Goal: Task Accomplishment & Management: Complete application form

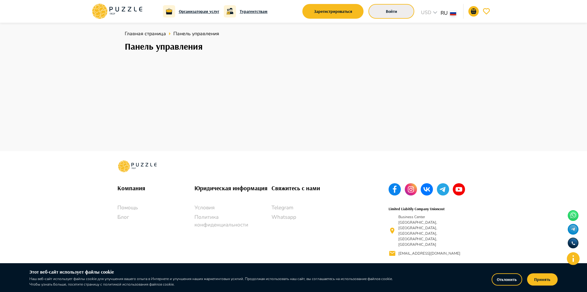
click at [409, 11] on button "Войти" at bounding box center [392, 11] width 46 height 15
paste input "**********"
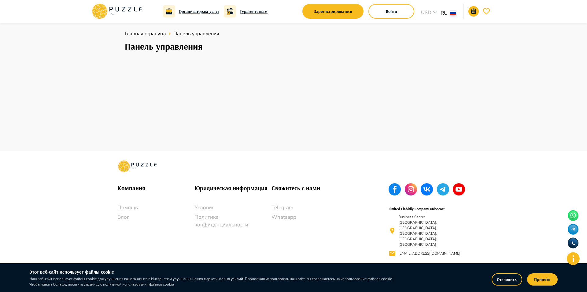
drag, startPoint x: 139, startPoint y: 102, endPoint x: 135, endPoint y: 103, distance: 3.8
drag, startPoint x: 188, startPoint y: 110, endPoint x: 96, endPoint y: 106, distance: 92.2
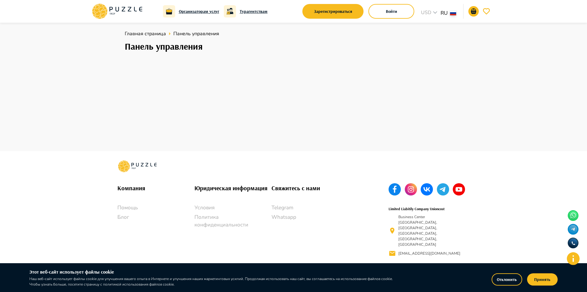
paste input "email"
type input "**********"
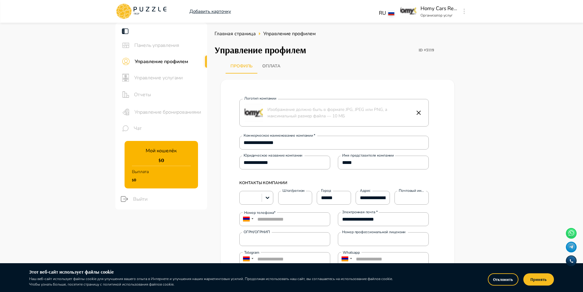
click at [488, 119] on main "**********" at bounding box center [291, 231] width 583 height 417
click at [255, 114] on img at bounding box center [253, 112] width 18 height 18
click at [0, 0] on input "Логотип компании Изображение должно быть в формате JPG, JPEG или PNG, а максима…" at bounding box center [0, 0] width 0 height 0
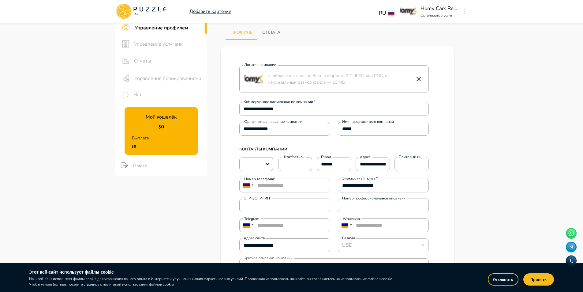
scroll to position [92, 0]
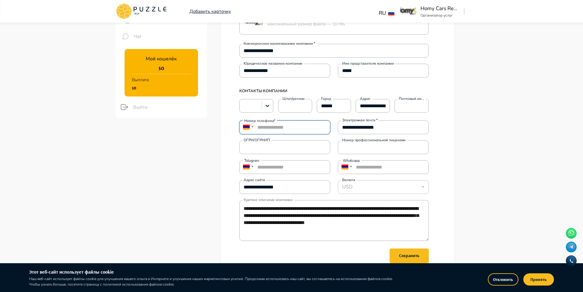
click at [302, 126] on input "**********" at bounding box center [284, 127] width 91 height 14
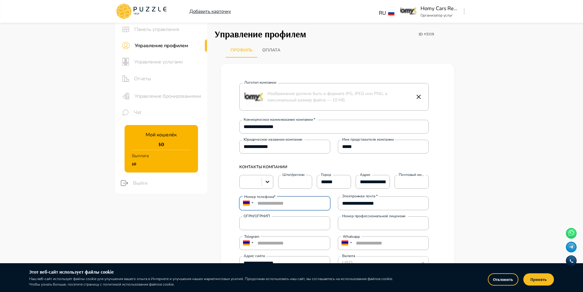
scroll to position [0, 0]
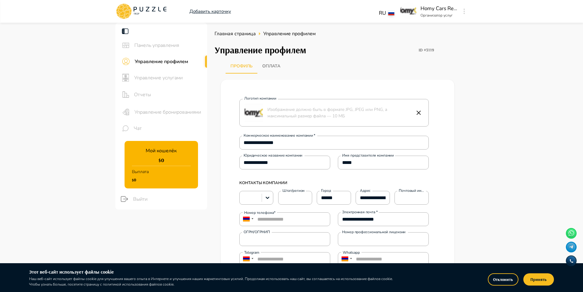
click at [281, 110] on p "Изображение должно быть в формате JPG, JPEG или PNG, а максимальный размер файл…" at bounding box center [340, 112] width 146 height 13
click at [0, 0] on input "Логотип компании Изображение должно быть в формате JPG, JPEG или PNG, а максима…" at bounding box center [0, 0] width 0 height 0
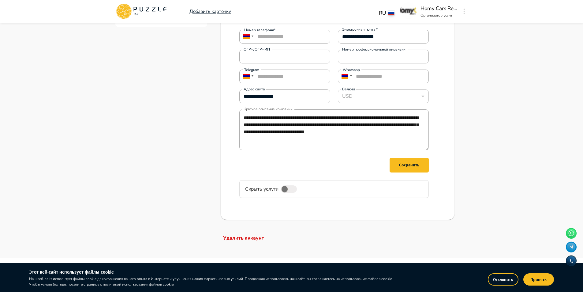
scroll to position [184, 0]
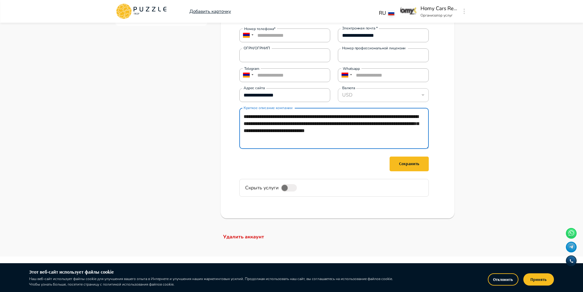
drag, startPoint x: 311, startPoint y: 142, endPoint x: 231, endPoint y: 112, distance: 85.0
click at [231, 112] on div "**********" at bounding box center [337, 57] width 220 height 310
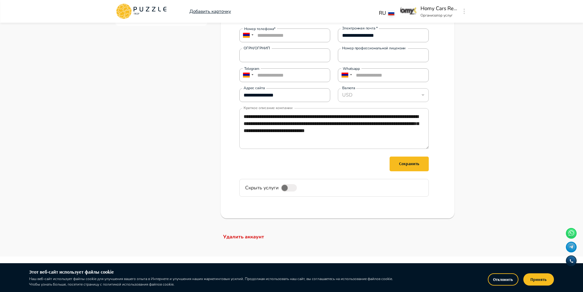
click at [362, 143] on textarea "**********" at bounding box center [333, 128] width 189 height 41
type textarea "*"
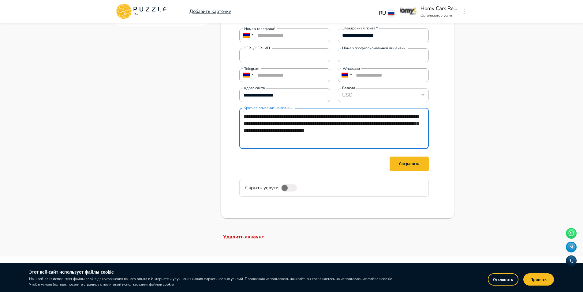
drag, startPoint x: 312, startPoint y: 135, endPoint x: 284, endPoint y: 117, distance: 34.0
click at [284, 117] on textarea "**********" at bounding box center [333, 128] width 189 height 41
paste textarea "**********"
type textarea "**********"
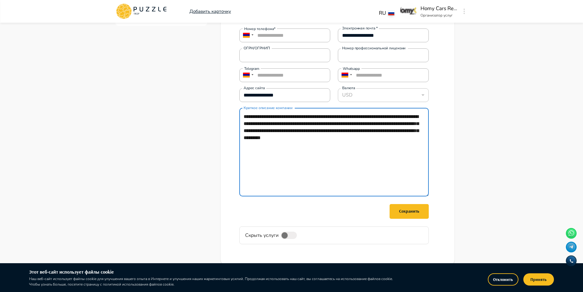
type textarea "*"
drag, startPoint x: 427, startPoint y: 152, endPoint x: 426, endPoint y: 195, distance: 42.8
click at [426, 195] on textarea "**********" at bounding box center [333, 152] width 189 height 88
drag, startPoint x: 399, startPoint y: 122, endPoint x: 413, endPoint y: 123, distance: 14.4
click at [413, 123] on textarea "**********" at bounding box center [333, 152] width 189 height 88
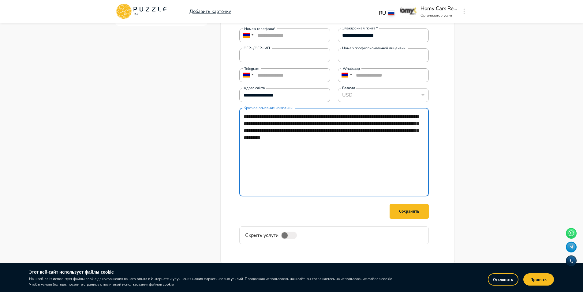
click at [357, 132] on textarea "**********" at bounding box center [333, 152] width 189 height 88
click at [327, 142] on textarea "**********" at bounding box center [333, 152] width 189 height 88
type textarea "**********"
type textarea "*"
type textarea "**********"
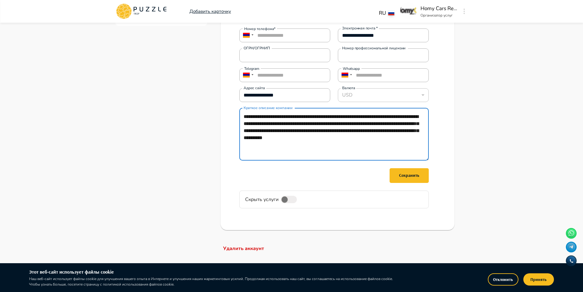
type textarea "*"
type textarea "**********"
type textarea "*"
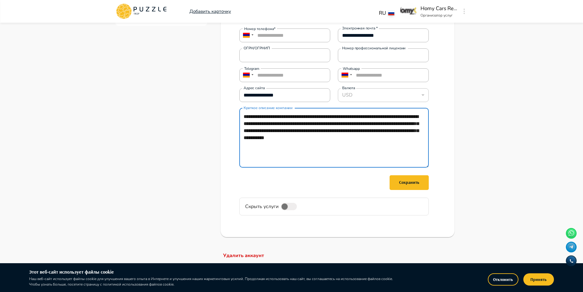
paste textarea "**********"
type textarea "**********"
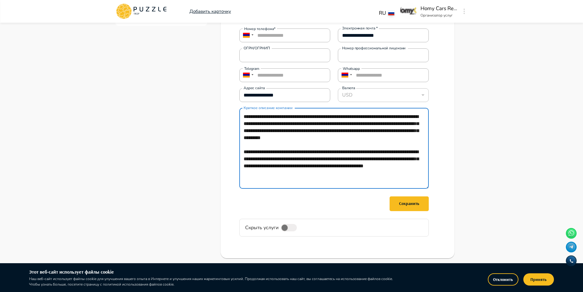
type textarea "*"
type textarea "**********"
type textarea "*"
type textarea "**********"
type textarea "*"
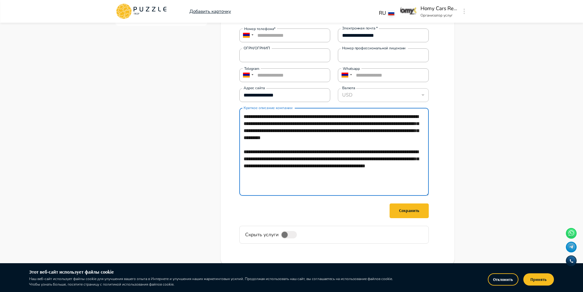
type textarea "**********"
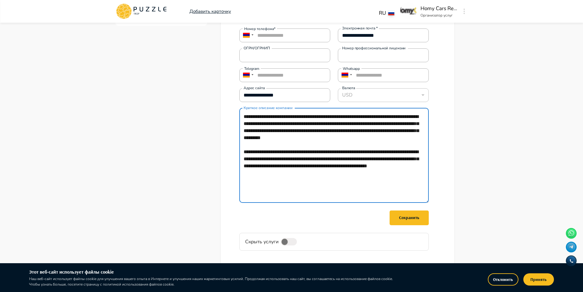
type textarea "*"
paste textarea "**********"
type textarea "**********"
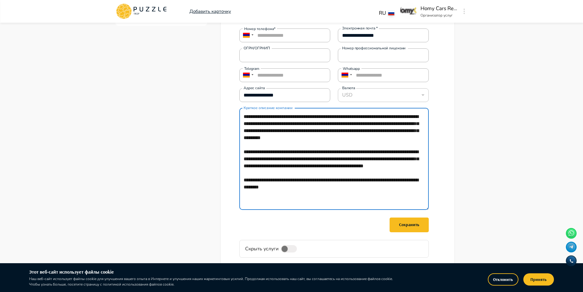
drag, startPoint x: 283, startPoint y: 116, endPoint x: 222, endPoint y: 115, distance: 60.9
click at [222, 115] on div "**********" at bounding box center [338, 87] width 234 height 383
type textarea "*"
drag, startPoint x: 330, startPoint y: 193, endPoint x: 352, endPoint y: 194, distance: 21.1
click at [352, 194] on textarea "**********" at bounding box center [333, 159] width 189 height 102
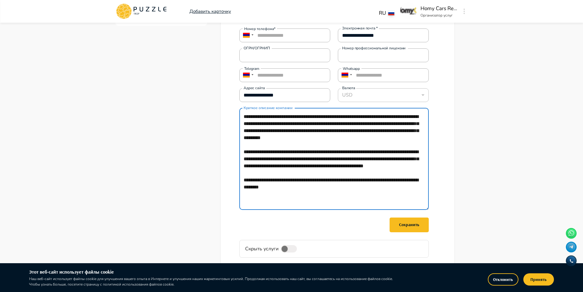
paste textarea "********"
type textarea "**********"
type textarea "*"
type textarea "**********"
click at [372, 204] on textarea "**********" at bounding box center [333, 159] width 189 height 102
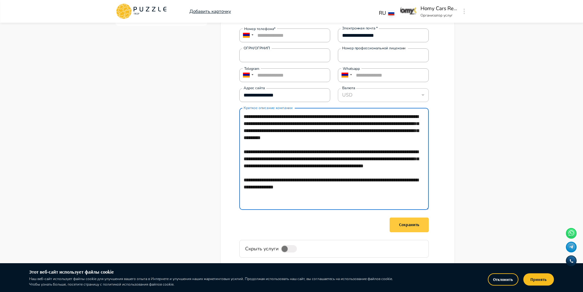
click at [415, 225] on div "Сохранить" at bounding box center [409, 225] width 20 height 8
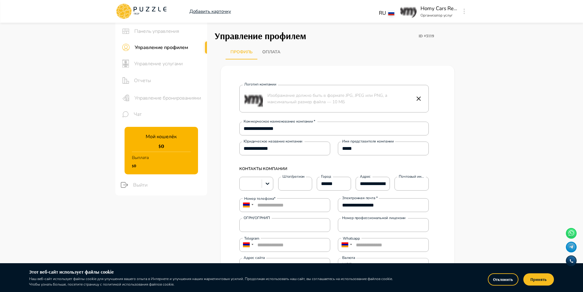
scroll to position [0, 0]
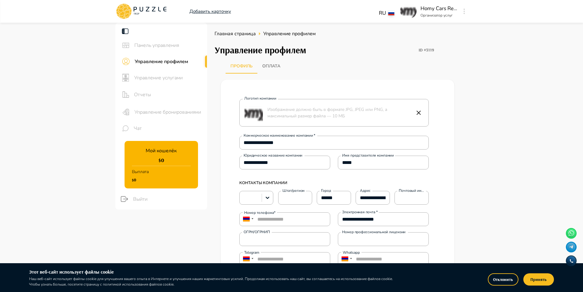
type textarea "*"
click at [274, 64] on button "Оплата" at bounding box center [271, 66] width 28 height 15
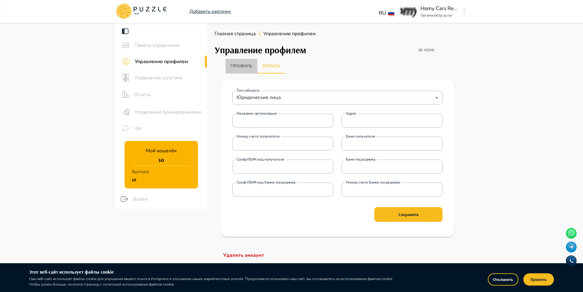
click at [245, 66] on button "Профиль" at bounding box center [241, 66] width 32 height 15
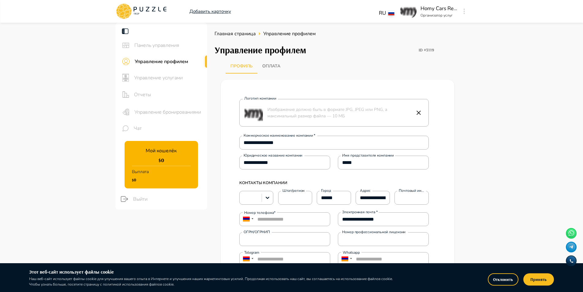
click at [258, 112] on img at bounding box center [253, 112] width 18 height 18
click at [0, 0] on input "Логотип компании Изображение должно быть в формате JPG, JPEG или PNG, а максима…" at bounding box center [0, 0] width 0 height 0
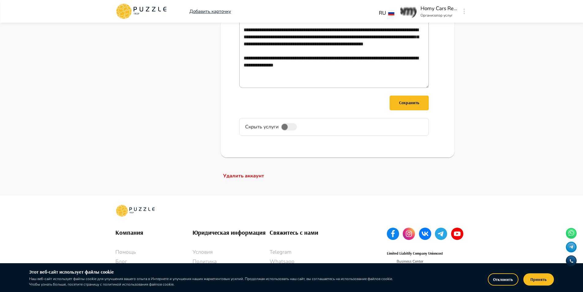
scroll to position [306, 0]
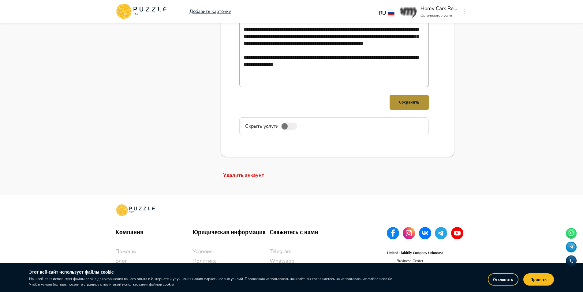
click at [411, 104] on div "Сохранить" at bounding box center [409, 102] width 20 height 8
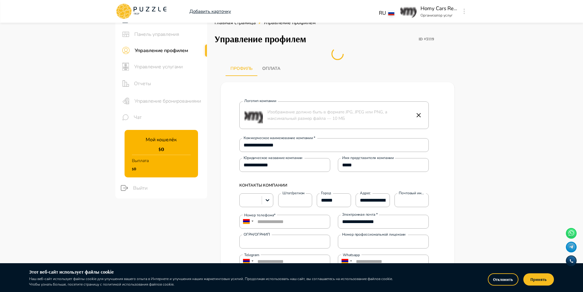
scroll to position [0, 0]
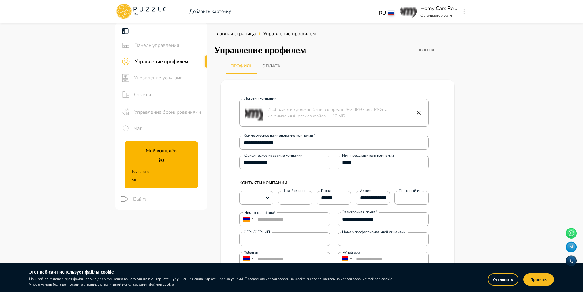
type textarea "*"
click at [166, 78] on span "Управление услугами" at bounding box center [168, 77] width 68 height 7
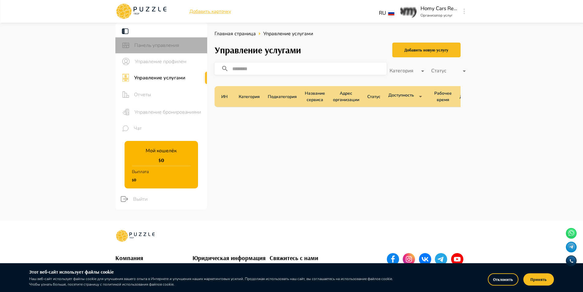
click at [182, 48] on span "Панель управления" at bounding box center [168, 45] width 68 height 7
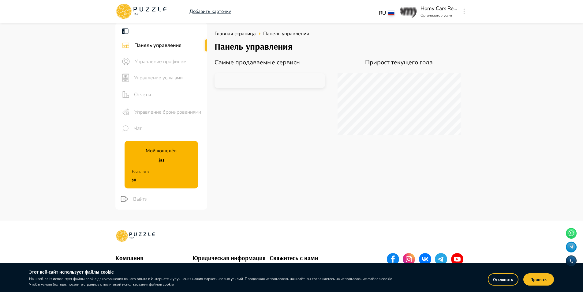
click at [181, 65] on div "Управление профилем" at bounding box center [161, 61] width 92 height 16
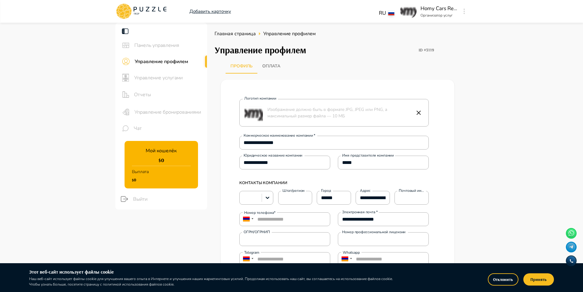
type textarea "*"
click at [180, 77] on span "Управление услугами" at bounding box center [168, 77] width 68 height 7
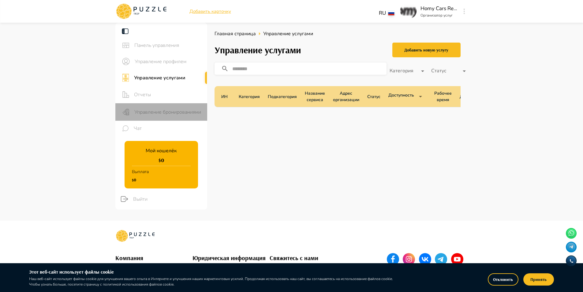
click at [169, 113] on span "Управление бронированиями" at bounding box center [168, 111] width 68 height 7
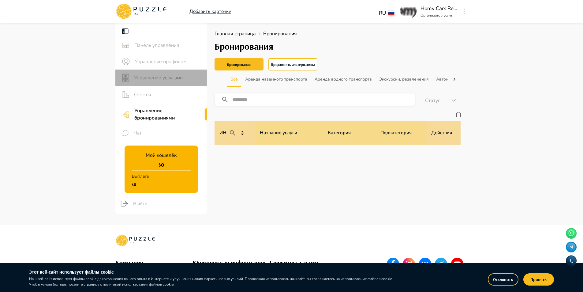
click at [171, 80] on span "Управление услугами" at bounding box center [168, 77] width 68 height 7
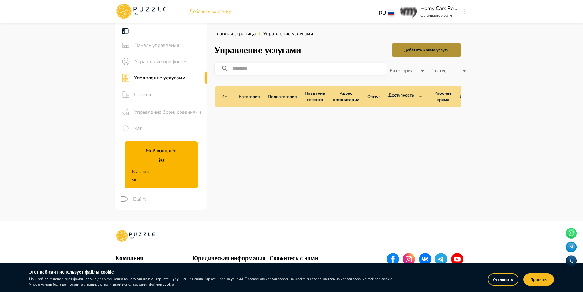
click at [435, 49] on div "Добавить новую услугу" at bounding box center [426, 50] width 44 height 8
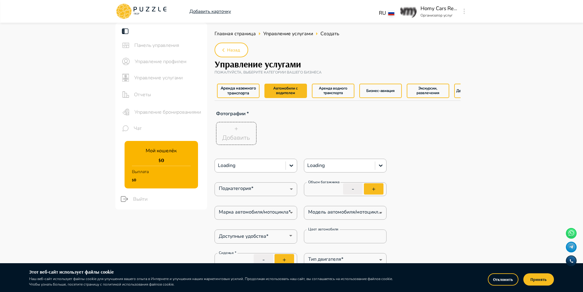
type textarea "*"
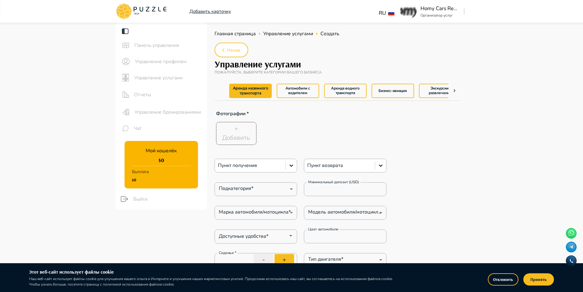
type textarea "*"
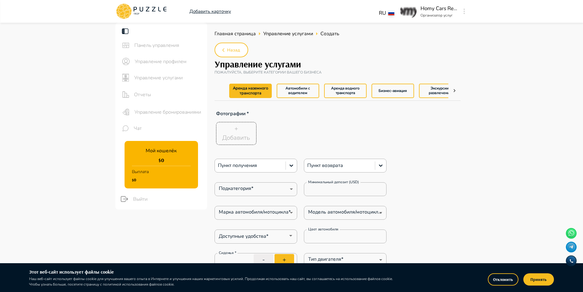
type textarea "*"
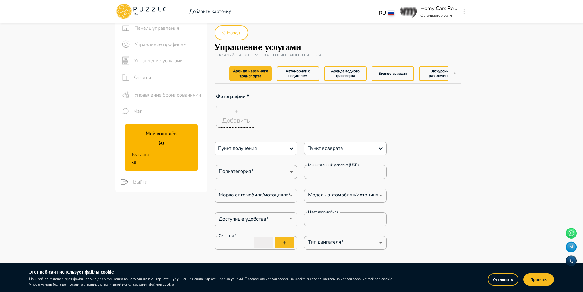
type textarea "*"
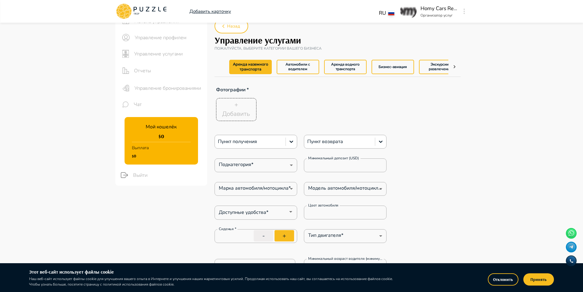
scroll to position [31, 0]
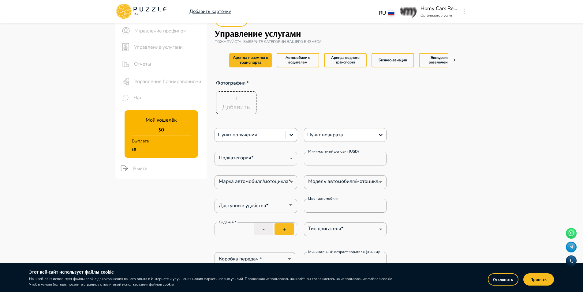
type textarea "*"
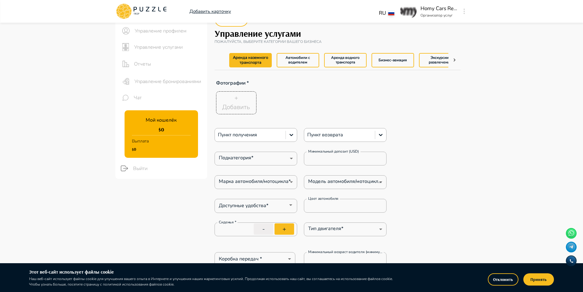
type textarea "*"
click at [455, 59] on icon at bounding box center [454, 60] width 6 height 6
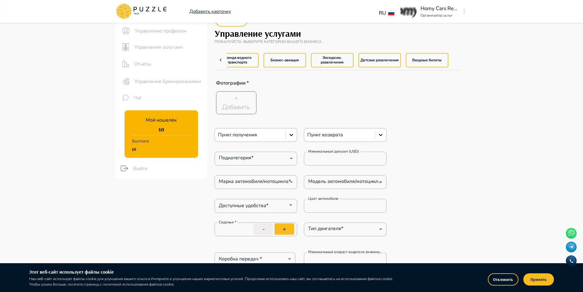
click at [220, 59] on icon at bounding box center [221, 60] width 6 height 6
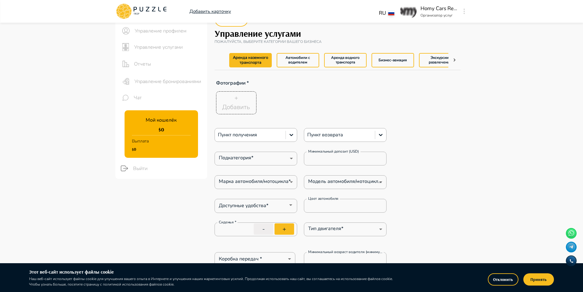
click at [333, 93] on div "+ Добавить" at bounding box center [328, 103] width 229 height 26
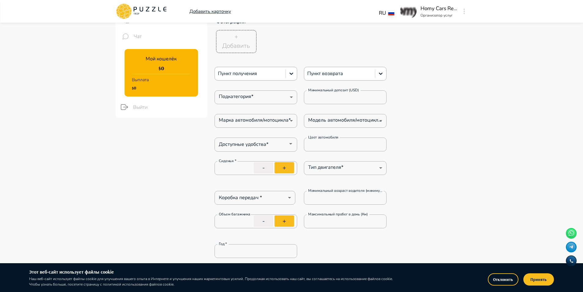
scroll to position [61, 0]
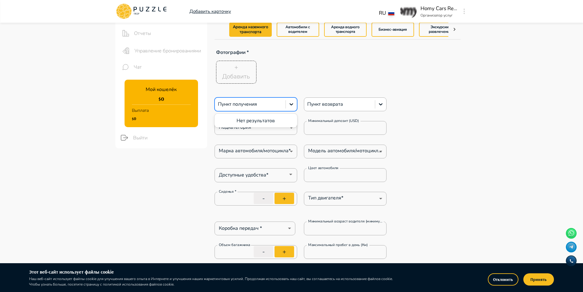
click at [285, 103] on div "Пункт получения" at bounding box center [250, 104] width 71 height 10
type textarea "*"
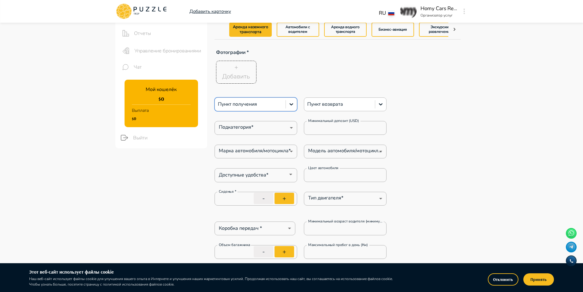
type textarea "*"
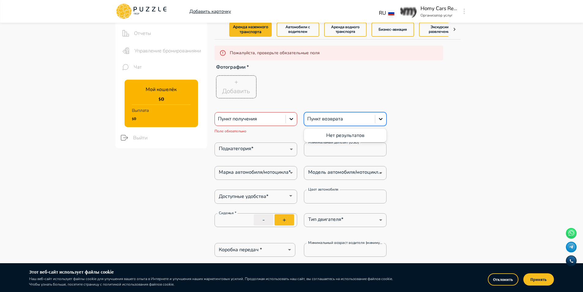
type textarea "*"
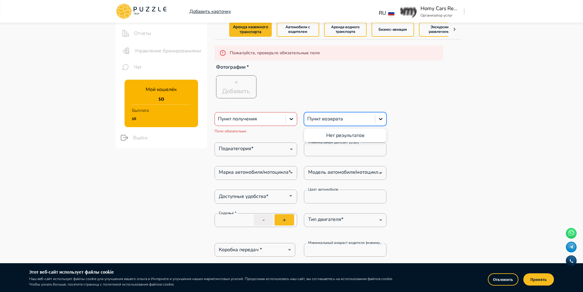
type textarea "*"
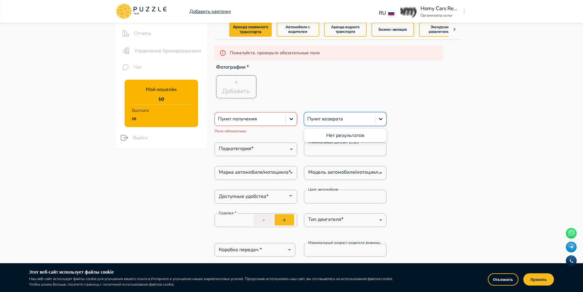
type textarea "*"
click at [410, 96] on div "+ Добавить" at bounding box center [328, 87] width 229 height 26
type textarea "*"
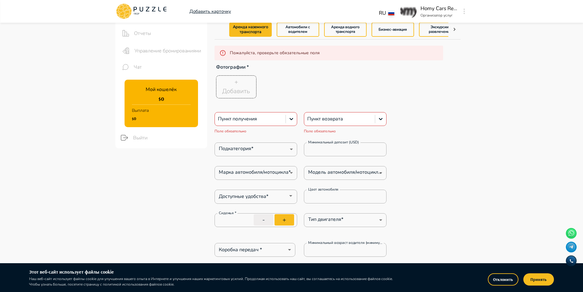
type textarea "*"
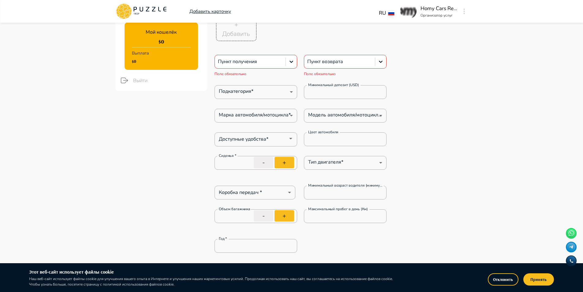
scroll to position [122, 0]
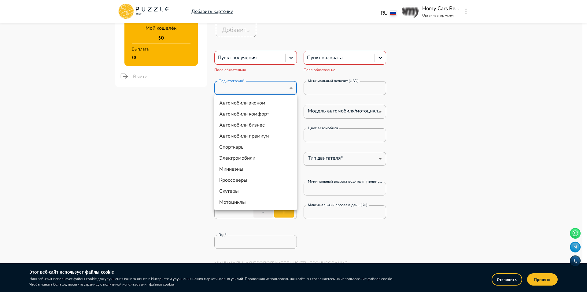
click at [506, 63] on div at bounding box center [293, 146] width 587 height 292
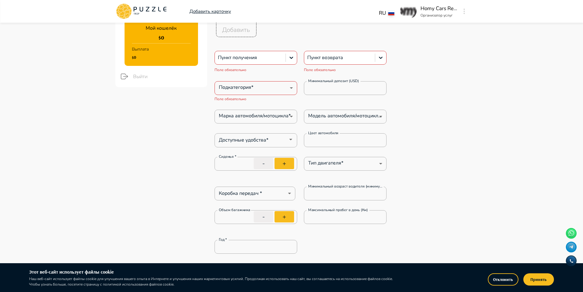
type textarea "*"
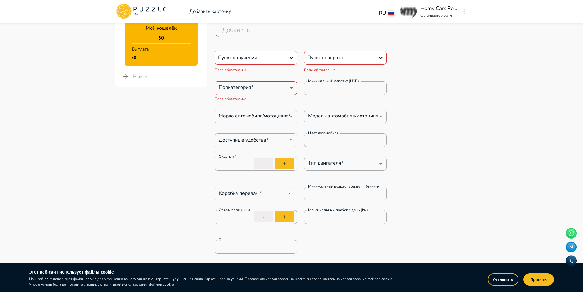
type textarea "*"
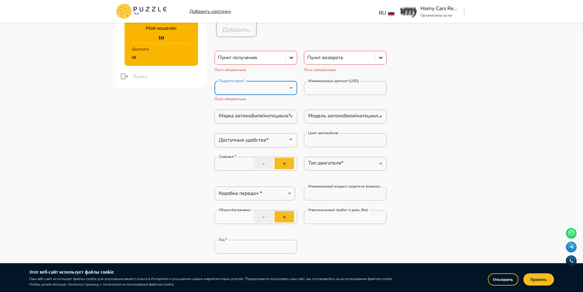
type textarea "*"
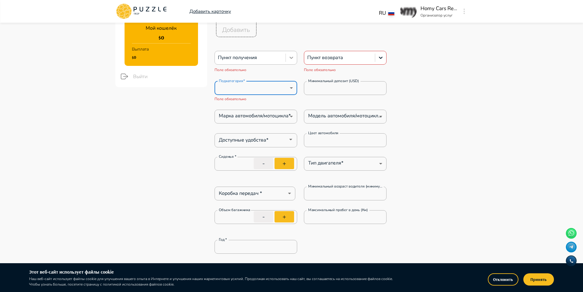
type textarea "*"
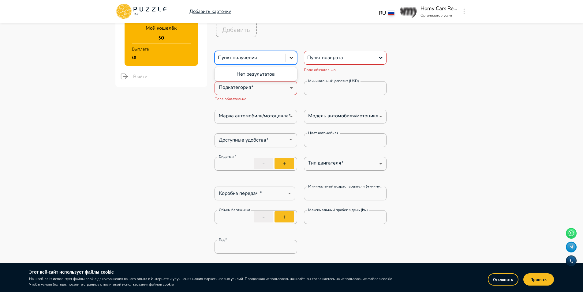
click at [293, 57] on icon at bounding box center [291, 58] width 4 height 2
type textarea "*"
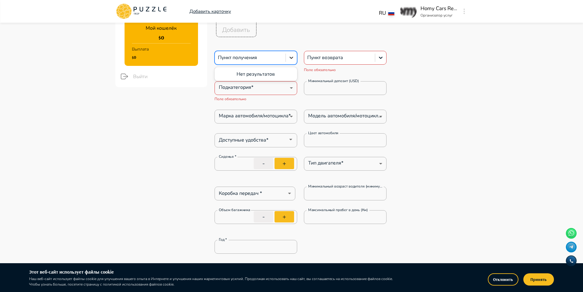
type textarea "*"
click at [293, 57] on icon at bounding box center [291, 58] width 4 height 2
type textarea "*"
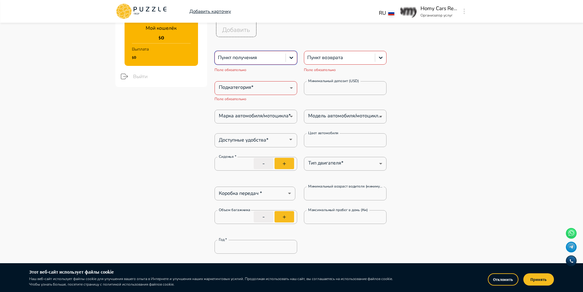
type textarea "*"
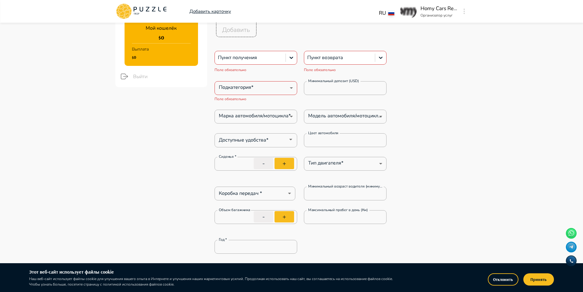
type textarea "*"
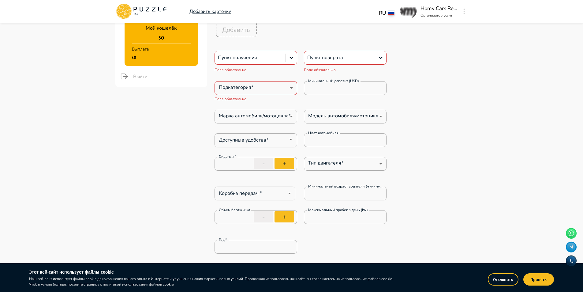
type textarea "*"
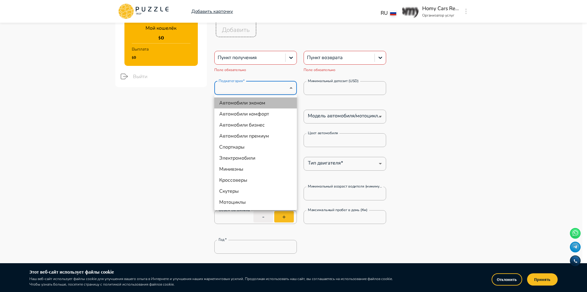
click at [260, 103] on li "Автомобили эконом" at bounding box center [255, 102] width 83 height 11
type input "*"
type textarea "*"
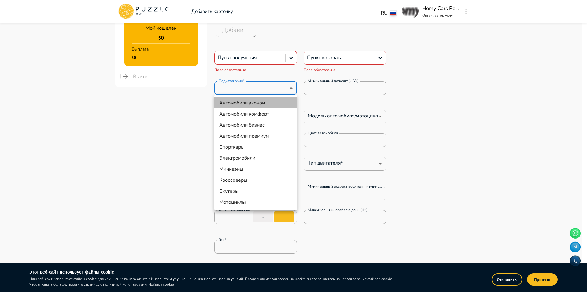
type textarea "*"
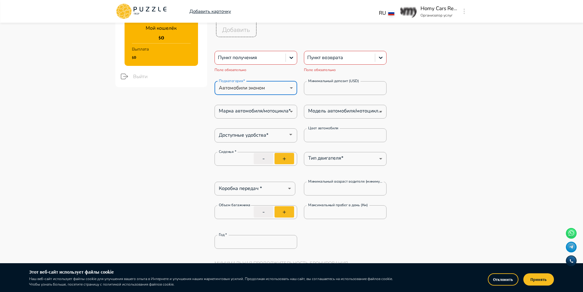
type textarea "*"
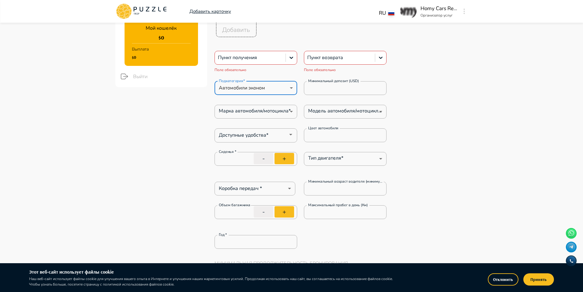
type textarea "*"
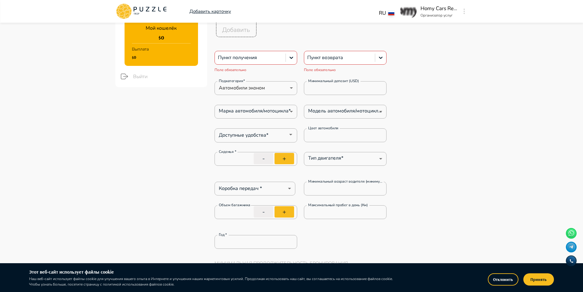
type textarea "*"
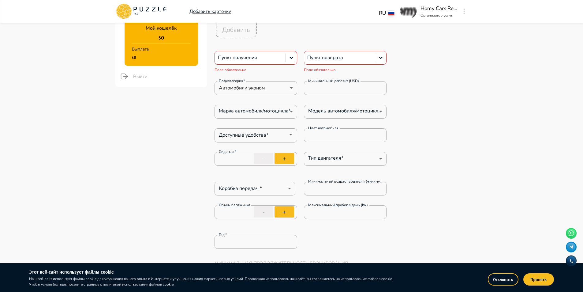
type textarea "*"
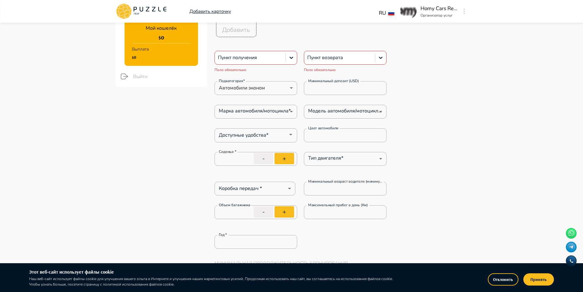
type textarea "*"
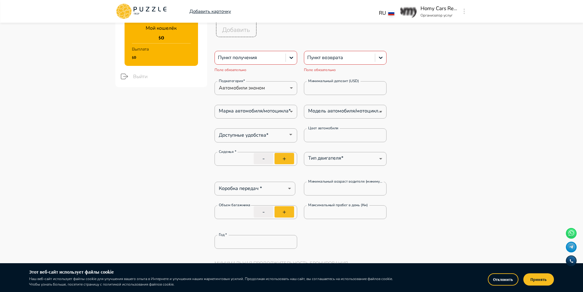
type textarea "*"
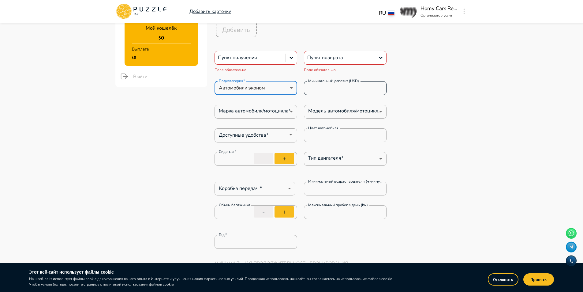
type textarea "*"
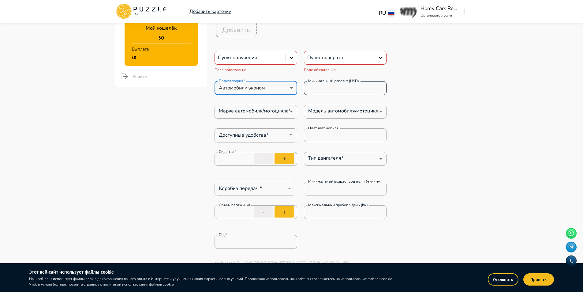
type textarea "*"
click at [347, 84] on input "*" at bounding box center [345, 88] width 83 height 12
type textarea "*"
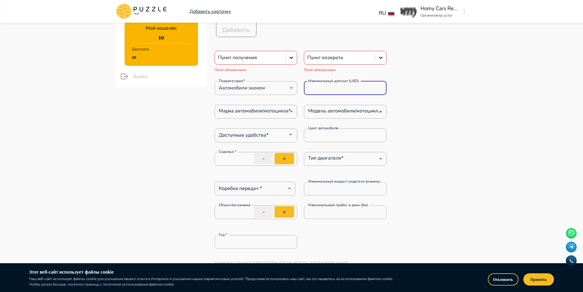
type textarea "*"
drag, startPoint x: 344, startPoint y: 85, endPoint x: 294, endPoint y: 84, distance: 49.9
click at [294, 84] on div "Подкатегория* Автомобили эконом * Подкатегория* Минимальный депозит (USD) * Мин…" at bounding box center [300, 88] width 172 height 14
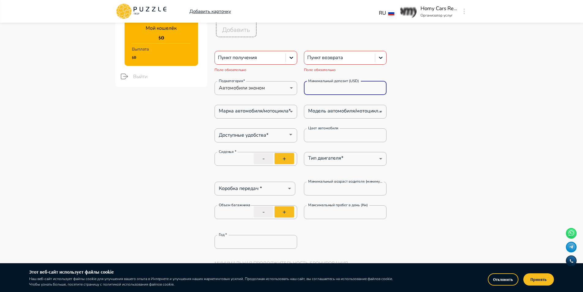
type input "*"
type textarea "*"
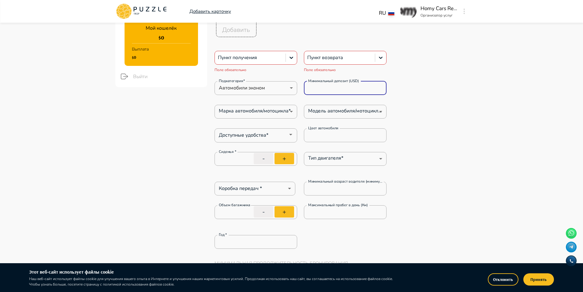
type textarea "*"
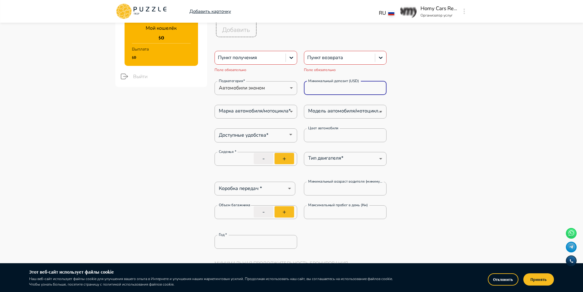
type textarea "*"
type input "**"
type textarea "*"
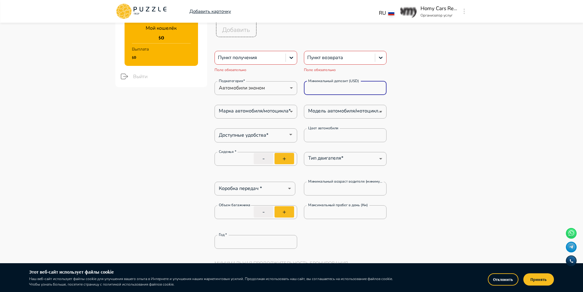
type textarea "*"
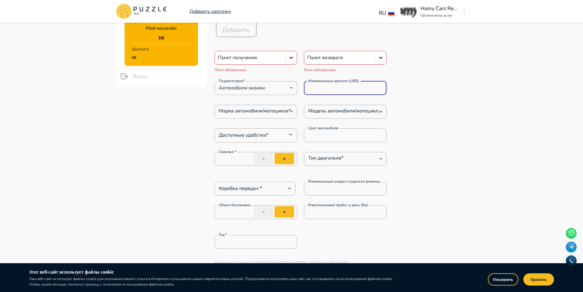
type input "***"
type textarea "*"
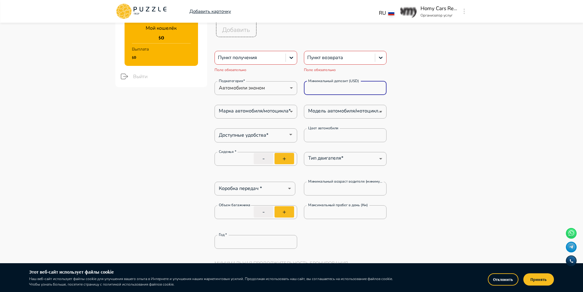
type textarea "*"
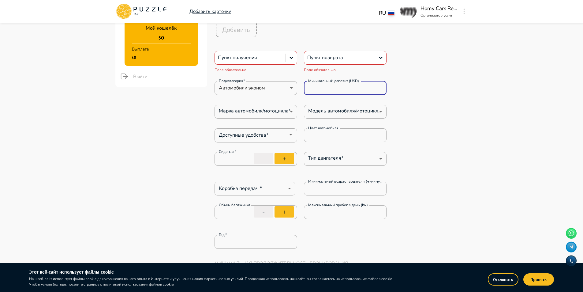
type textarea "*"
type input "****"
type textarea "*"
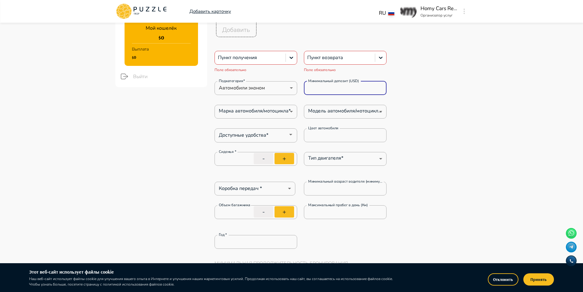
type textarea "*"
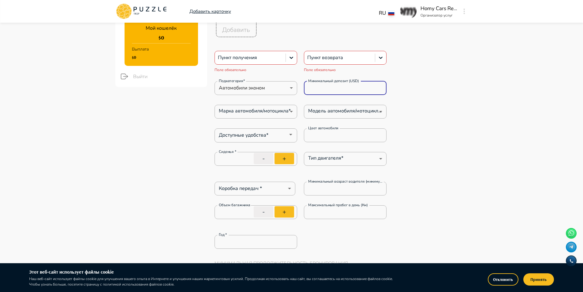
type input "*****"
type textarea "*"
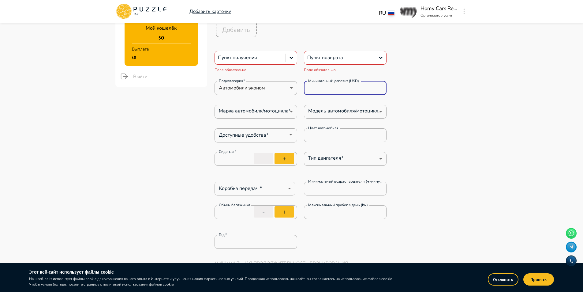
type textarea "*"
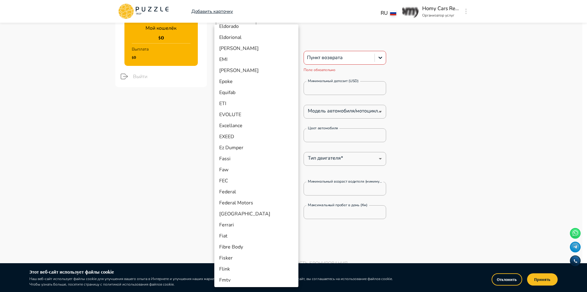
scroll to position [1836, 0]
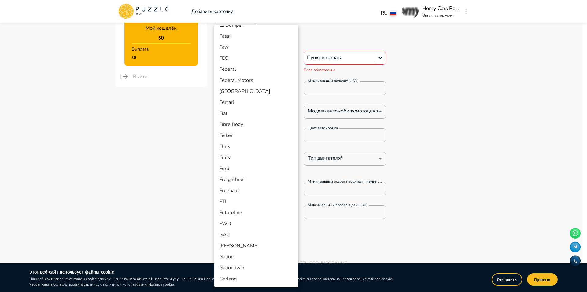
click at [241, 167] on li "Ford" at bounding box center [256, 168] width 84 height 11
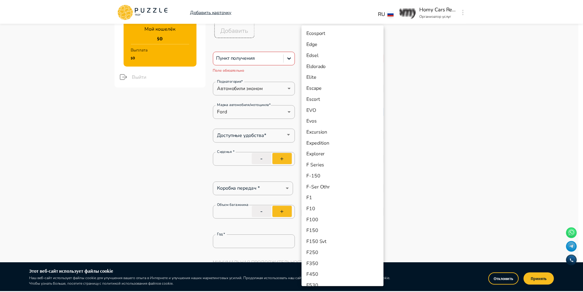
scroll to position [577, 0]
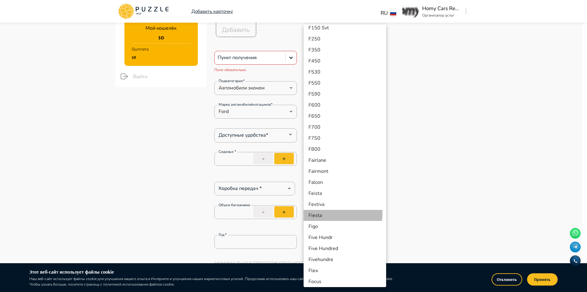
click at [321, 212] on li "Fiesta" at bounding box center [345, 215] width 83 height 11
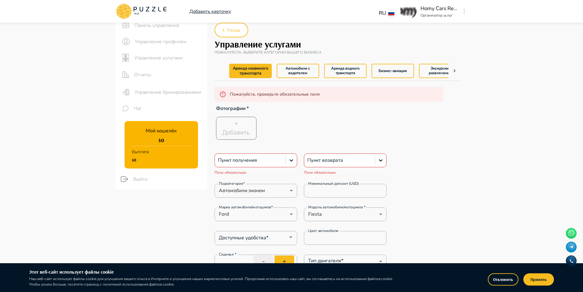
scroll to position [31, 0]
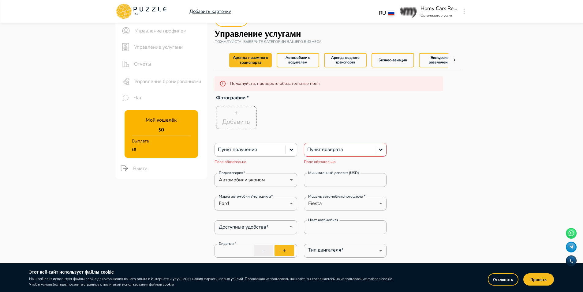
click at [277, 144] on div "Пункт получения" at bounding box center [250, 149] width 71 height 10
click at [275, 164] on div "Нет результатов" at bounding box center [255, 166] width 83 height 12
click at [341, 150] on div at bounding box center [339, 149] width 65 height 8
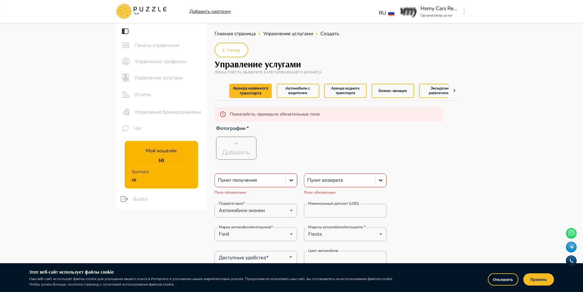
click at [184, 64] on span "Управление профилем" at bounding box center [169, 61] width 68 height 7
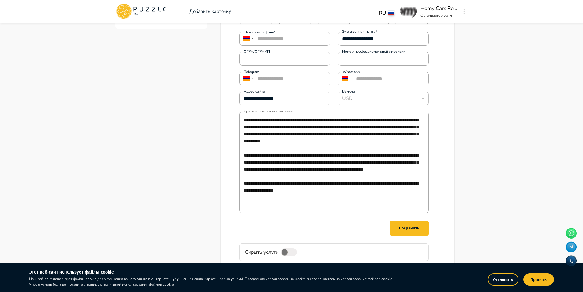
scroll to position [184, 0]
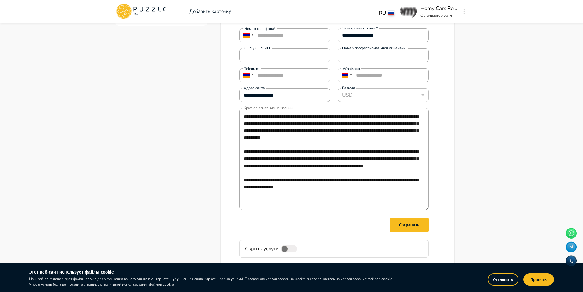
click at [392, 91] on div "USD" at bounding box center [383, 95] width 91 height 12
click at [397, 94] on div "USD" at bounding box center [383, 95] width 91 height 12
click at [418, 97] on div "USD" at bounding box center [383, 95] width 91 height 12
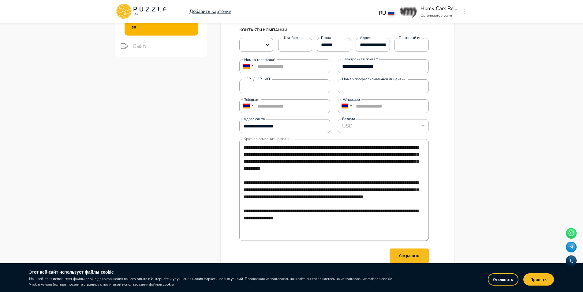
scroll to position [31, 0]
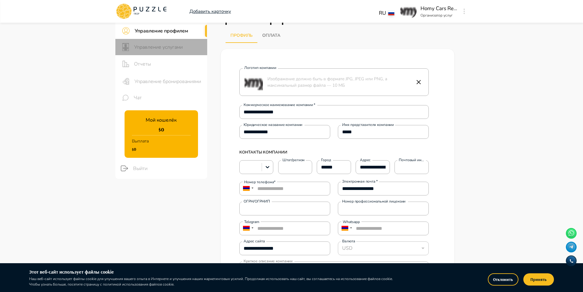
click at [169, 48] on span "Управление услугами" at bounding box center [168, 46] width 68 height 7
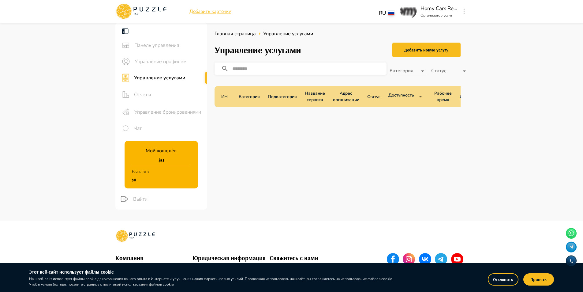
click at [420, 70] on body "Добавить карточку RU ** Homy Cars Rental Организатор услуг Панель управления Уп…" at bounding box center [291, 180] width 583 height 361
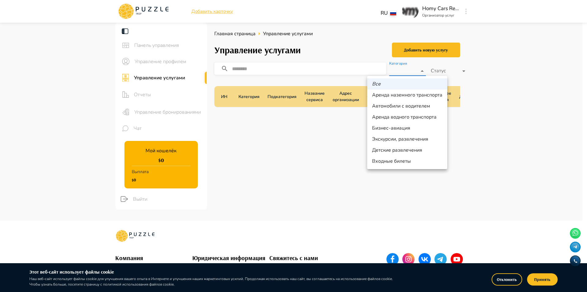
click at [421, 93] on li "Аренда наземного транспорта" at bounding box center [407, 94] width 80 height 11
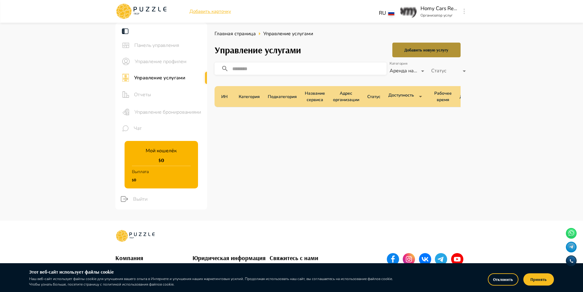
click at [440, 47] on div "Добавить новую услугу" at bounding box center [426, 50] width 44 height 8
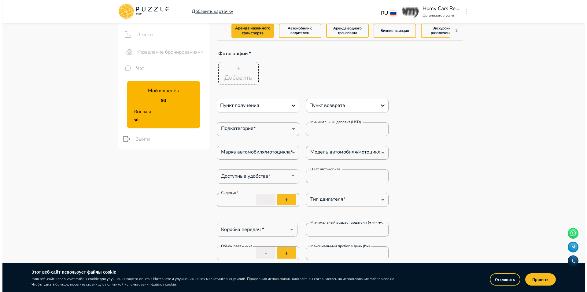
scroll to position [61, 0]
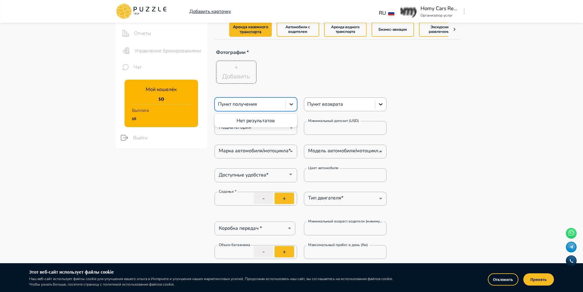
click at [290, 108] on div at bounding box center [291, 104] width 11 height 11
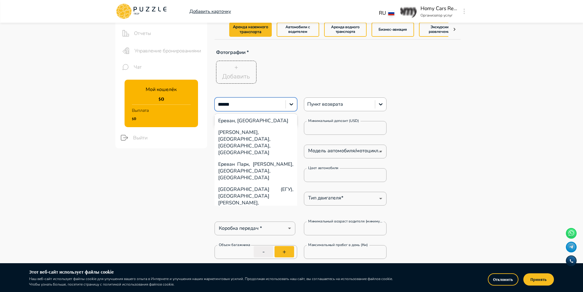
click at [256, 119] on div "Ереван, Армения" at bounding box center [255, 121] width 83 height 12
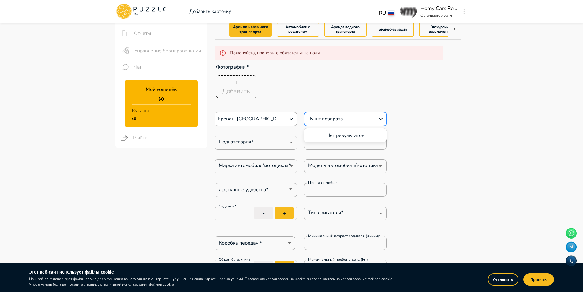
click at [344, 119] on div at bounding box center [339, 119] width 65 height 8
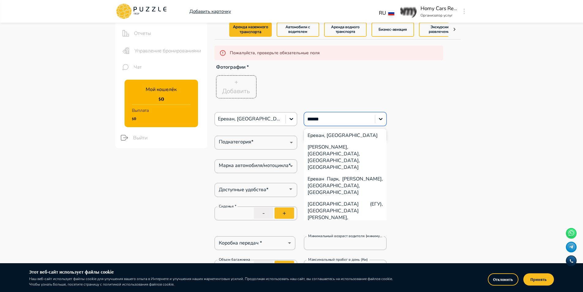
click at [323, 134] on div "Ереван, Армения" at bounding box center [345, 135] width 83 height 12
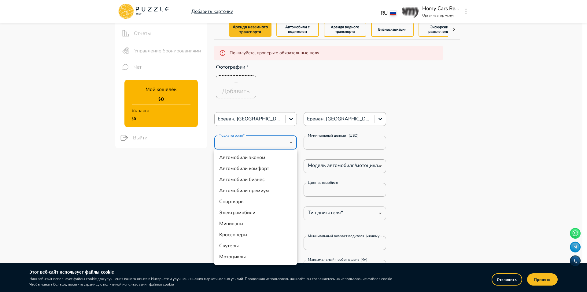
click at [267, 155] on li "Автомобили эконом" at bounding box center [255, 157] width 83 height 11
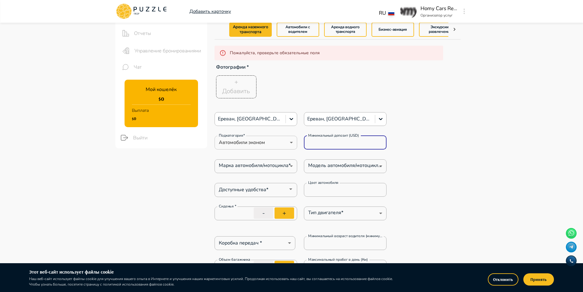
drag, startPoint x: 336, startPoint y: 143, endPoint x: 281, endPoint y: 143, distance: 55.1
click at [281, 143] on div "Подкатегория* Автомобили эконом * Подкатегория* Минимальный депозит (USD) * Мин…" at bounding box center [300, 143] width 172 height 14
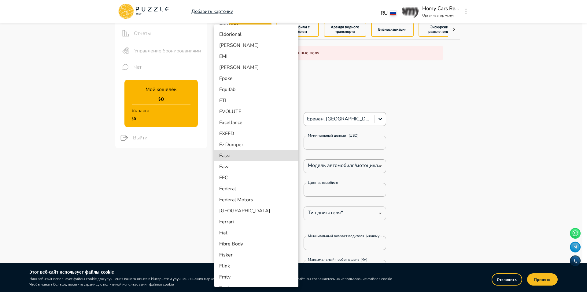
scroll to position [1723, 0]
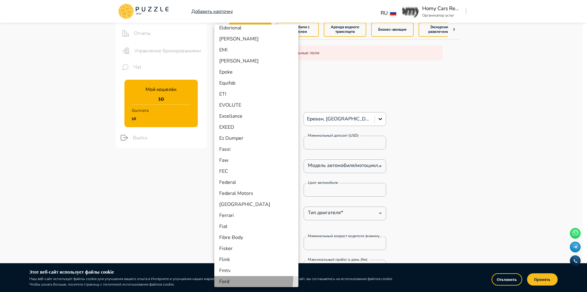
click at [238, 278] on li "Ford" at bounding box center [256, 281] width 84 height 11
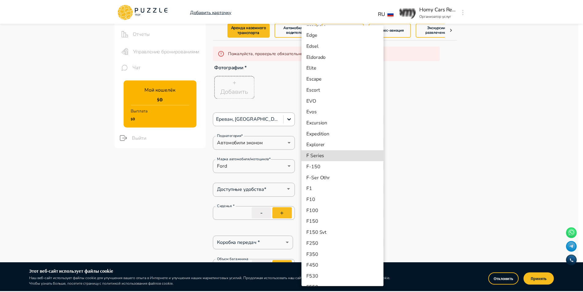
scroll to position [637, 0]
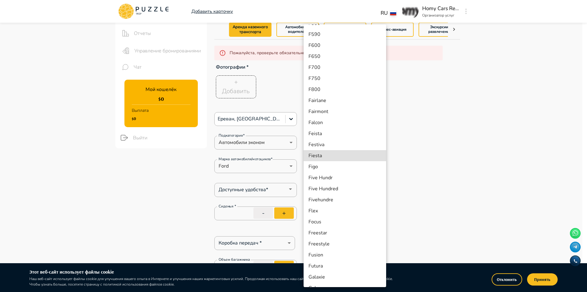
click at [330, 156] on li "Fiesta" at bounding box center [345, 155] width 83 height 11
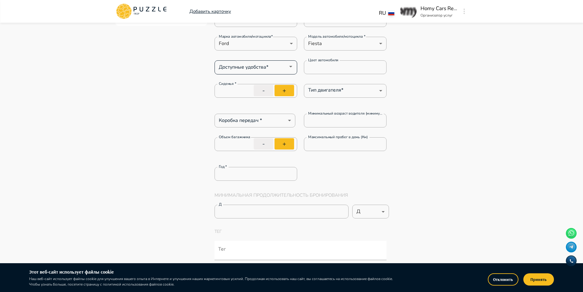
click at [264, 65] on input "Доступные удобства*" at bounding box center [250, 66] width 69 height 9
click at [256, 65] on input "Доступные удобства*" at bounding box center [250, 66] width 69 height 9
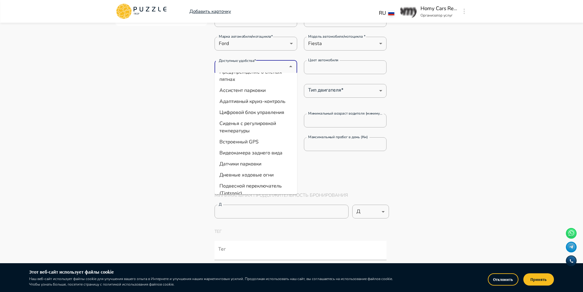
scroll to position [61, 0]
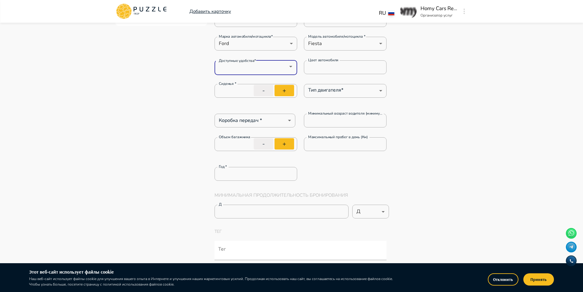
click at [257, 66] on input "Доступные удобства*" at bounding box center [250, 66] width 69 height 9
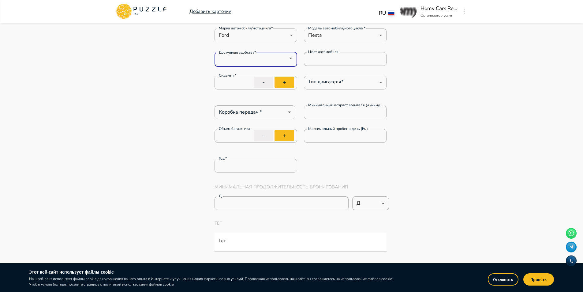
scroll to position [184, 0]
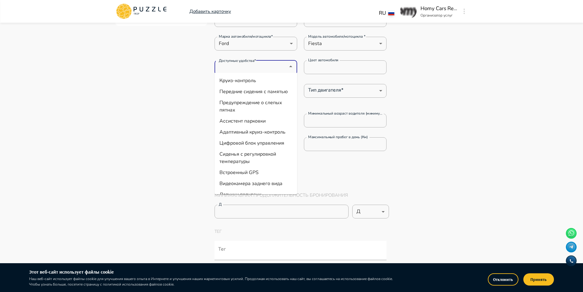
click at [280, 66] on input "Доступные удобства*" at bounding box center [250, 66] width 69 height 9
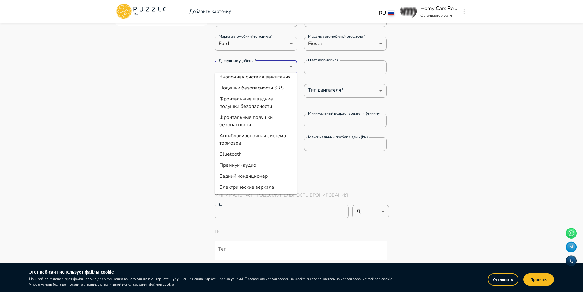
scroll to position [306, 0]
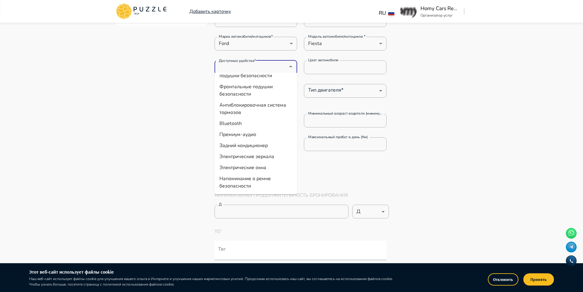
click at [268, 99] on li "Фронтальные подушки безопасности" at bounding box center [255, 90] width 83 height 18
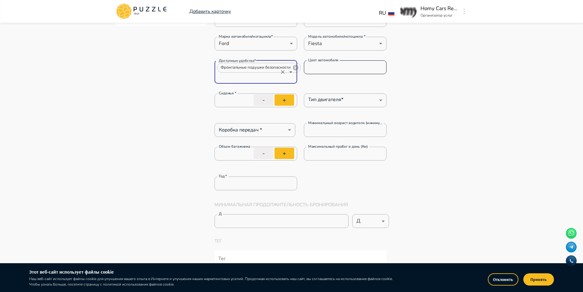
click at [356, 72] on input "Цвет автомобиля" at bounding box center [345, 67] width 83 height 12
click at [281, 99] on button "+" at bounding box center [284, 99] width 20 height 11
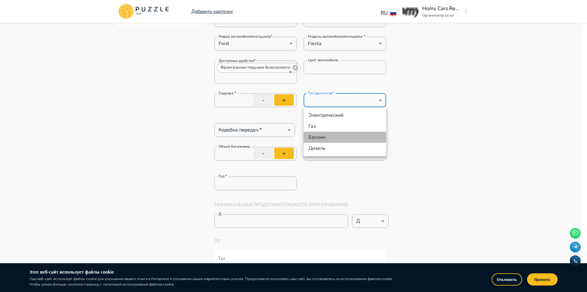
click at [345, 138] on li "Бензин" at bounding box center [345, 137] width 83 height 11
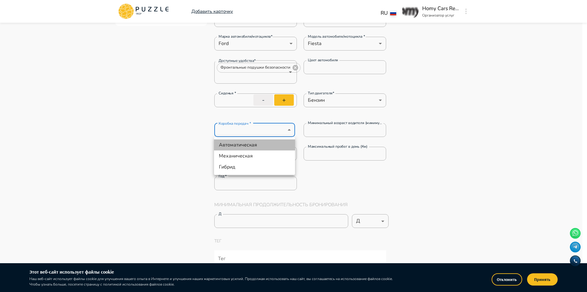
click at [262, 141] on li "Автоматическая" at bounding box center [254, 144] width 81 height 11
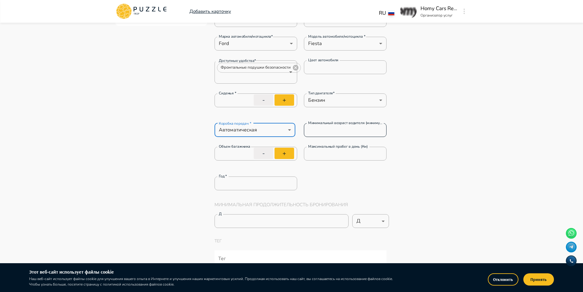
click at [340, 132] on input "*" at bounding box center [345, 130] width 83 height 12
drag, startPoint x: 340, startPoint y: 131, endPoint x: 292, endPoint y: 122, distance: 49.4
click at [294, 123] on div "Коробка передач * Автоматическая ********* Коробка передач * Минимальный возрас…" at bounding box center [300, 130] width 172 height 14
drag, startPoint x: 237, startPoint y: 157, endPoint x: 195, endPoint y: 152, distance: 43.1
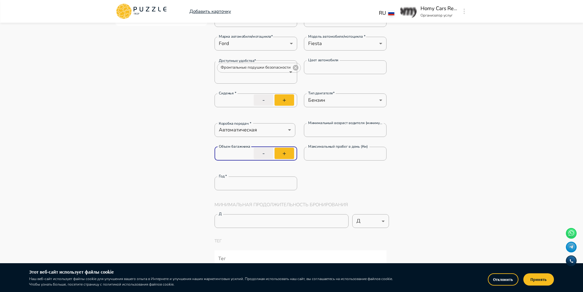
click at [331, 157] on input "*" at bounding box center [345, 153] width 83 height 12
drag, startPoint x: 308, startPoint y: 145, endPoint x: 361, endPoint y: 146, distance: 52.6
click at [361, 146] on label "Максимальный пробег в день (Км)" at bounding box center [338, 146] width 60 height 5
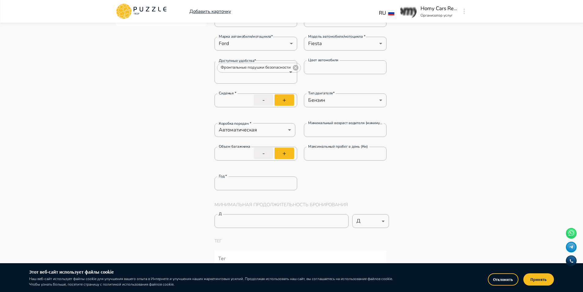
click at [361, 147] on input "*" at bounding box center [345, 153] width 83 height 12
drag, startPoint x: 244, startPoint y: 183, endPoint x: 186, endPoint y: 178, distance: 58.1
click at [347, 183] on div "Год   * **** Год   *" at bounding box center [300, 183] width 172 height 14
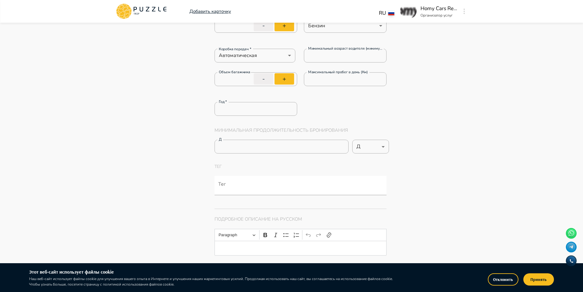
scroll to position [275, 0]
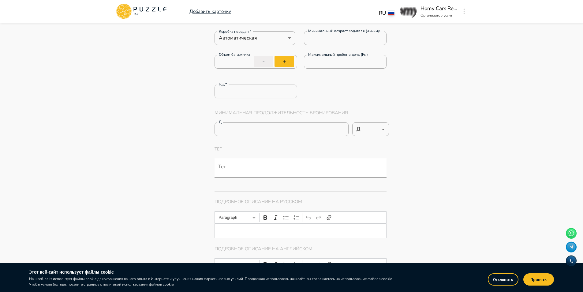
click at [376, 140] on li "Д" at bounding box center [370, 143] width 37 height 11
drag, startPoint x: 246, startPoint y: 128, endPoint x: 169, endPoint y: 122, distance: 77.3
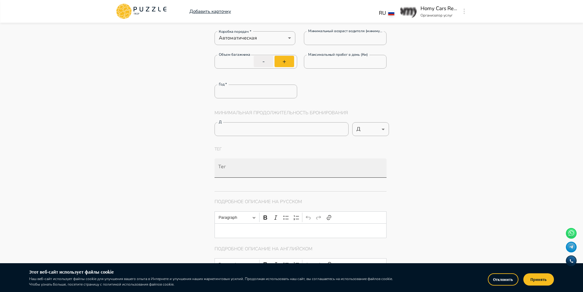
click at [237, 169] on input "Тег" at bounding box center [302, 170] width 170 height 11
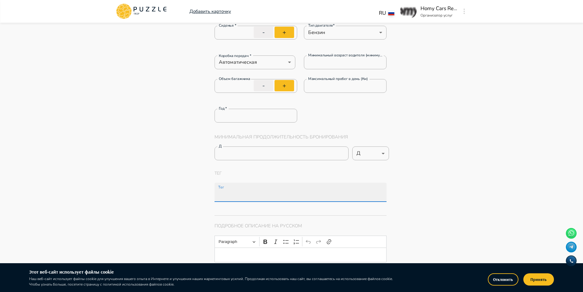
scroll to position [245, 0]
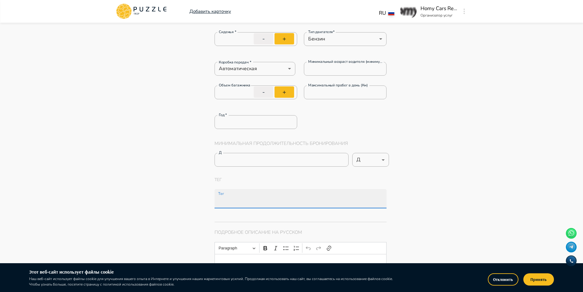
click at [292, 206] on input "Тег" at bounding box center [302, 201] width 170 height 11
paste input "**********"
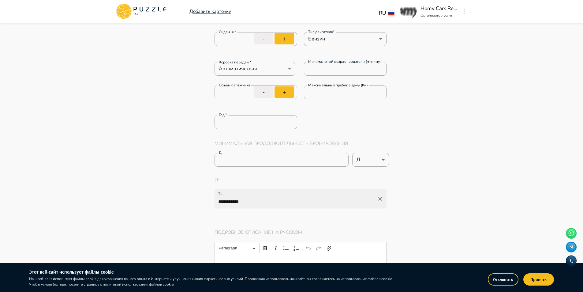
click at [302, 199] on input "**********" at bounding box center [296, 201] width 158 height 11
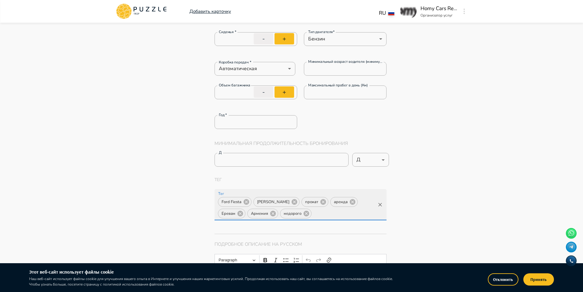
paste input "**********"
click at [367, 214] on input "Тег" at bounding box center [369, 213] width 12 height 11
paste input "**********"
click at [230, 219] on input "**********" at bounding box center [223, 224] width 13 height 11
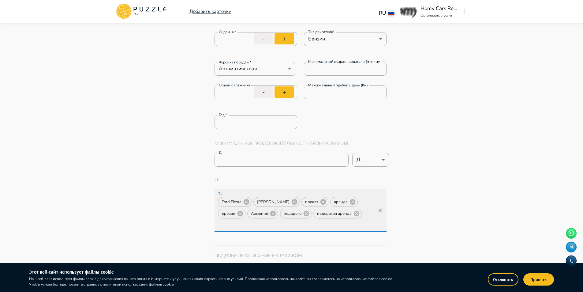
click at [230, 219] on input "**********" at bounding box center [223, 224] width 13 height 11
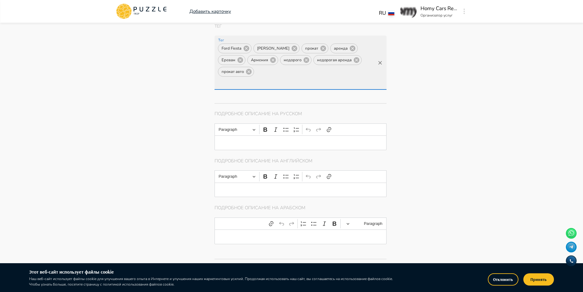
scroll to position [398, 0]
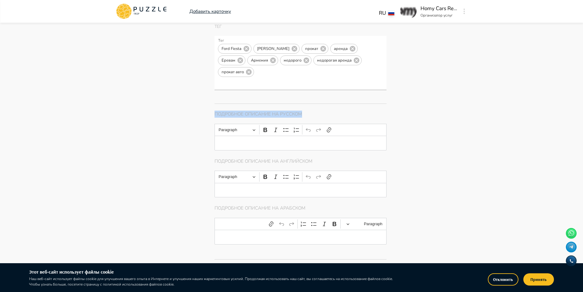
drag, startPoint x: 213, startPoint y: 102, endPoint x: 311, endPoint y: 103, distance: 97.6
click at [311, 103] on div "Главная страница Управление услугами Создать Назад Управление услугами ПОЖАЛУЙС…" at bounding box center [337, 279] width 261 height 1308
copy p "Подробное описание на русском"
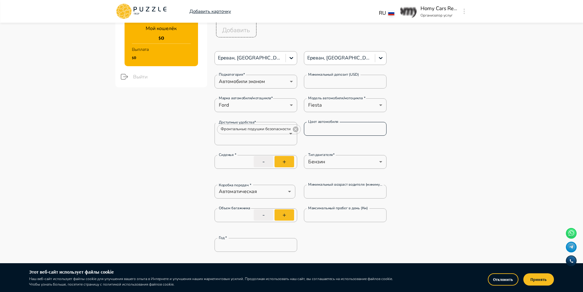
scroll to position [122, 0]
click at [263, 129] on span "Фронтальные подушки безопасности" at bounding box center [255, 128] width 77 height 7
click at [254, 138] on input "Доступные удобства*" at bounding box center [246, 138] width 61 height 9
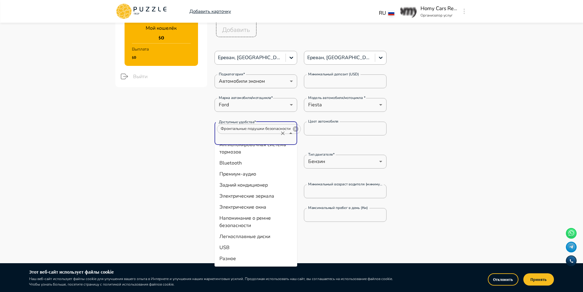
scroll to position [337, 0]
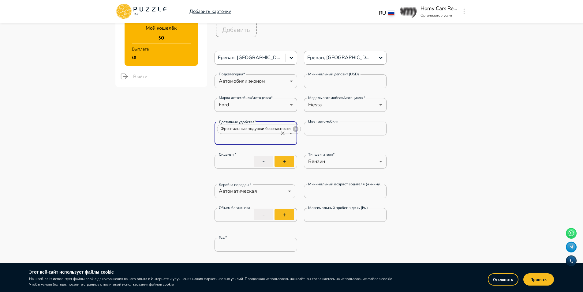
click at [263, 135] on input "Доступные удобства*" at bounding box center [246, 138] width 61 height 9
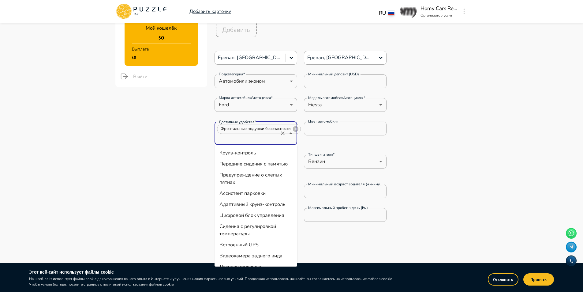
drag, startPoint x: 261, startPoint y: 135, endPoint x: 475, endPoint y: 130, distance: 213.9
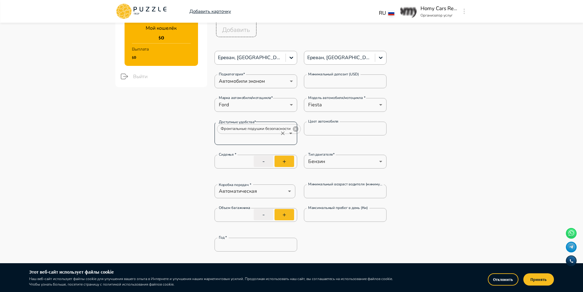
click at [278, 138] on div "Фронтальные подушки безопасности Доступные удобства*" at bounding box center [255, 132] width 83 height 23
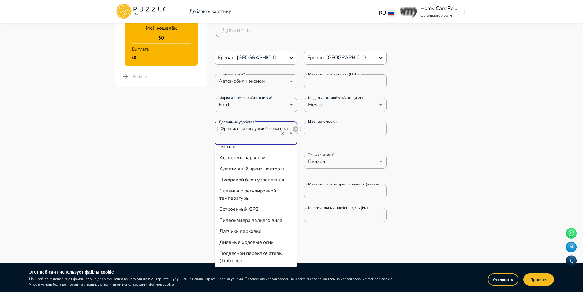
scroll to position [0, 0]
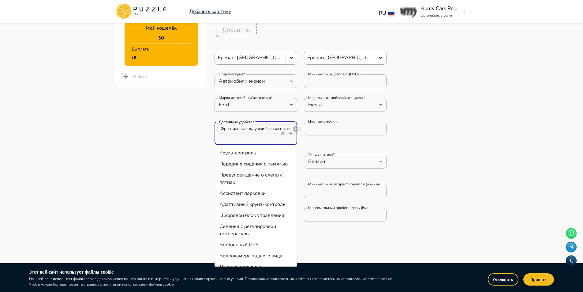
click at [257, 139] on input "Доступные удобства*" at bounding box center [246, 138] width 61 height 9
click at [256, 152] on li "Круиз-контроль" at bounding box center [255, 152] width 83 height 11
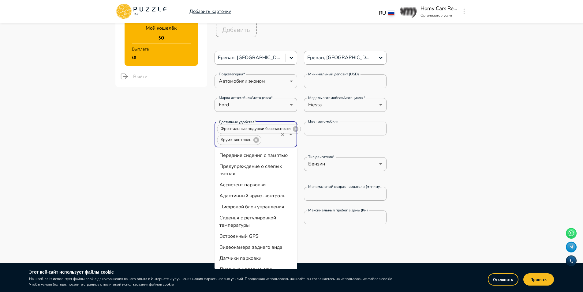
click at [267, 141] on input "Доступные удобства*" at bounding box center [269, 140] width 15 height 9
click at [272, 191] on li "Видеокамера заднего вида" at bounding box center [255, 185] width 83 height 11
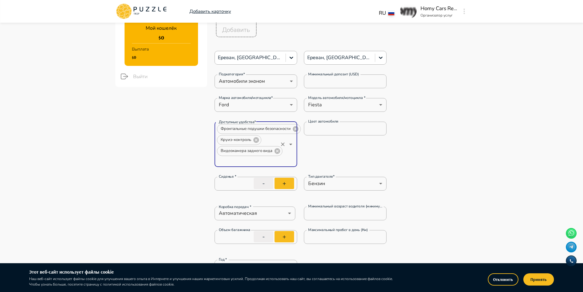
click at [259, 162] on input "Доступные удобства*" at bounding box center [246, 160] width 61 height 9
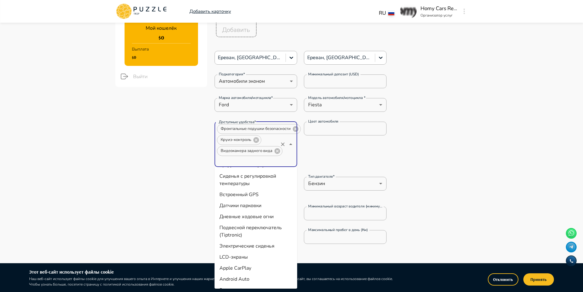
click at [256, 200] on li "Встроенный GPS" at bounding box center [255, 194] width 83 height 11
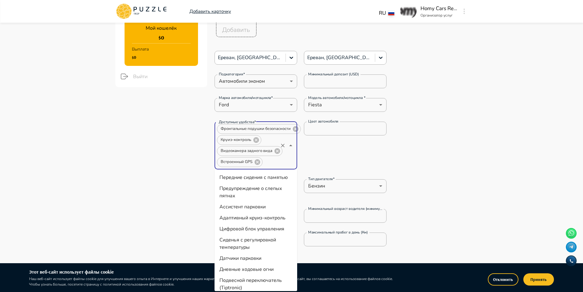
click at [275, 165] on input "Доступные удобства*" at bounding box center [270, 162] width 14 height 9
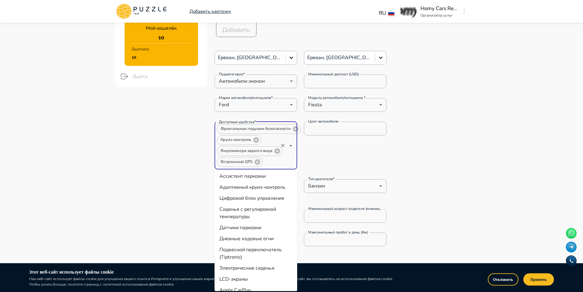
click at [265, 244] on li "Дневные ходовые огни" at bounding box center [255, 238] width 83 height 11
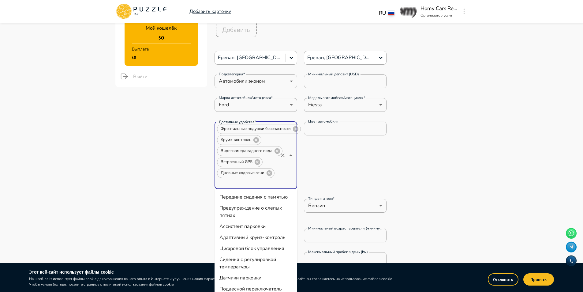
click at [246, 183] on input "Доступные удобства*" at bounding box center [246, 182] width 61 height 9
click at [256, 252] on li "Датчики парковки" at bounding box center [255, 246] width 83 height 11
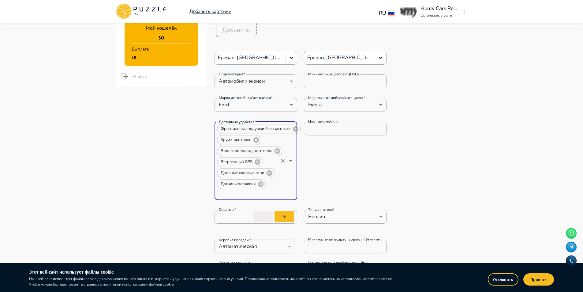
click at [258, 196] on input "Доступные удобства*" at bounding box center [246, 193] width 61 height 9
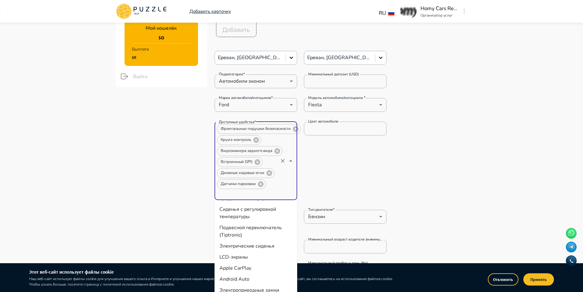
scroll to position [92, 0]
click at [262, 243] on li "Apple CarPlay" at bounding box center [255, 237] width 83 height 11
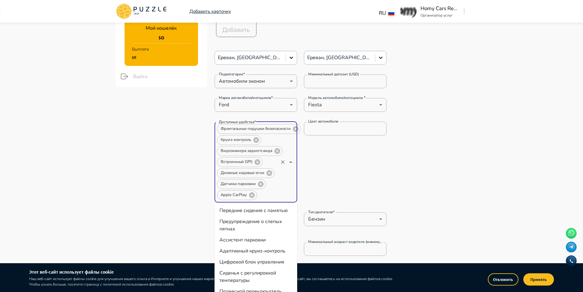
click at [274, 195] on input "Доступные удобства*" at bounding box center [268, 195] width 20 height 9
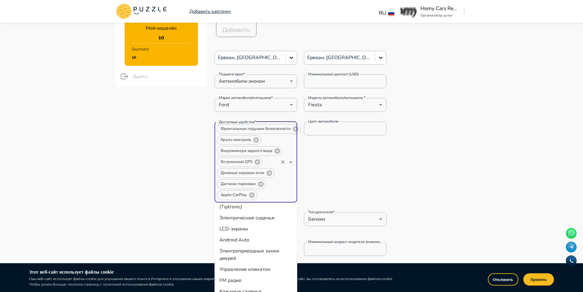
click at [257, 245] on li "Android Auto" at bounding box center [255, 239] width 83 height 11
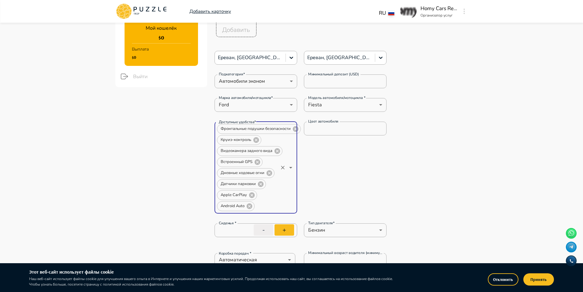
click at [271, 202] on input "Доступные удобства*" at bounding box center [266, 206] width 22 height 9
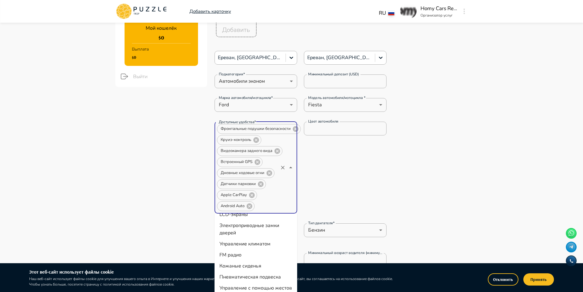
scroll to position [122, 0]
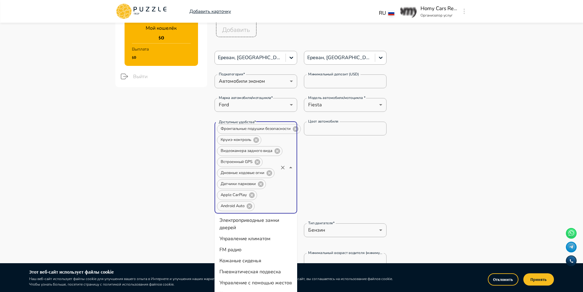
click at [236, 255] on li "FM радио" at bounding box center [255, 249] width 83 height 11
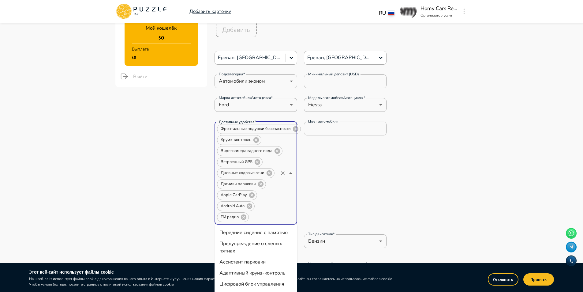
click at [270, 217] on input "Доступные удобства*" at bounding box center [263, 217] width 28 height 9
click at [275, 218] on li "Подушки безопасности SRS" at bounding box center [255, 212] width 83 height 11
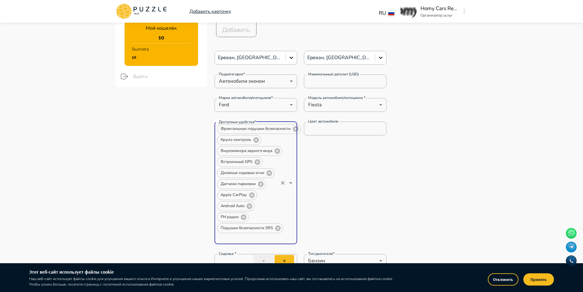
click at [276, 236] on input "Доступные удобства*" at bounding box center [246, 237] width 61 height 9
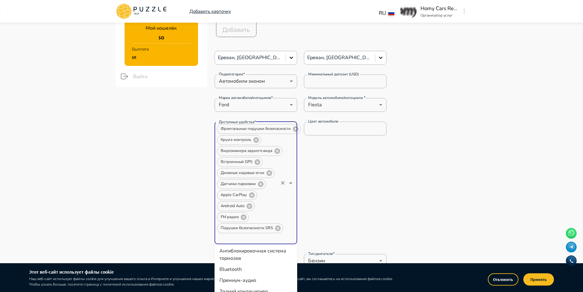
click at [277, 263] on li "Антиблокировочная система тормозов" at bounding box center [255, 254] width 83 height 18
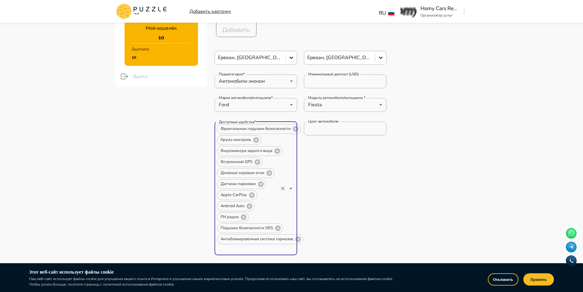
click at [246, 249] on input "Доступные удобства*" at bounding box center [246, 248] width 61 height 9
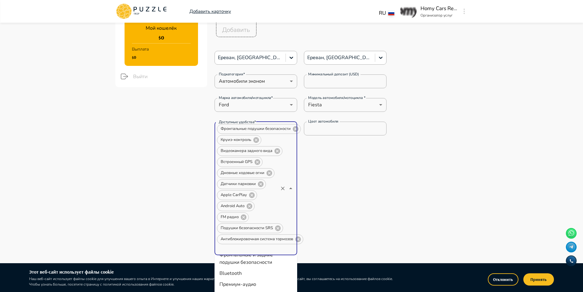
click at [255, 278] on li "Bluetooth" at bounding box center [255, 272] width 83 height 11
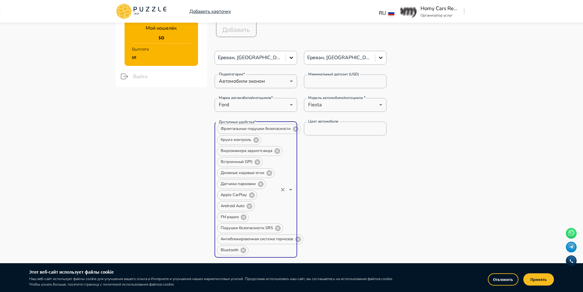
paste input "**********"
click at [263, 265] on li "Электрические зеркала" at bounding box center [255, 265] width 83 height 11
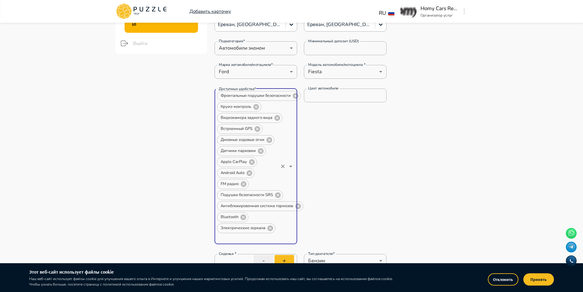
scroll to position [214, 0]
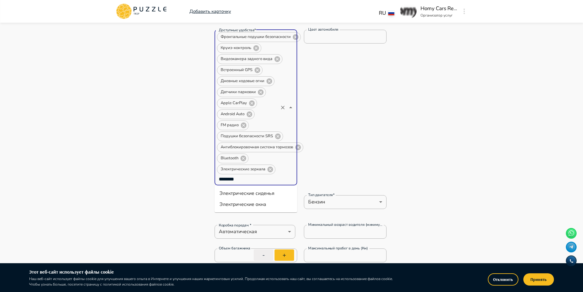
click at [268, 201] on li "Электрические окна" at bounding box center [255, 204] width 83 height 11
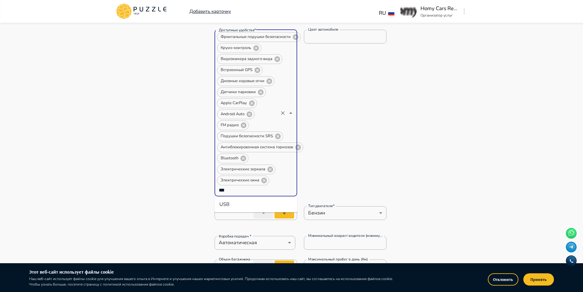
click at [241, 202] on li "USB" at bounding box center [255, 204] width 83 height 11
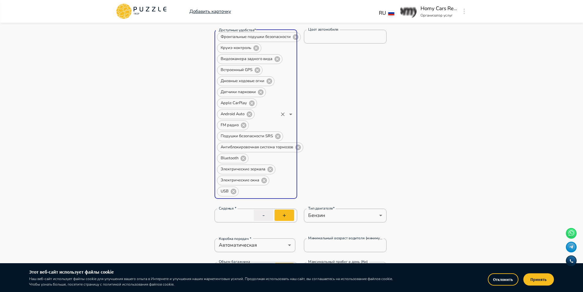
click at [318, 164] on div "Доступные удобства* Фронтальные подушки безопасности Круиз-контроль Видеокамера…" at bounding box center [300, 114] width 172 height 169
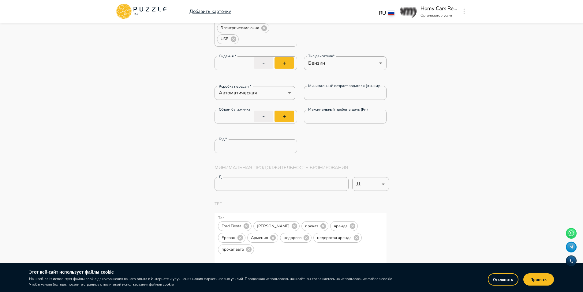
scroll to position [337, 0]
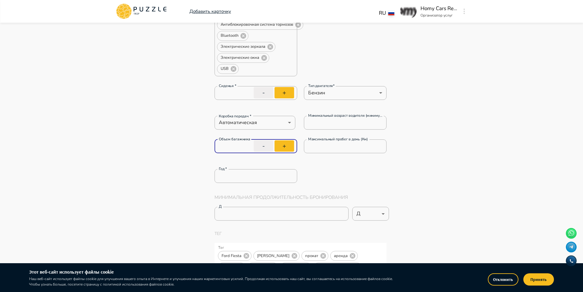
drag, startPoint x: 235, startPoint y: 148, endPoint x: 198, endPoint y: 145, distance: 37.8
drag, startPoint x: 335, startPoint y: 147, endPoint x: 291, endPoint y: 146, distance: 43.8
click at [291, 146] on div "Объем багажника * Объем багажника - + Максимальный пробег в день (Км) * Максима…" at bounding box center [300, 149] width 172 height 20
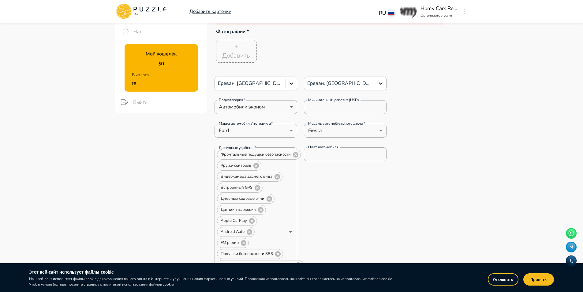
scroll to position [92, 0]
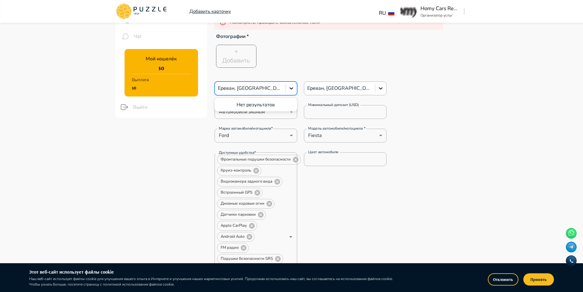
click at [252, 87] on div at bounding box center [250, 88] width 65 height 8
click at [263, 89] on div at bounding box center [250, 88] width 65 height 8
paste input "**********"
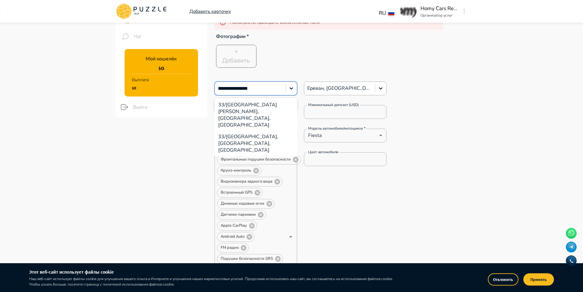
click at [259, 108] on div "33/2 проспект Месропа Маштоца, Ереван, Армения" at bounding box center [255, 115] width 83 height 32
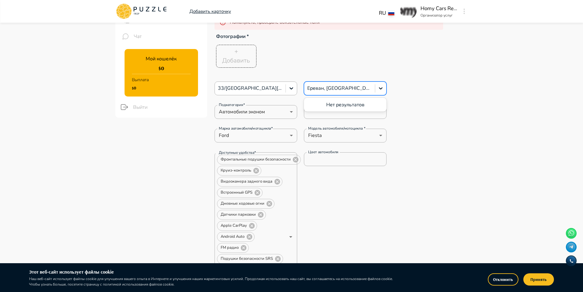
click at [339, 86] on div at bounding box center [339, 88] width 65 height 8
paste input "**********"
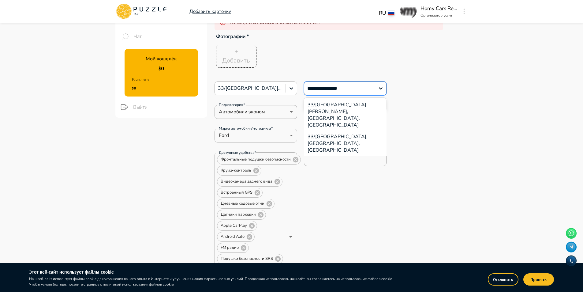
click at [338, 104] on div "33/2 проспект Месропа Маштоца, Ереван, Армения" at bounding box center [345, 115] width 83 height 32
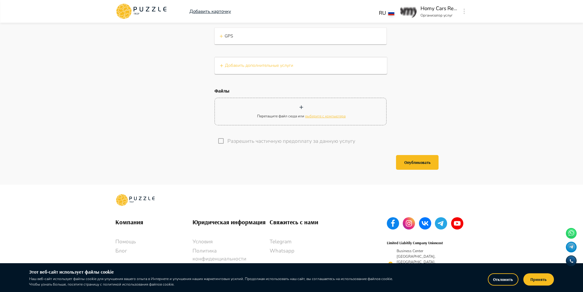
scroll to position [1300, 0]
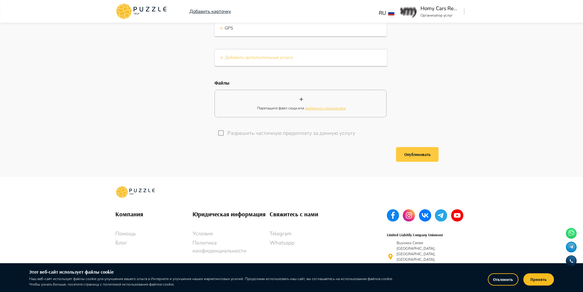
click at [423, 147] on button "Опубликовать" at bounding box center [417, 154] width 43 height 15
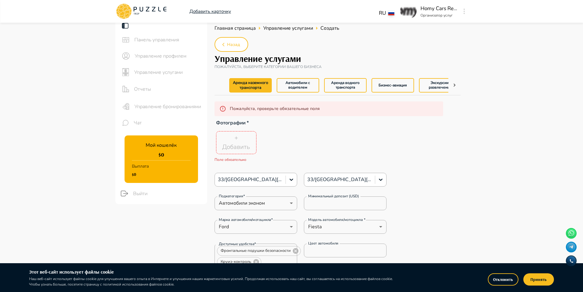
scroll to position [0, 0]
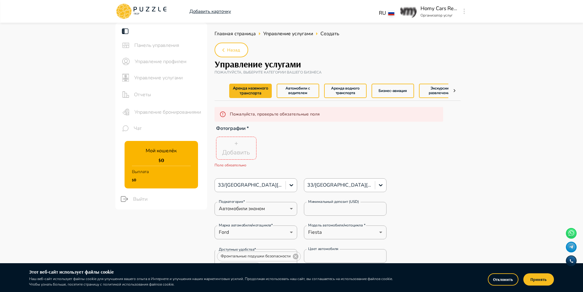
click at [235, 148] on p "Добавить" at bounding box center [236, 152] width 28 height 9
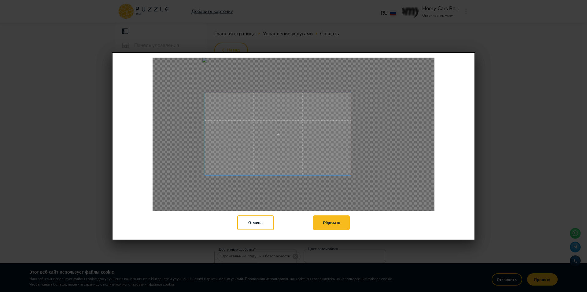
click at [266, 152] on span at bounding box center [278, 134] width 146 height 82
click at [352, 176] on span at bounding box center [279, 136] width 146 height 82
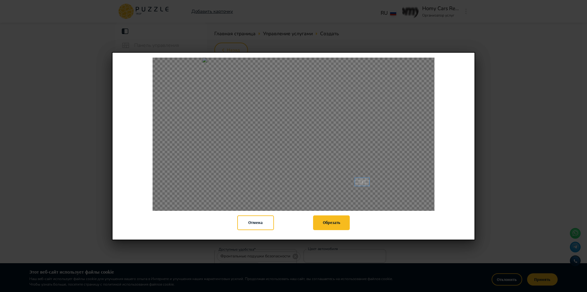
click at [370, 169] on div at bounding box center [294, 134] width 282 height 153
click at [380, 183] on div at bounding box center [294, 134] width 282 height 153
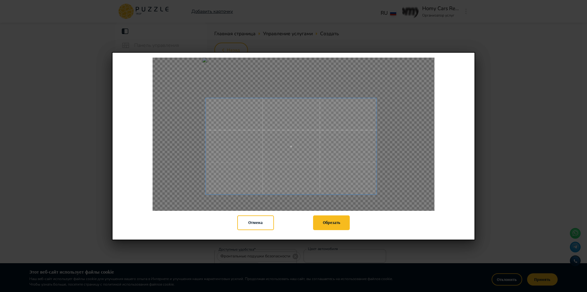
click at [199, 97] on div at bounding box center [294, 134] width 282 height 153
click at [209, 96] on div at bounding box center [294, 134] width 282 height 153
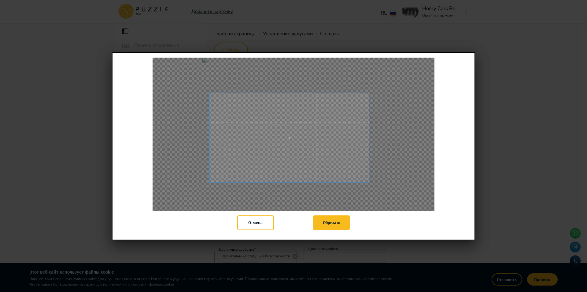
click at [369, 207] on div at bounding box center [294, 134] width 282 height 153
click at [205, 88] on div at bounding box center [294, 134] width 282 height 153
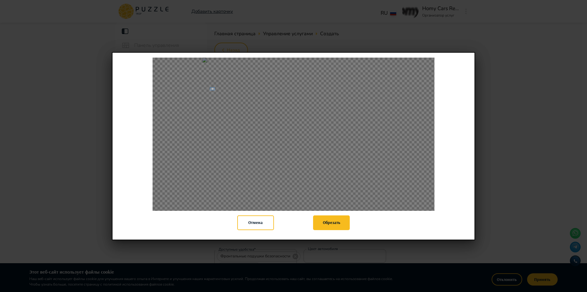
click at [215, 103] on div at bounding box center [294, 134] width 282 height 153
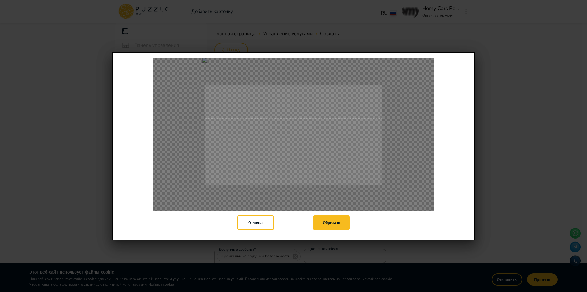
click at [68, 83] on div "Отмена Обрезать" at bounding box center [293, 146] width 587 height 292
click at [345, 222] on button "Обрезать" at bounding box center [331, 222] width 37 height 15
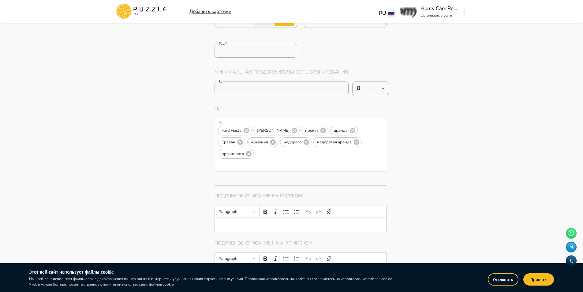
scroll to position [551, 0]
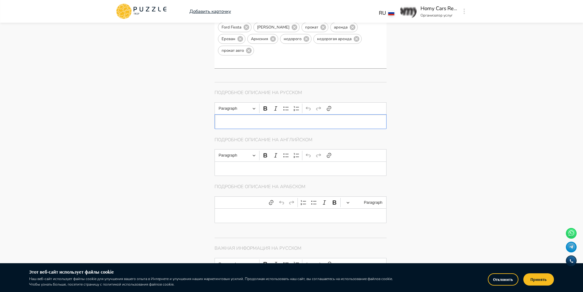
click at [350, 119] on p "Editor editing area: main" at bounding box center [300, 121] width 153 height 5
click at [548, 282] on button "Принять" at bounding box center [538, 279] width 31 height 12
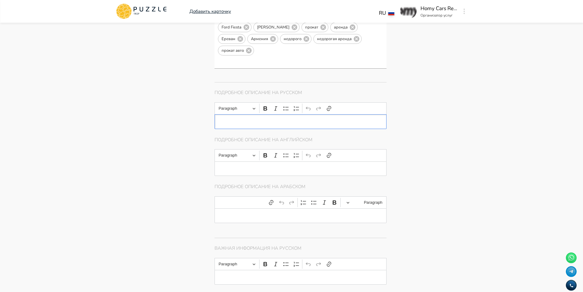
click at [257, 114] on div "Editor editing area: main" at bounding box center [300, 121] width 172 height 15
click at [232, 119] on p "Editor editing area: main" at bounding box center [300, 121] width 153 height 5
click at [234, 119] on p "Editor editing area: main" at bounding box center [300, 121] width 153 height 5
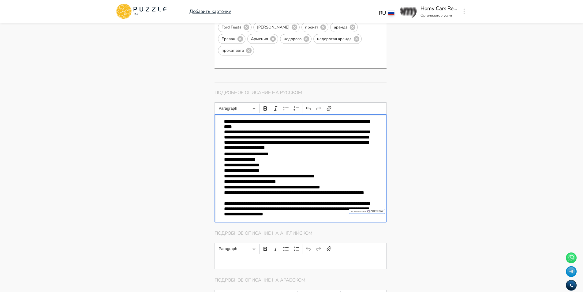
click at [279, 119] on p "**********" at bounding box center [300, 124] width 153 height 10
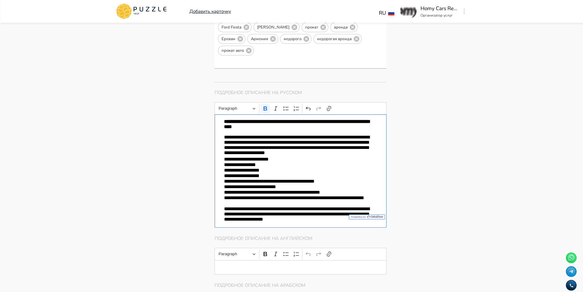
click at [374, 141] on p "**********" at bounding box center [300, 145] width 153 height 22
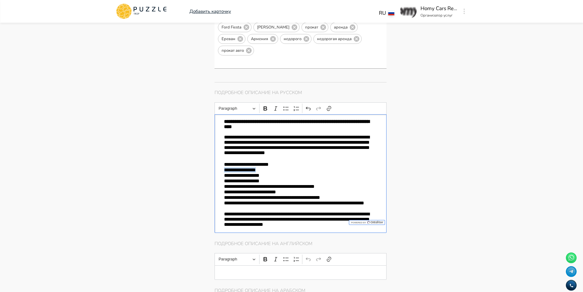
drag, startPoint x: 265, startPoint y: 160, endPoint x: 196, endPoint y: 160, distance: 68.8
click at [196, 160] on div "Панель управления Управление профилем Управление услугами Отчеты Управление бро…" at bounding box center [291, 243] width 367 height 1543
click at [267, 200] on p "**********" at bounding box center [300, 205] width 153 height 11
click at [272, 200] on p "**********" at bounding box center [300, 205] width 153 height 11
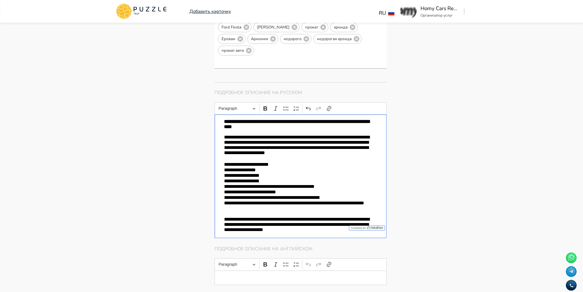
click at [291, 189] on p "**********" at bounding box center [300, 192] width 153 height 6
click at [271, 178] on p "**********" at bounding box center [300, 181] width 153 height 6
click at [288, 162] on p "**********" at bounding box center [300, 165] width 153 height 6
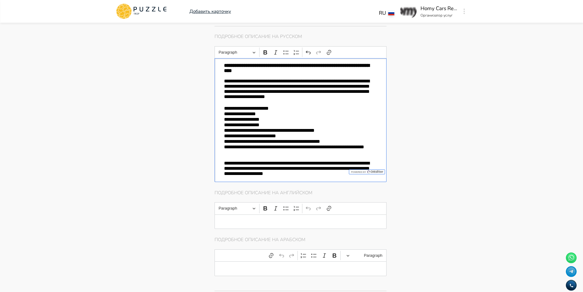
scroll to position [612, 0]
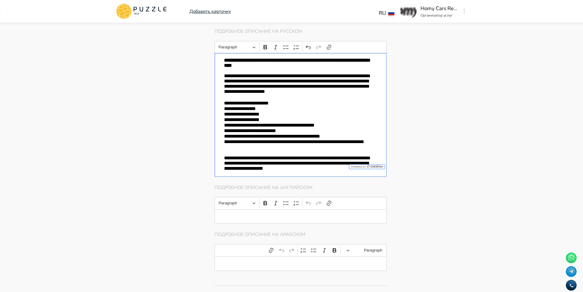
click at [264, 214] on p "Editor editing area: main" at bounding box center [300, 216] width 153 height 5
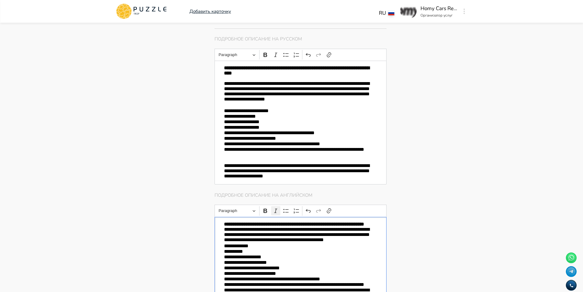
scroll to position [618, 0]
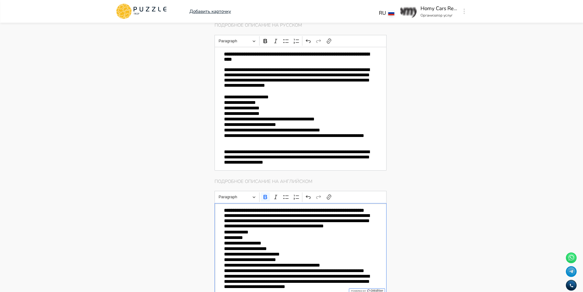
click at [262, 207] on p "**********" at bounding box center [300, 209] width 153 height 5
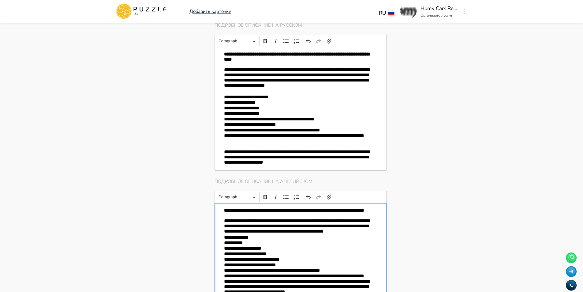
click at [358, 227] on p "**********" at bounding box center [300, 226] width 153 height 17
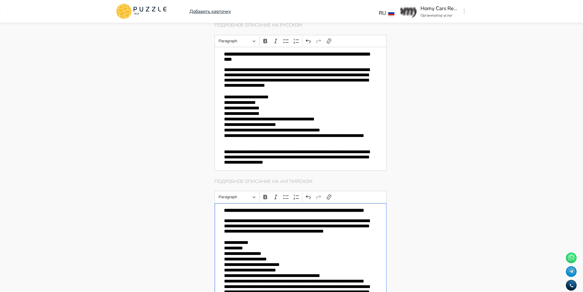
scroll to position [649, 0]
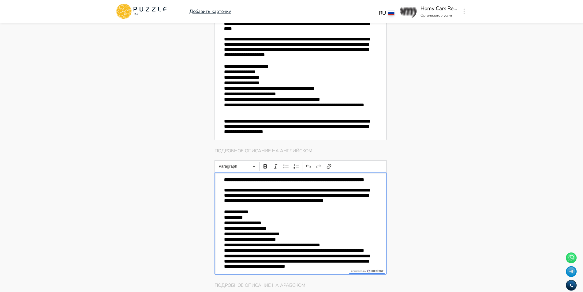
click at [223, 251] on div "**********" at bounding box center [300, 223] width 172 height 102
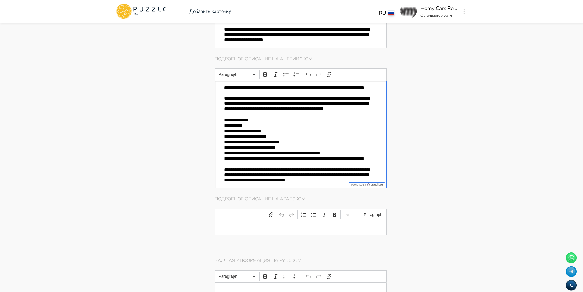
scroll to position [771, 0]
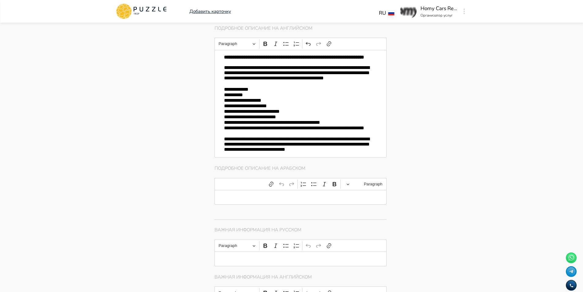
click at [303, 165] on p "Подробное описание на арабском" at bounding box center [300, 171] width 172 height 13
drag, startPoint x: 306, startPoint y: 163, endPoint x: 214, endPoint y: 167, distance: 92.5
click at [214, 167] on div "Главная страница Управление услугами Создать Назад Управление услугами ПОЖАЛУЙС…" at bounding box center [337, 72] width 261 height 1641
copy p "Подробное описание на арабском"
click at [266, 195] on p "Editor editing area: main" at bounding box center [300, 197] width 153 height 5
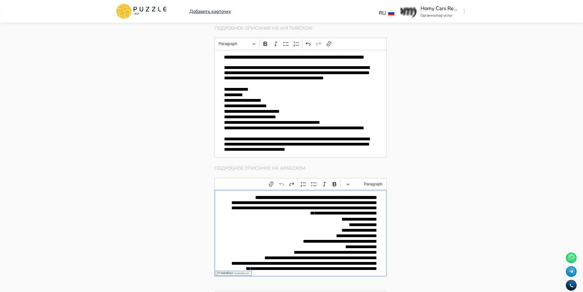
click at [379, 193] on div "**********" at bounding box center [300, 233] width 172 height 86
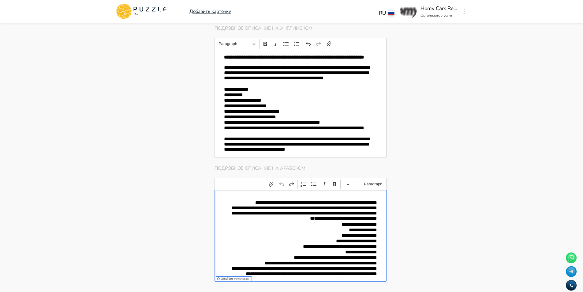
click at [378, 216] on div "**********" at bounding box center [300, 235] width 172 height 91
click at [344, 222] on p "**********" at bounding box center [300, 225] width 153 height 6
click at [368, 216] on p "******" at bounding box center [300, 219] width 153 height 6
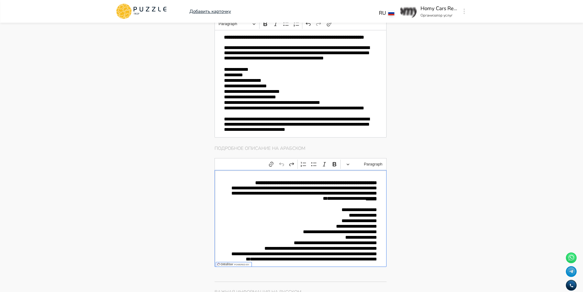
scroll to position [802, 0]
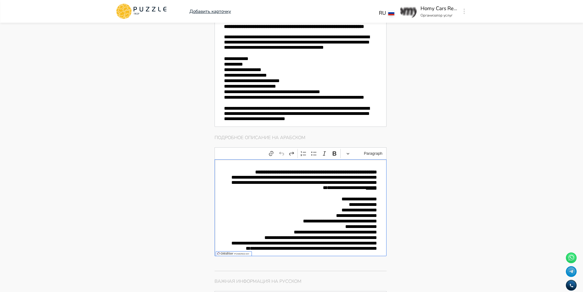
click at [265, 235] on p "**********" at bounding box center [300, 238] width 153 height 6
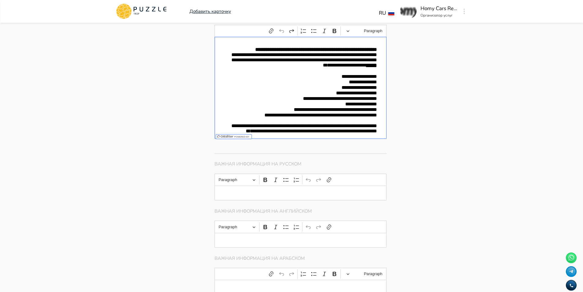
scroll to position [955, 0]
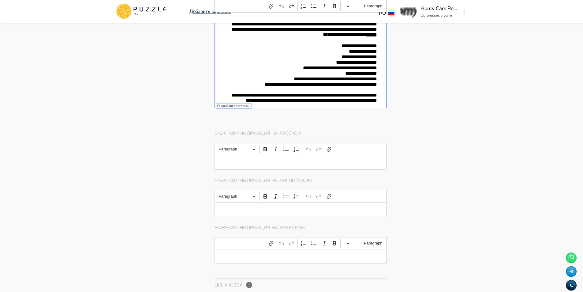
click at [267, 163] on p "Editor editing area: main" at bounding box center [300, 161] width 153 height 5
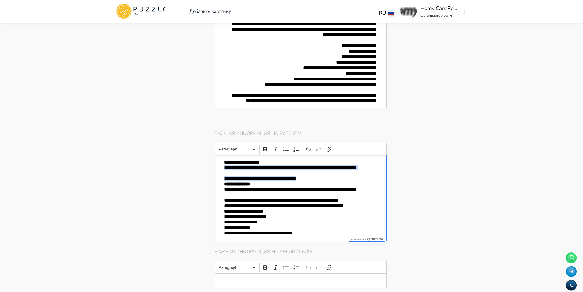
drag, startPoint x: 318, startPoint y: 178, endPoint x: 220, endPoint y: 168, distance: 98.4
click at [220, 168] on div "**********" at bounding box center [300, 198] width 172 height 86
click at [285, 147] on icon "Editor toolbar" at bounding box center [286, 149] width 6 height 6
click at [265, 182] on p "**********" at bounding box center [300, 183] width 153 height 5
click at [221, 181] on div "**********" at bounding box center [300, 198] width 172 height 86
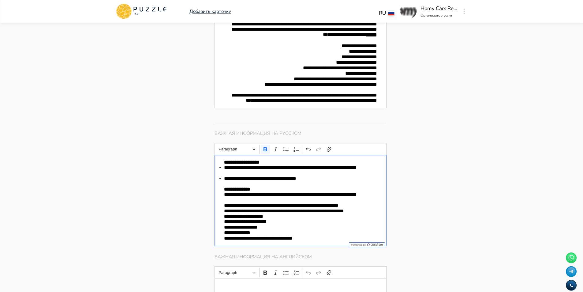
click at [222, 214] on div "**********" at bounding box center [300, 200] width 172 height 91
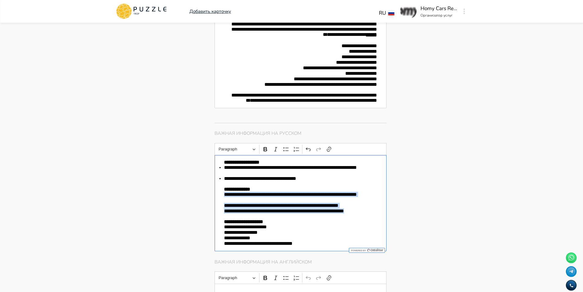
drag, startPoint x: 371, startPoint y: 209, endPoint x: 224, endPoint y: 192, distance: 148.2
click at [224, 192] on div "**********" at bounding box center [300, 203] width 172 height 96
click at [285, 146] on icon "Editor toolbar" at bounding box center [286, 149] width 6 height 6
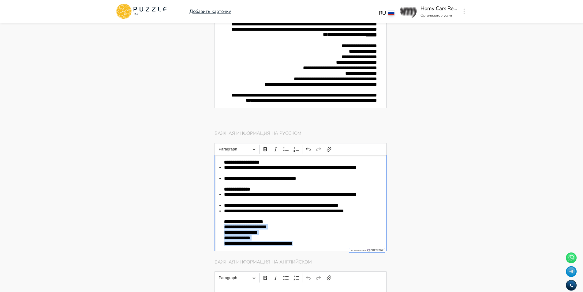
drag, startPoint x: 311, startPoint y: 243, endPoint x: 201, endPoint y: 227, distance: 110.6
drag, startPoint x: 284, startPoint y: 147, endPoint x: 280, endPoint y: 147, distance: 3.4
click at [283, 147] on icon "Editor toolbar" at bounding box center [286, 149] width 6 height 6
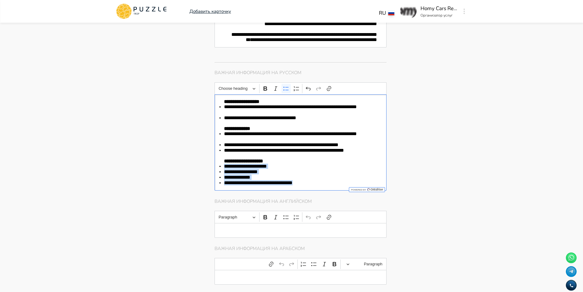
scroll to position [1016, 0]
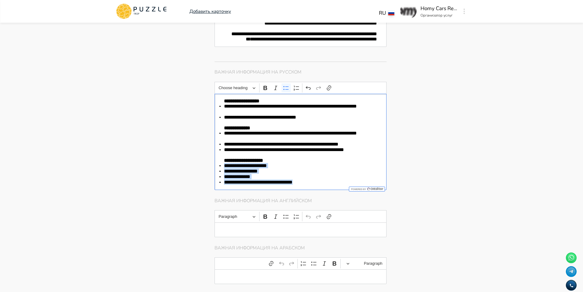
click at [294, 173] on li "**********" at bounding box center [300, 171] width 153 height 6
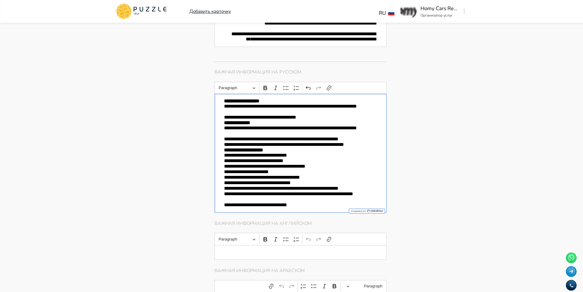
click at [312, 115] on p "**********" at bounding box center [300, 117] width 153 height 6
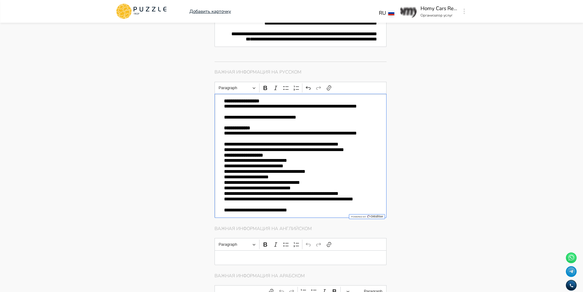
click at [376, 148] on p "**********" at bounding box center [300, 150] width 153 height 6
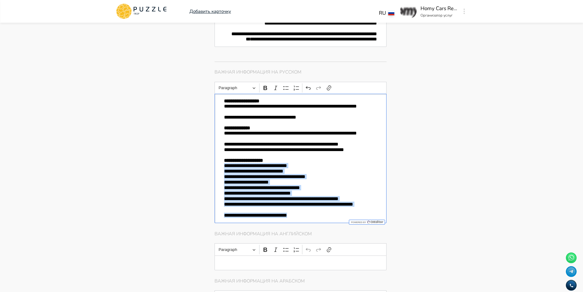
drag, startPoint x: 310, startPoint y: 214, endPoint x: 202, endPoint y: 166, distance: 118.2
click at [287, 85] on icon "Editor toolbar" at bounding box center [286, 88] width 6 height 6
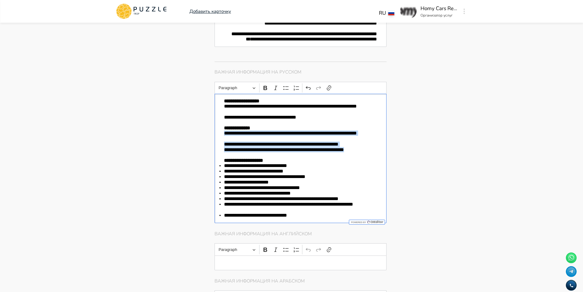
drag, startPoint x: 370, startPoint y: 148, endPoint x: 209, endPoint y: 131, distance: 161.2
click at [283, 86] on icon "Editor toolbar" at bounding box center [286, 88] width 6 height 6
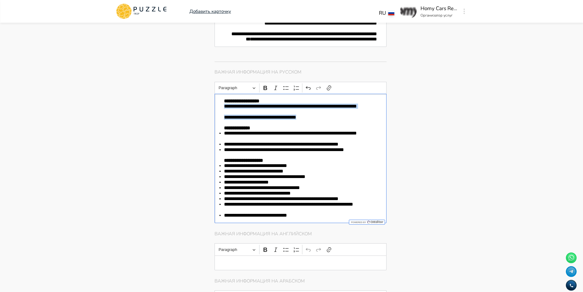
drag, startPoint x: 318, startPoint y: 114, endPoint x: 210, endPoint y: 104, distance: 108.7
click at [267, 85] on icon "Editor toolbar" at bounding box center [265, 88] width 6 height 6
click at [285, 85] on icon "Editor toolbar" at bounding box center [286, 88] width 6 height 6
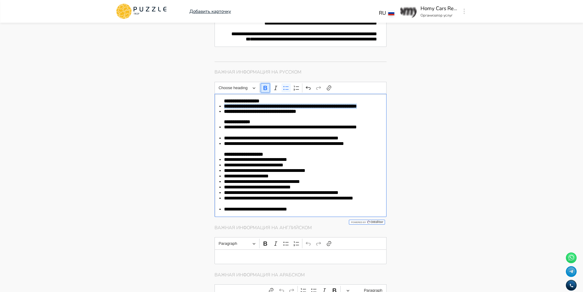
click at [266, 89] on button "Bold" at bounding box center [265, 87] width 9 height 9
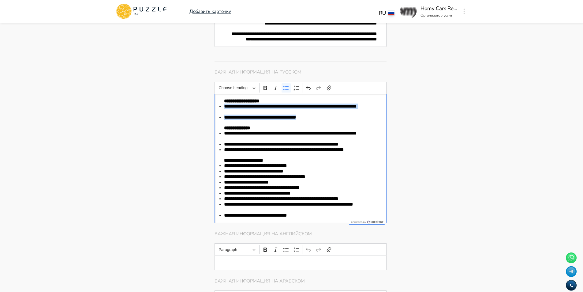
click at [323, 117] on li "**********" at bounding box center [300, 117] width 153 height 6
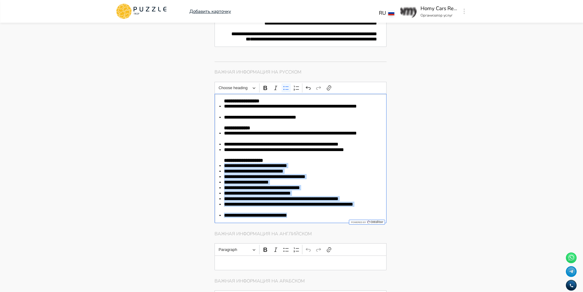
drag, startPoint x: 313, startPoint y: 218, endPoint x: 217, endPoint y: 165, distance: 109.4
click at [217, 165] on div "**********" at bounding box center [300, 158] width 172 height 129
drag, startPoint x: 307, startPoint y: 215, endPoint x: 213, endPoint y: 164, distance: 107.6
click at [285, 87] on icon "Editor toolbar" at bounding box center [286, 88] width 6 height 6
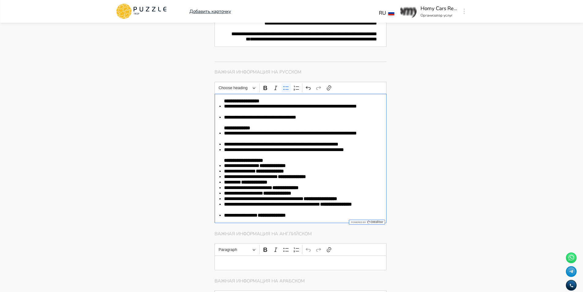
click at [280, 142] on li "**********" at bounding box center [300, 144] width 153 height 6
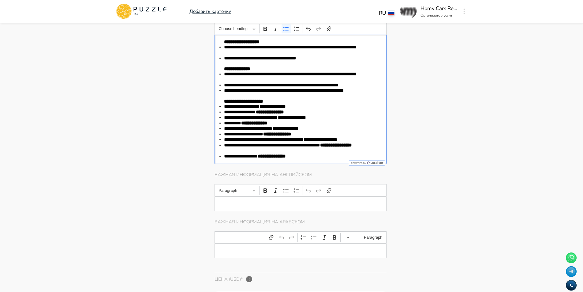
scroll to position [1077, 0]
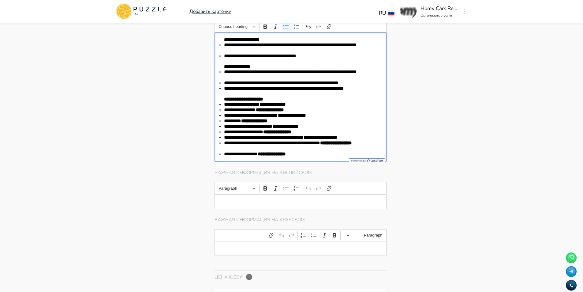
click at [236, 201] on p "Editor editing area: main" at bounding box center [300, 201] width 153 height 5
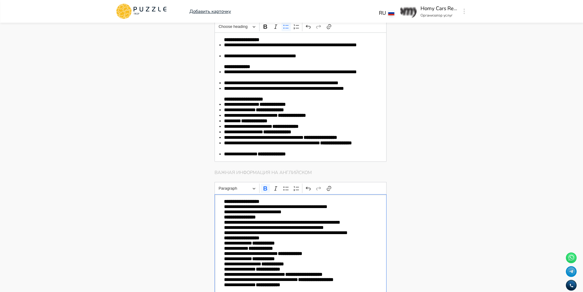
scroll to position [1083, 0]
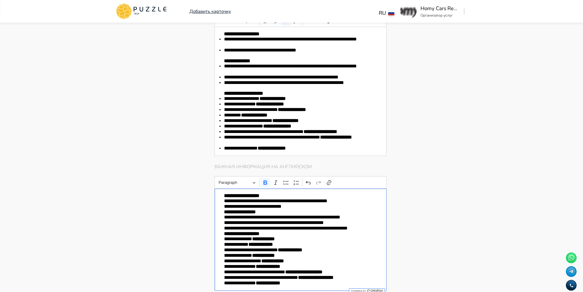
click at [224, 212] on strong "**********" at bounding box center [240, 211] width 32 height 5
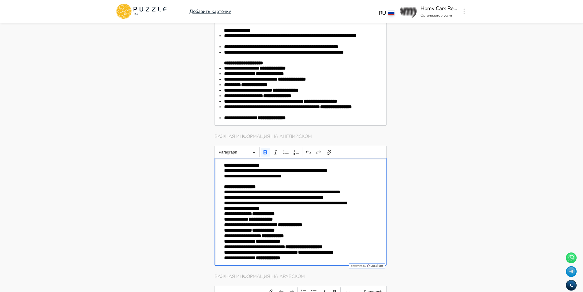
scroll to position [1113, 0]
click at [224, 210] on strong "**********" at bounding box center [241, 208] width 35 height 5
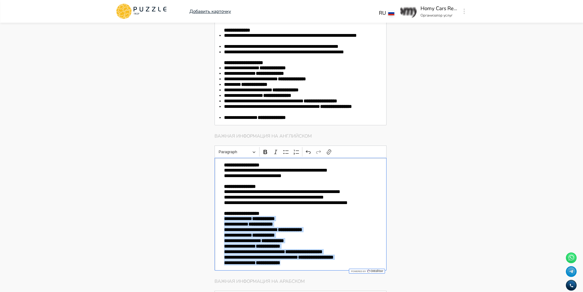
drag, startPoint x: 298, startPoint y: 266, endPoint x: 207, endPoint y: 221, distance: 101.0
click at [285, 151] on icon "Editor toolbar" at bounding box center [286, 152] width 6 height 6
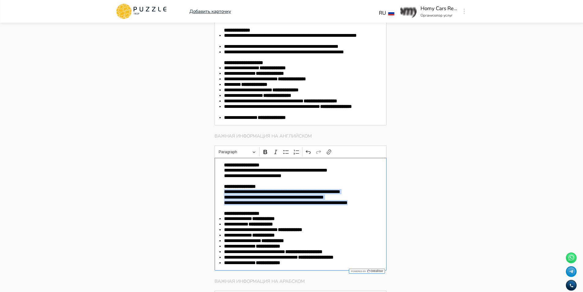
drag, startPoint x: 356, startPoint y: 203, endPoint x: 219, endPoint y: 191, distance: 137.2
click at [219, 191] on div "**********" at bounding box center [300, 214] width 172 height 113
click at [284, 152] on icon "Editor toolbar" at bounding box center [286, 152] width 6 height 6
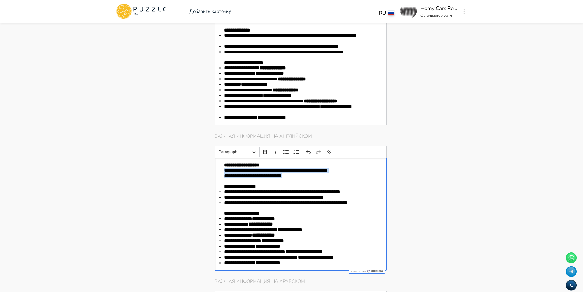
drag, startPoint x: 296, startPoint y: 175, endPoint x: 217, endPoint y: 171, distance: 79.0
click at [217, 171] on div "**********" at bounding box center [300, 214] width 172 height 113
click at [285, 151] on icon "Editor toolbar" at bounding box center [286, 152] width 6 height 6
click at [283, 178] on li "**********" at bounding box center [300, 176] width 153 height 6
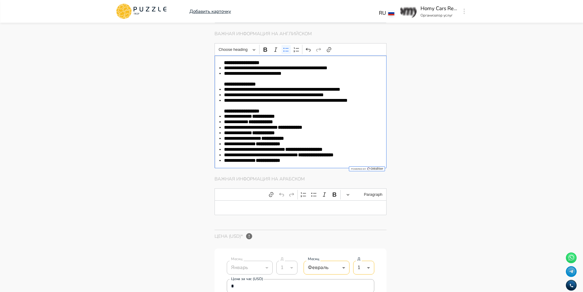
scroll to position [1236, 0]
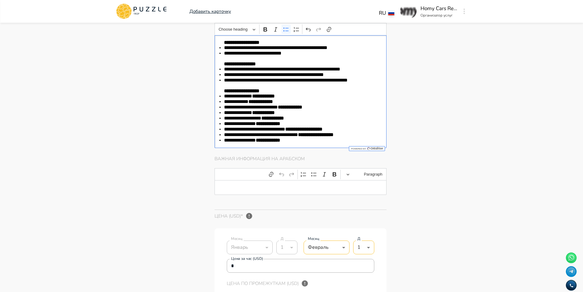
click at [259, 186] on p "Editor editing area: main" at bounding box center [300, 187] width 153 height 5
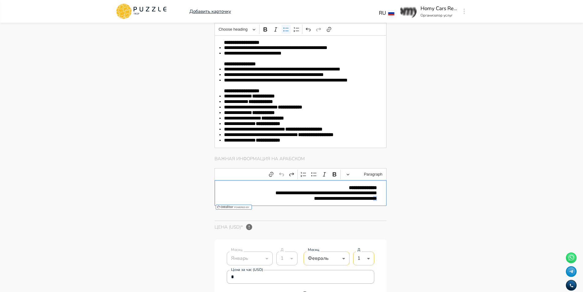
drag, startPoint x: 282, startPoint y: 194, endPoint x: 374, endPoint y: 199, distance: 91.9
click at [374, 199] on div "**********" at bounding box center [300, 193] width 172 height 26
click at [379, 199] on div "**********" at bounding box center [300, 193] width 172 height 26
drag, startPoint x: 379, startPoint y: 199, endPoint x: 275, endPoint y: 194, distance: 104.1
click at [275, 194] on div "**********" at bounding box center [300, 193] width 172 height 26
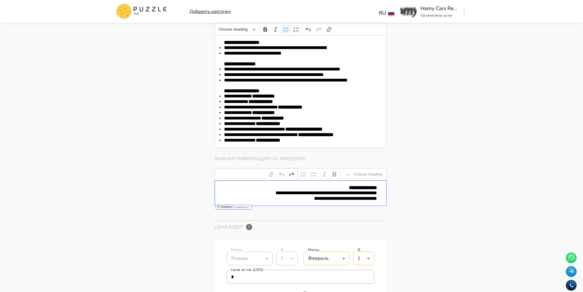
click at [381, 199] on div "**********" at bounding box center [300, 193] width 172 height 26
drag, startPoint x: 378, startPoint y: 199, endPoint x: 364, endPoint y: 195, distance: 14.3
click at [364, 195] on div "**********" at bounding box center [300, 193] width 172 height 26
click at [383, 200] on div "**********" at bounding box center [300, 193] width 172 height 26
click at [319, 201] on p "**********" at bounding box center [300, 198] width 153 height 6
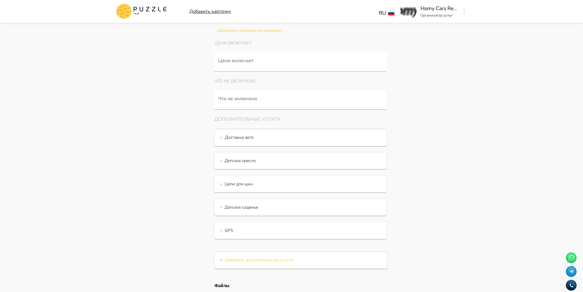
scroll to position [1669, 0]
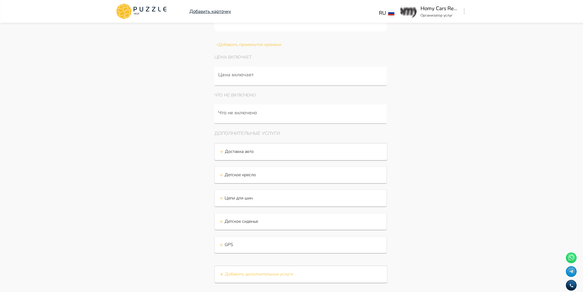
click at [233, 178] on p "Цепи для шин" at bounding box center [240, 174] width 31 height 6
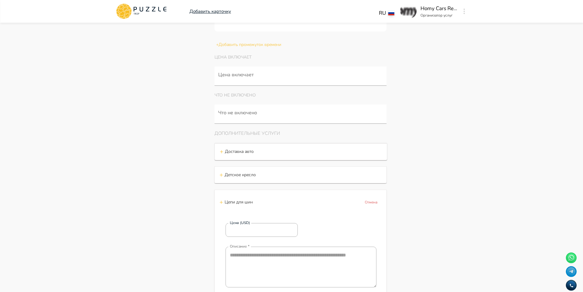
click at [233, 199] on div "+ Цепи для шин Отмена" at bounding box center [300, 202] width 162 height 12
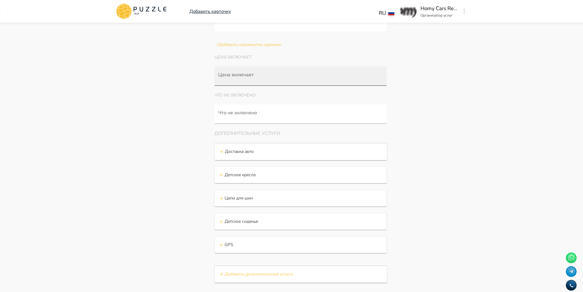
click at [263, 79] on input "Цена включает" at bounding box center [302, 78] width 170 height 11
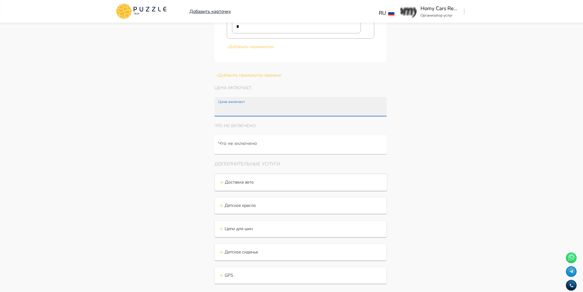
click at [243, 111] on input "Цена включает" at bounding box center [302, 109] width 170 height 11
paste input "**********"
click at [306, 112] on input "**********" at bounding box center [296, 109] width 158 height 11
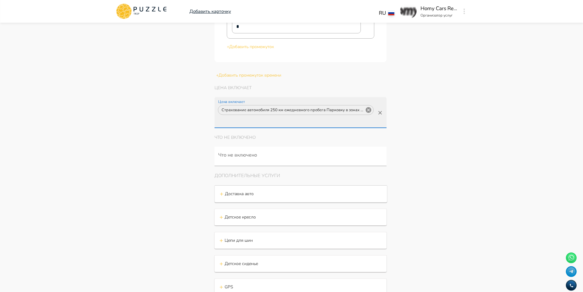
click at [369, 112] on icon at bounding box center [368, 109] width 7 height 7
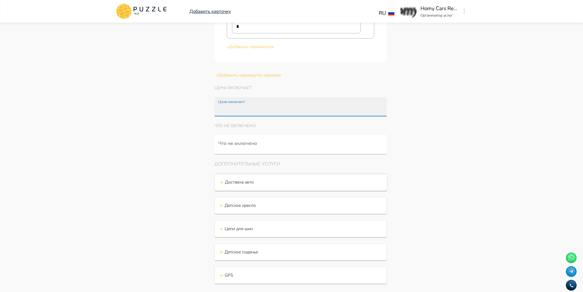
click at [242, 110] on input "Цена включает" at bounding box center [302, 109] width 170 height 11
paste input "**********"
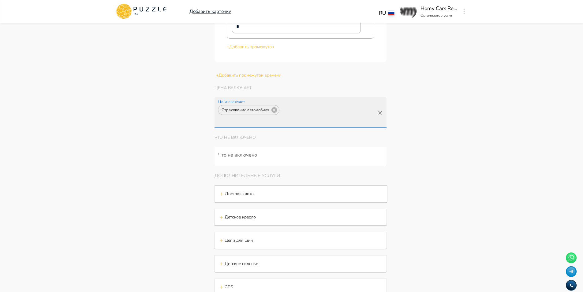
paste input "**********"
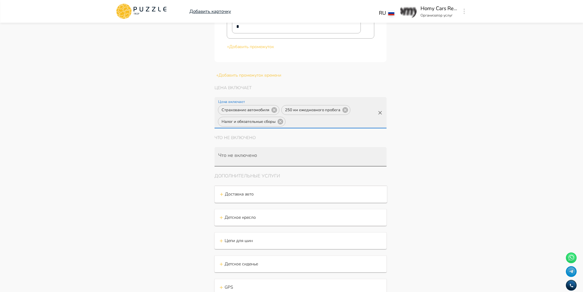
click at [305, 154] on div at bounding box center [300, 156] width 172 height 19
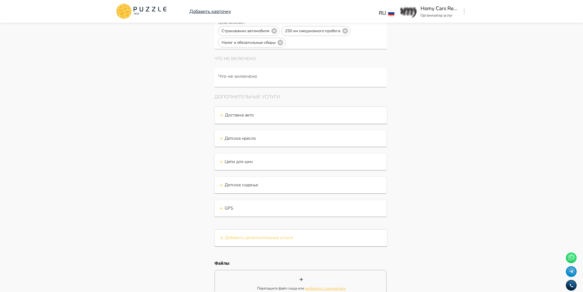
scroll to position [1730, 0]
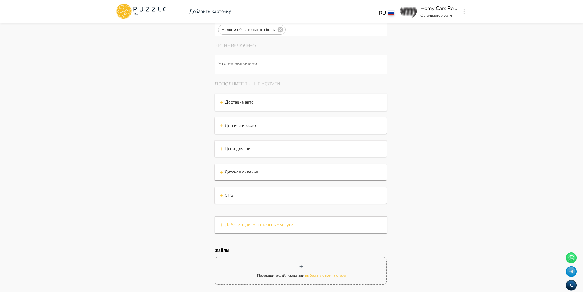
click at [229, 105] on p "Доставка авто" at bounding box center [239, 102] width 29 height 6
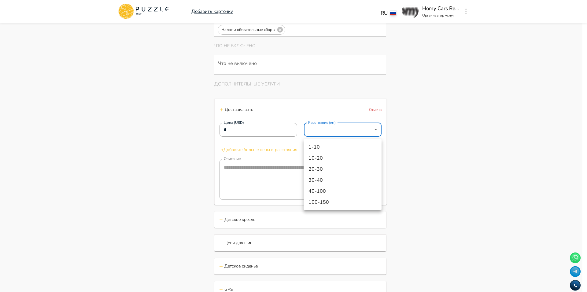
click at [370, 136] on div at bounding box center [293, 146] width 587 height 292
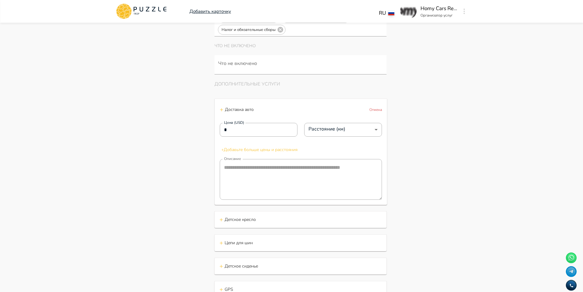
click at [375, 112] on p "Отмена" at bounding box center [375, 110] width 13 height 6
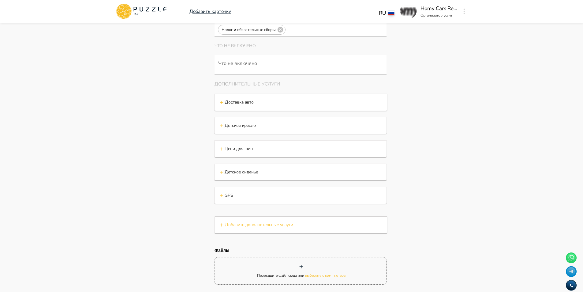
click at [365, 107] on div "+ Доставка авто" at bounding box center [301, 102] width 162 height 9
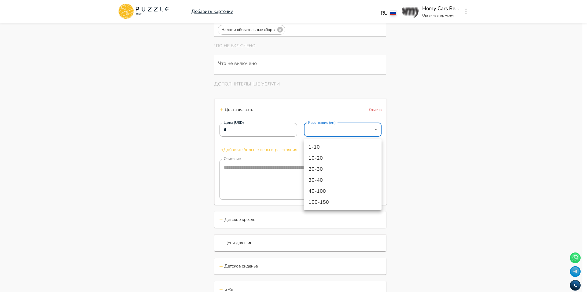
click at [364, 132] on div at bounding box center [293, 146] width 587 height 292
click at [409, 142] on div at bounding box center [293, 146] width 587 height 292
click at [370, 110] on p "Отмена" at bounding box center [375, 110] width 13 height 6
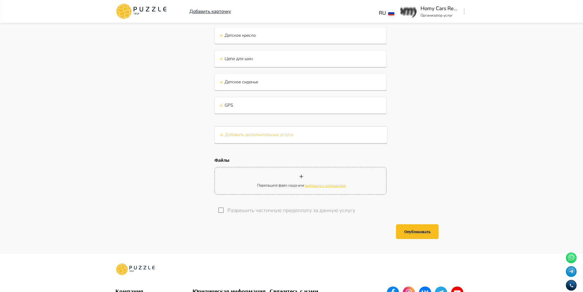
scroll to position [1822, 0]
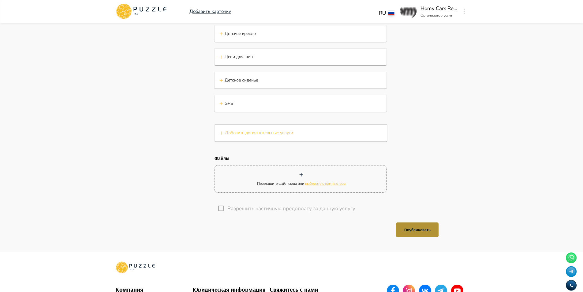
click at [421, 229] on button "Опубликовать" at bounding box center [417, 229] width 43 height 15
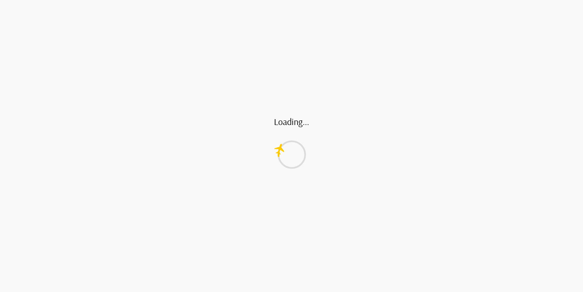
scroll to position [0, 0]
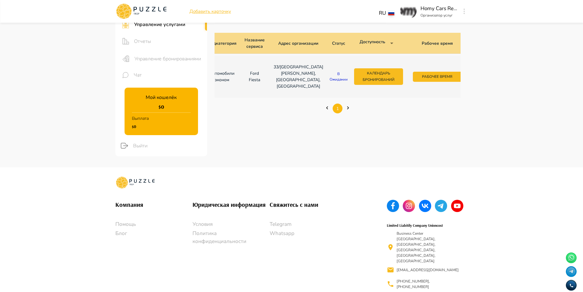
scroll to position [0, 63]
click at [358, 78] on button "Календарь бронирований" at bounding box center [379, 76] width 49 height 17
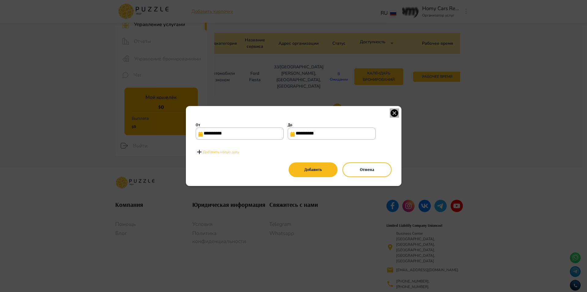
click at [393, 111] on icon "button" at bounding box center [395, 113] width 8 height 8
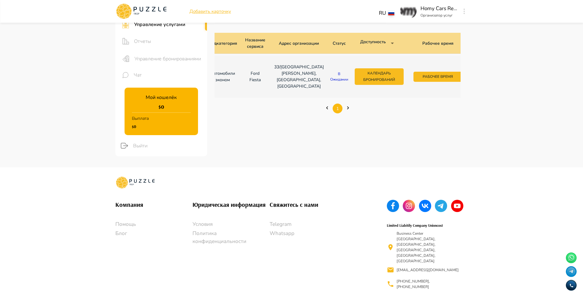
scroll to position [0, 0]
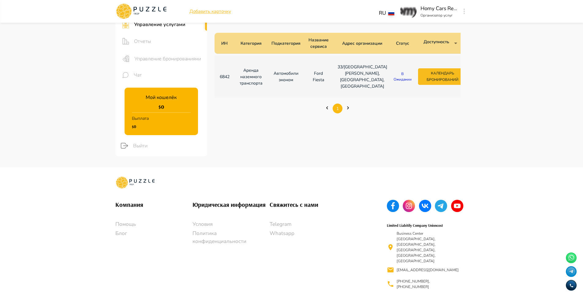
click at [231, 77] on td "6842" at bounding box center [224, 76] width 20 height 42
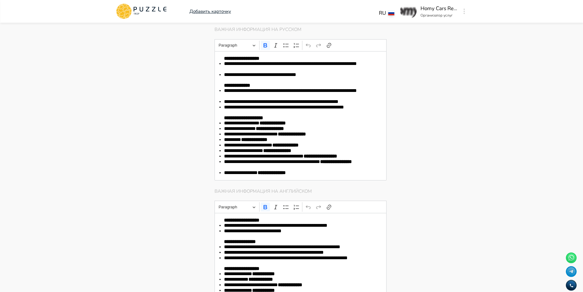
scroll to position [1059, 0]
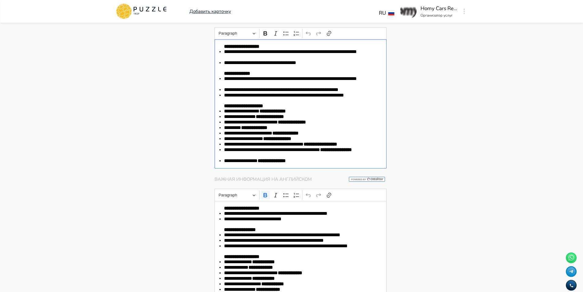
click at [345, 103] on p "Editor editing area: main" at bounding box center [300, 100] width 153 height 5
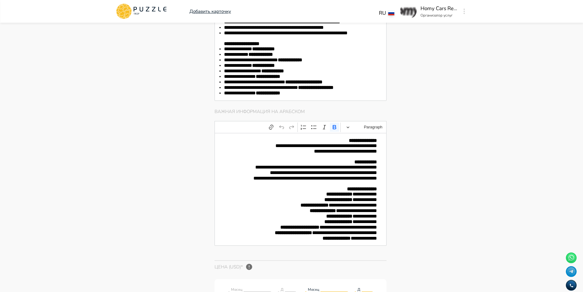
scroll to position [1273, 0]
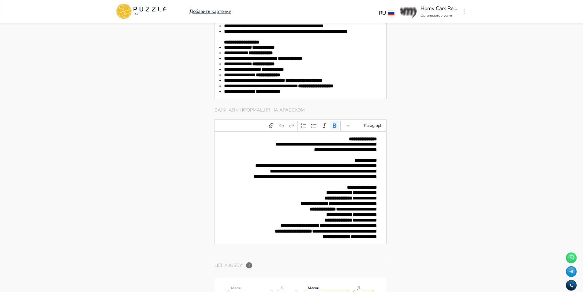
click at [302, 83] on strong "**********" at bounding box center [303, 80] width 37 height 5
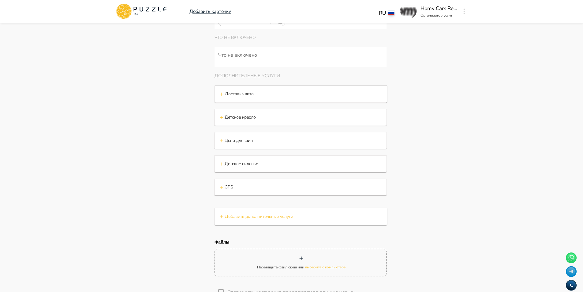
scroll to position [1716, 0]
click at [253, 119] on div "+ GPS" at bounding box center [300, 114] width 162 height 9
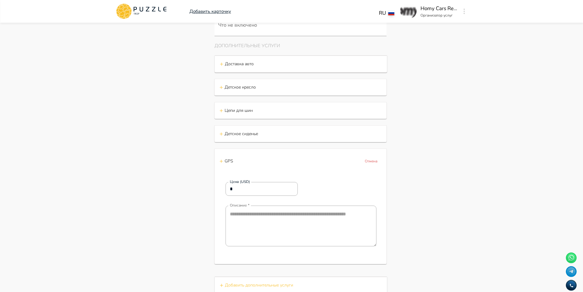
scroll to position [1808, 0]
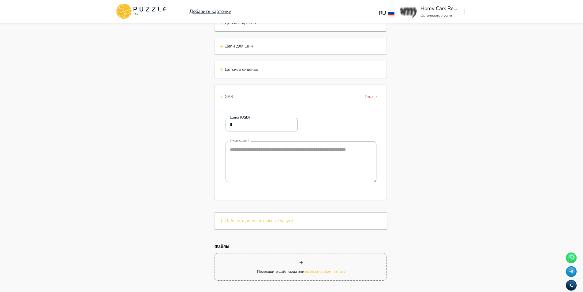
click at [273, 103] on div "+ GPS Отмена" at bounding box center [300, 97] width 162 height 12
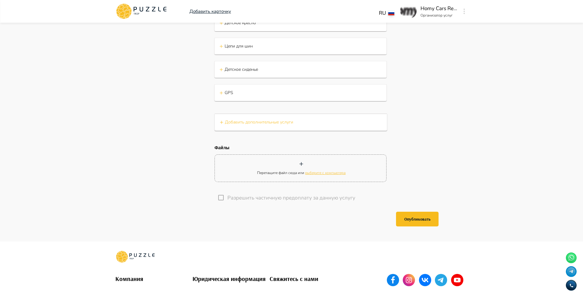
click at [273, 28] on div "+ GPS" at bounding box center [300, 22] width 162 height 9
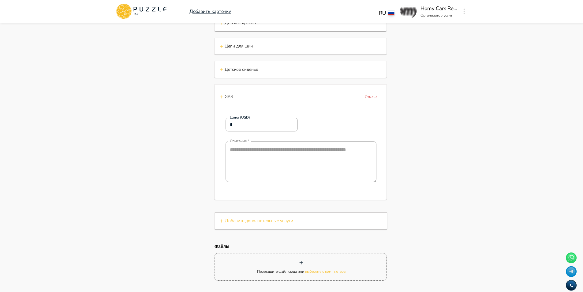
click at [300, 103] on div "+ GPS Отмена" at bounding box center [300, 97] width 162 height 12
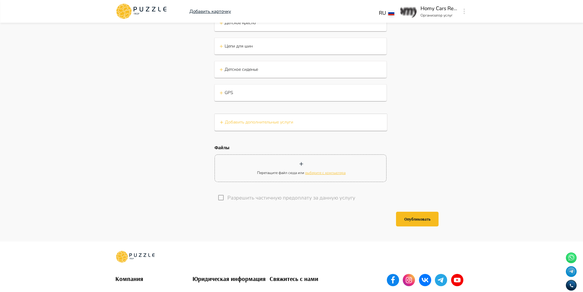
click at [283, 31] on div "+ Детское сиденье" at bounding box center [300, 23] width 172 height 17
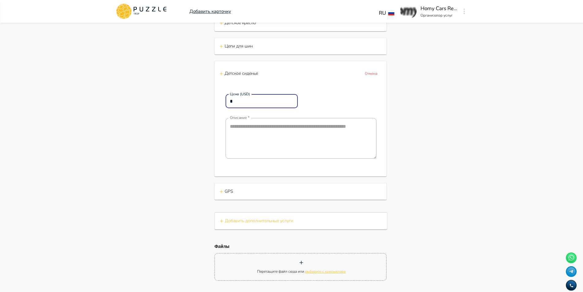
drag, startPoint x: 255, startPoint y: 115, endPoint x: 195, endPoint y: 113, distance: 60.9
paste input "****"
click at [371, 108] on div "Цена (USD) ***** Цена (USD)" at bounding box center [300, 101] width 151 height 14
click at [288, 145] on textarea "Описание" at bounding box center [300, 138] width 151 height 41
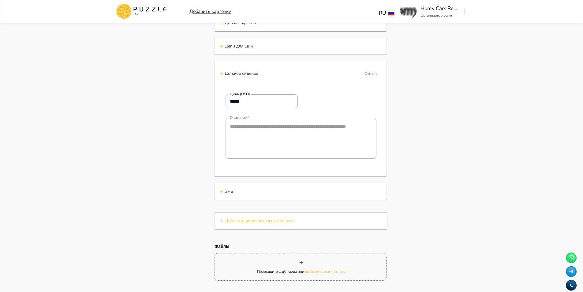
click at [273, 28] on div "+ Детское кресло" at bounding box center [300, 22] width 162 height 9
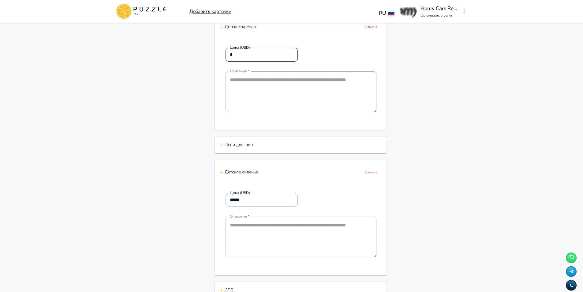
click at [259, 61] on input "*" at bounding box center [261, 54] width 73 height 12
drag, startPoint x: 261, startPoint y: 71, endPoint x: 208, endPoint y: 69, distance: 53.3
paste input "****"
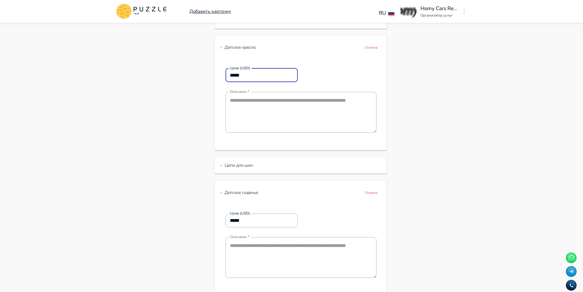
scroll to position [1778, 0]
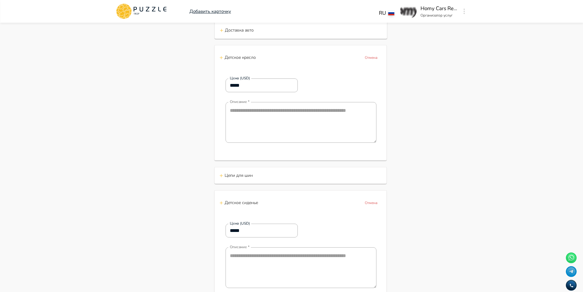
click at [243, 35] on div "+ Доставка авто" at bounding box center [237, 30] width 34 height 9
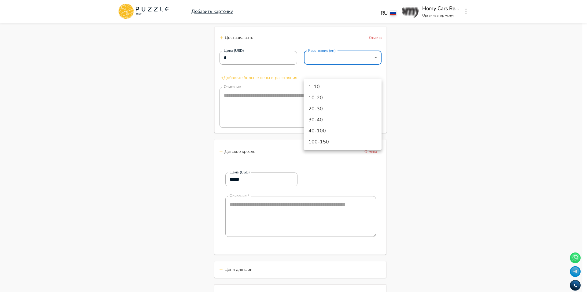
drag, startPoint x: 225, startPoint y: 165, endPoint x: 260, endPoint y: 166, distance: 34.9
click at [252, 165] on div at bounding box center [293, 146] width 587 height 292
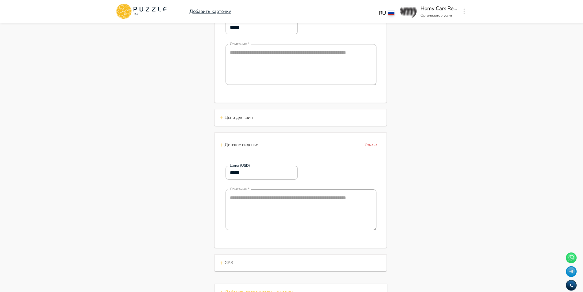
scroll to position [1930, 0]
click at [284, 78] on textarea "Описание" at bounding box center [300, 63] width 151 height 41
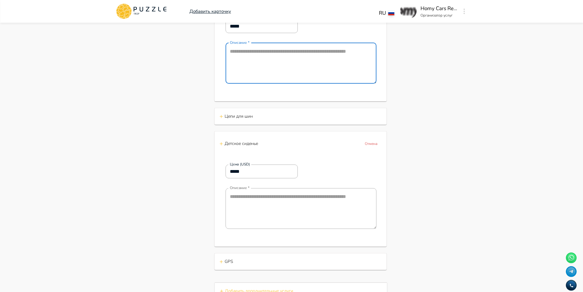
paste textarea "**********"
click at [268, 223] on textarea "Описание" at bounding box center [300, 208] width 151 height 41
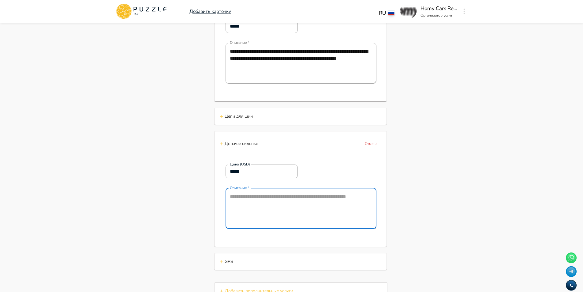
paste textarea "**********"
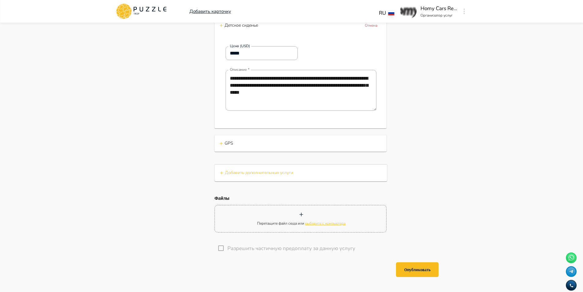
scroll to position [2053, 0]
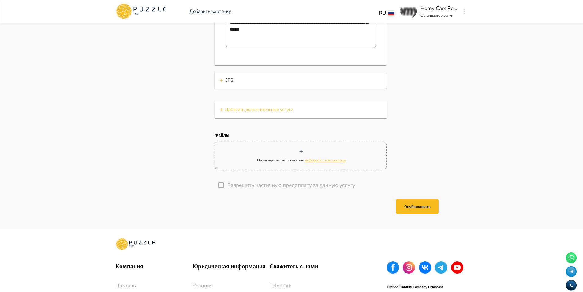
scroll to position [2114, 0]
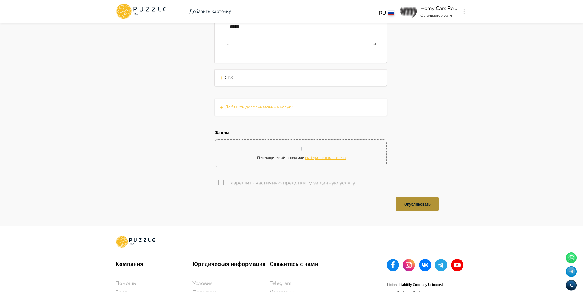
click at [420, 211] on button "Опубликовать" at bounding box center [417, 203] width 43 height 15
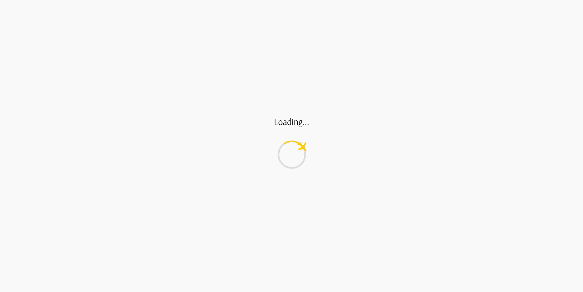
scroll to position [0, 0]
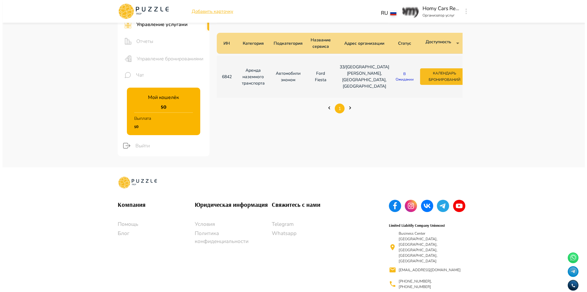
scroll to position [0, 76]
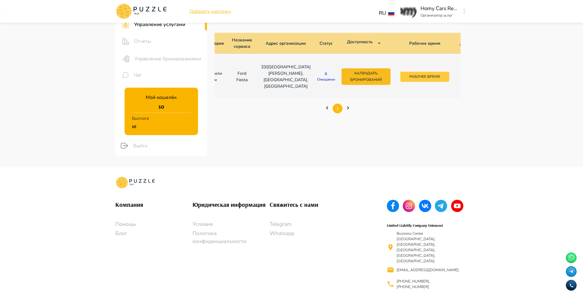
click at [415, 78] on button "Рабочее время" at bounding box center [424, 77] width 49 height 10
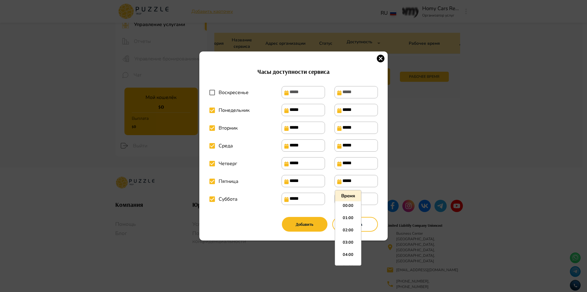
scroll to position [207, 0]
click at [348, 181] on input "*****" at bounding box center [356, 181] width 43 height 12
click at [381, 178] on div "Часы доступности сервиса Воскресенье ***** ***** Понедельник ***** ***** Вторни…" at bounding box center [294, 150] width 184 height 175
click at [348, 200] on input "*****" at bounding box center [356, 198] width 43 height 12
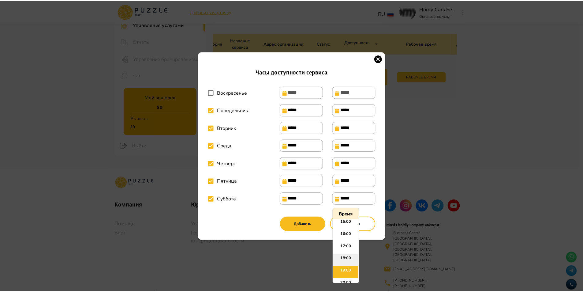
scroll to position [176, 0]
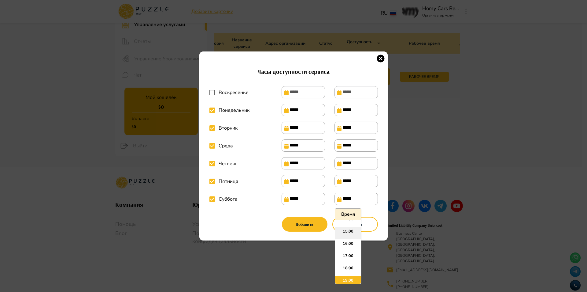
click at [352, 231] on li "15:00" at bounding box center [348, 233] width 26 height 12
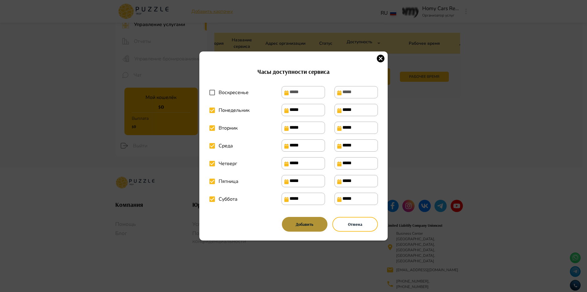
click at [310, 227] on button "Добавить" at bounding box center [305, 224] width 46 height 15
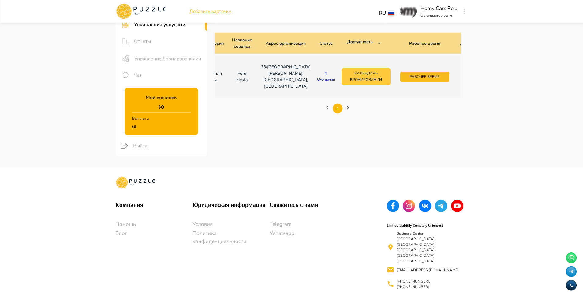
click at [352, 77] on button "Календарь бронирований" at bounding box center [365, 76] width 49 height 17
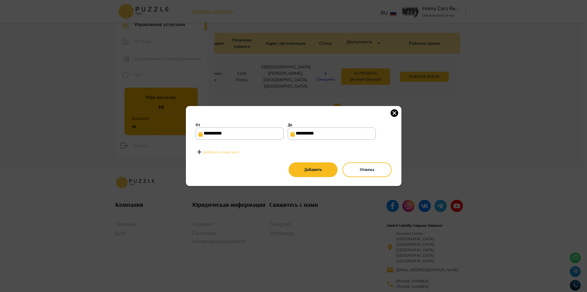
click at [395, 112] on icon "button" at bounding box center [394, 112] width 9 height 9
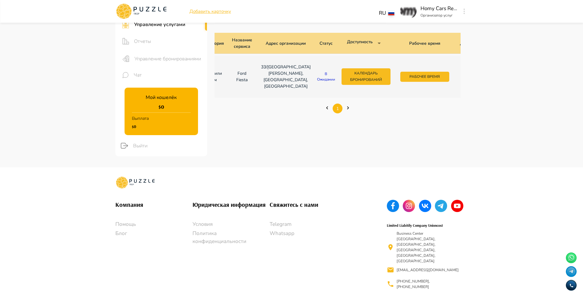
click at [462, 75] on icon "button" at bounding box center [465, 76] width 6 height 6
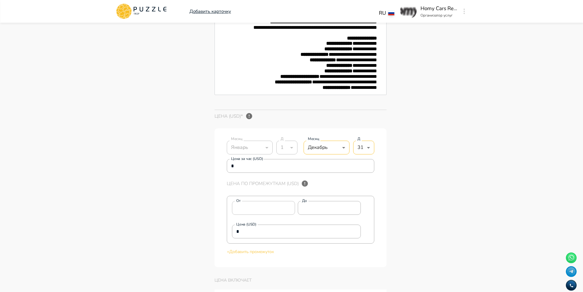
scroll to position [1469, 0]
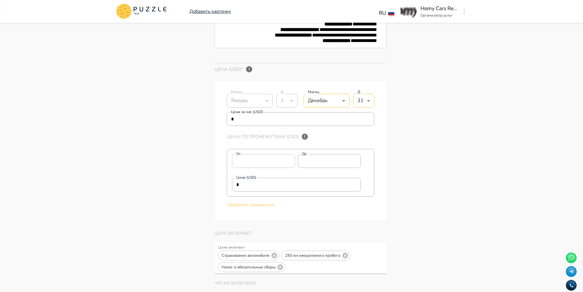
click at [261, 109] on div "Январь" at bounding box center [250, 100] width 46 height 17
click at [266, 109] on div "Январь" at bounding box center [250, 100] width 46 height 17
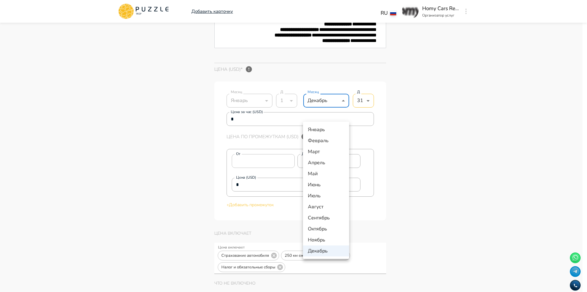
click at [331, 116] on div at bounding box center [293, 146] width 587 height 292
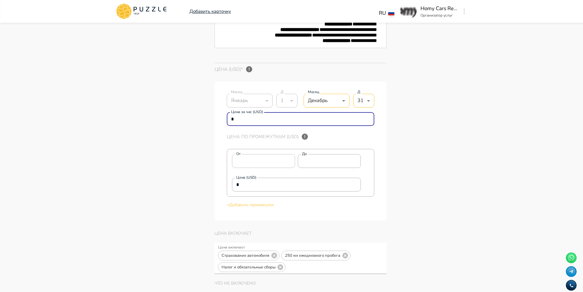
click at [289, 125] on input "*" at bounding box center [301, 119] width 148 height 12
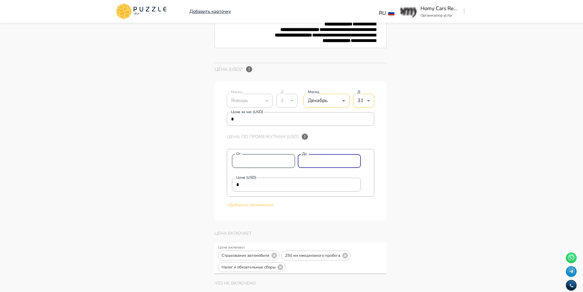
click at [285, 168] on div "От * От До ** До" at bounding box center [296, 161] width 129 height 14
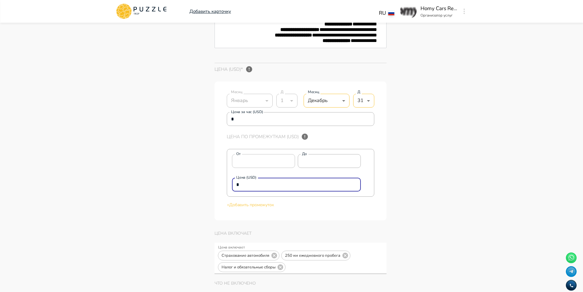
click at [268, 191] on input "*" at bounding box center [296, 184] width 129 height 12
click at [260, 125] on input "*" at bounding box center [301, 119] width 148 height 12
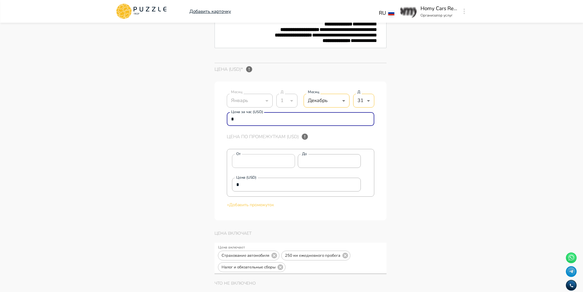
click at [289, 109] on div "1" at bounding box center [286, 100] width 21 height 17
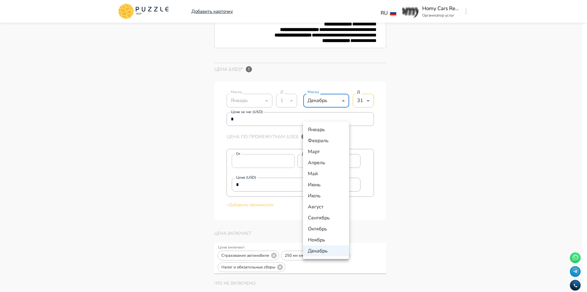
click at [338, 114] on div at bounding box center [293, 146] width 587 height 292
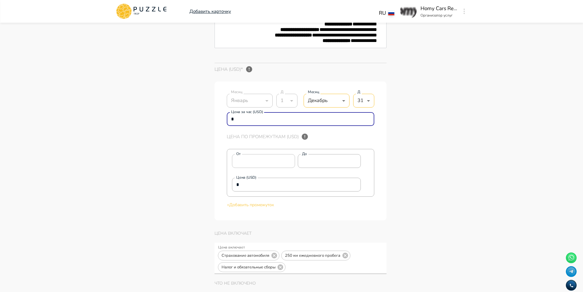
click at [318, 125] on input "*" at bounding box center [301, 119] width 148 height 12
drag, startPoint x: 298, startPoint y: 133, endPoint x: 214, endPoint y: 133, distance: 83.5
click at [214, 133] on div "Месяц Январь * Месяц Д 1 * Д Месяц Декабрь ** Месяц Д 31 ** Д Цена за час (USD)…" at bounding box center [300, 150] width 172 height 139
click at [311, 125] on input "*" at bounding box center [301, 119] width 148 height 12
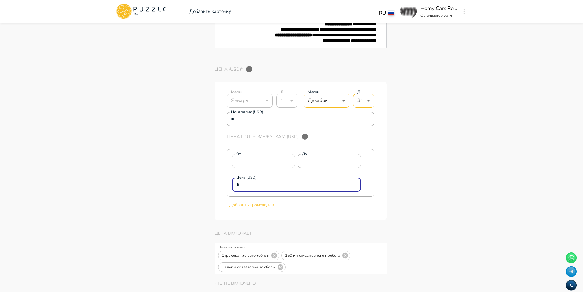
click at [268, 191] on input "*" at bounding box center [296, 184] width 129 height 12
click at [226, 173] on div "Месяц Январь * Месяц Д 1 * Д Месяц Декабрь ** Месяц Д 31 ** Д Цена за час (USD)…" at bounding box center [300, 150] width 172 height 139
click at [317, 167] on input "**" at bounding box center [329, 161] width 63 height 12
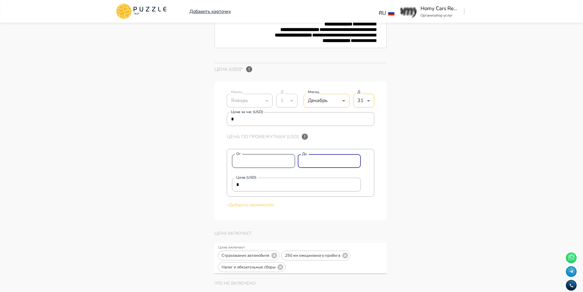
click at [284, 168] on div "От * От До ** До" at bounding box center [296, 161] width 129 height 14
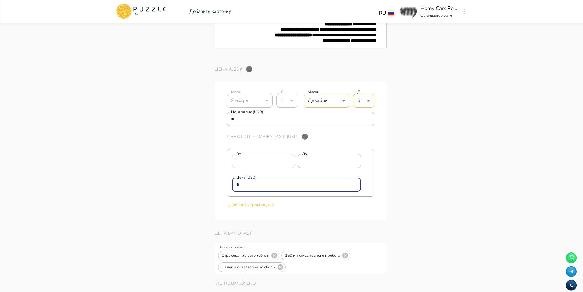
drag, startPoint x: 251, startPoint y: 196, endPoint x: 193, endPoint y: 190, distance: 57.5
paste input "****"
click at [259, 208] on p "+ Добавить промежуток" at bounding box center [301, 204] width 148 height 6
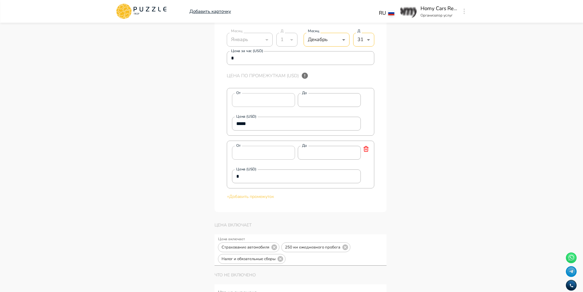
scroll to position [1530, 0]
drag, startPoint x: 282, startPoint y: 194, endPoint x: 164, endPoint y: 182, distance: 119.0
paste input "****"
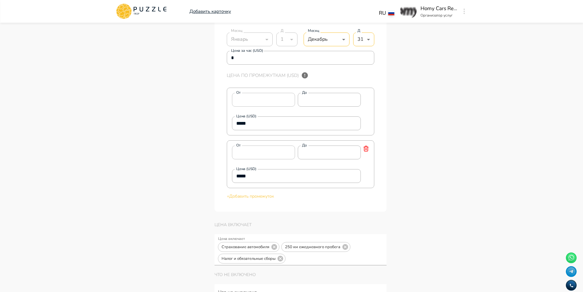
click at [249, 199] on p "+ Добавить промежуток" at bounding box center [301, 196] width 148 height 6
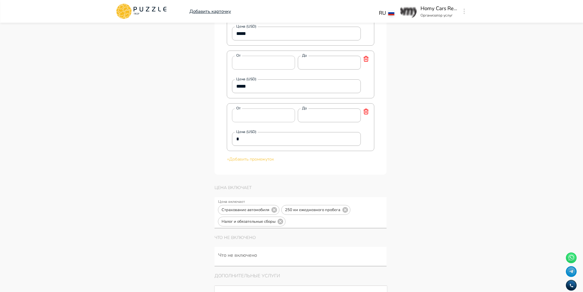
scroll to position [1621, 0]
click at [291, 120] on div "От * От До * До" at bounding box center [296, 113] width 129 height 14
drag, startPoint x: 256, startPoint y: 149, endPoint x: 147, endPoint y: 149, distance: 108.6
paste input "****"
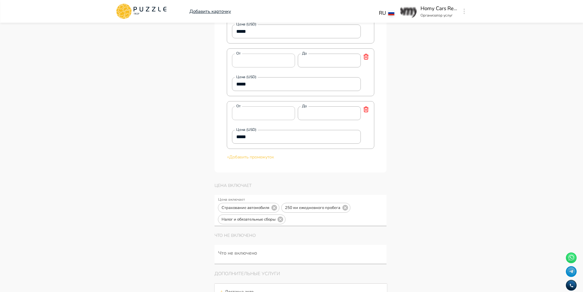
click at [258, 160] on p "+ Добавить промежуток" at bounding box center [301, 157] width 148 height 6
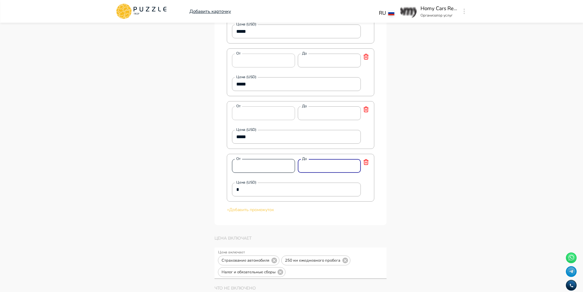
click at [286, 173] on div "От * От До * До" at bounding box center [296, 166] width 129 height 14
drag, startPoint x: 247, startPoint y: 204, endPoint x: 184, endPoint y: 195, distance: 63.4
paste input "****"
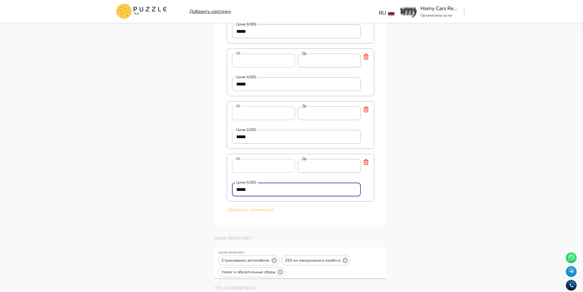
click at [236, 213] on p "+ Добавить промежуток" at bounding box center [301, 209] width 148 height 6
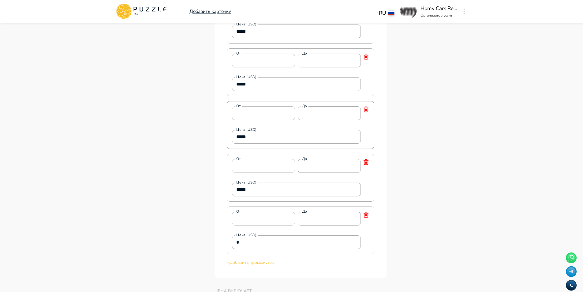
click at [367, 217] on icon at bounding box center [366, 215] width 4 height 5
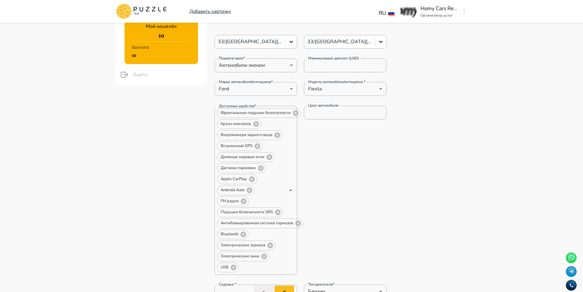
scroll to position [61, 0]
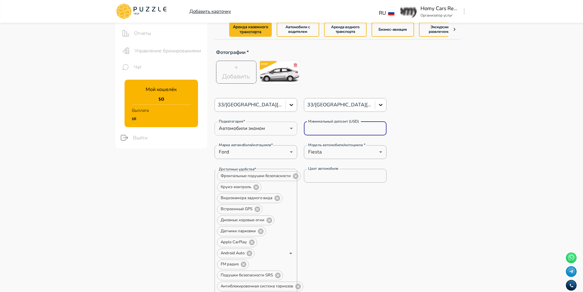
drag, startPoint x: 333, startPoint y: 127, endPoint x: 280, endPoint y: 126, distance: 52.6
click at [280, 126] on div "Подкатегория* Автомобили эконом * Подкатегория* Минимальный депозит (USD) *****…" at bounding box center [300, 128] width 172 height 14
paste input "number"
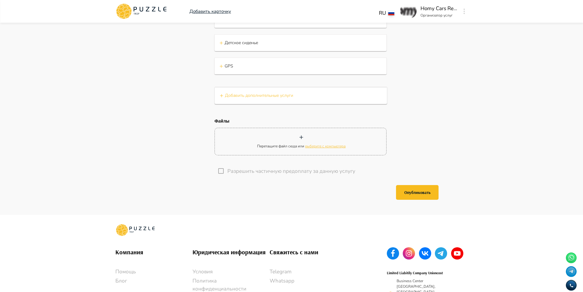
scroll to position [2054, 0]
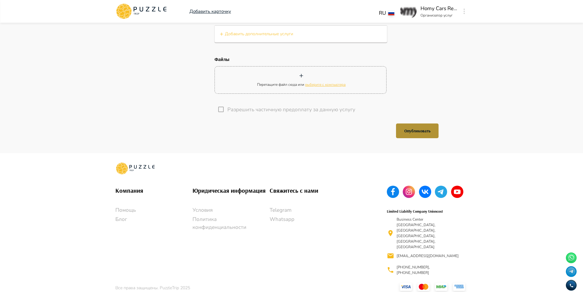
click at [415, 138] on button "Опубликовать" at bounding box center [417, 130] width 43 height 15
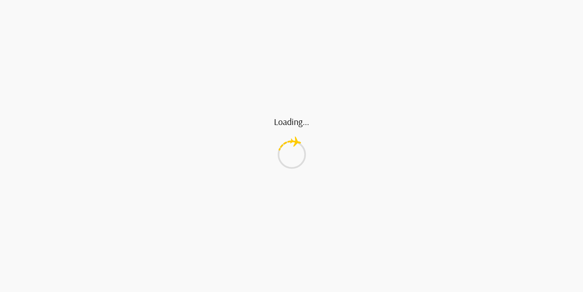
scroll to position [0, 0]
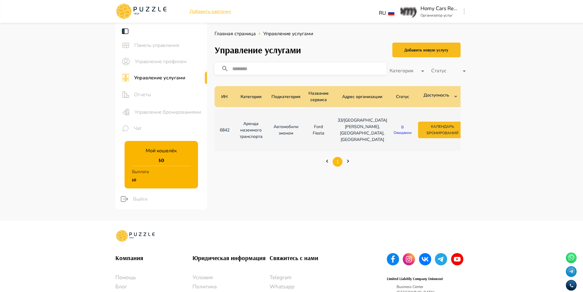
scroll to position [0, 76]
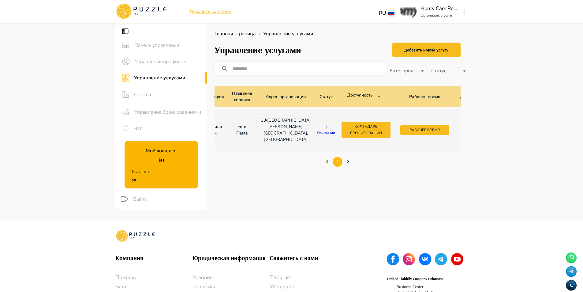
click at [462, 127] on icon "button" at bounding box center [465, 129] width 6 height 6
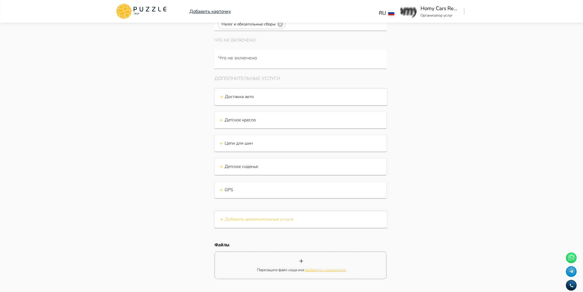
scroll to position [1892, 0]
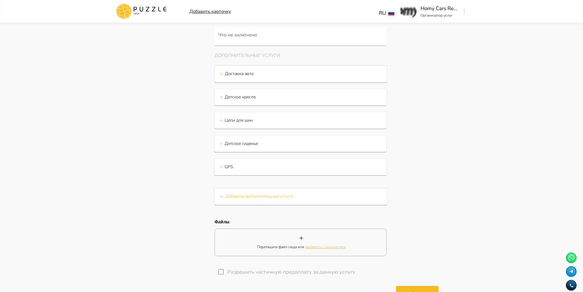
click at [270, 102] on div "+ Детское кресло" at bounding box center [300, 96] width 162 height 9
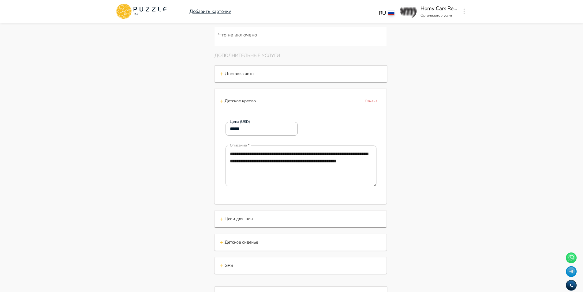
click at [270, 107] on div "+ Детское кресло Отмена" at bounding box center [300, 101] width 162 height 12
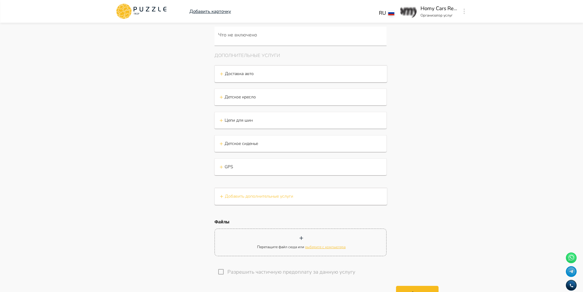
click at [262, 102] on div "+ Цепи для шин" at bounding box center [300, 96] width 162 height 9
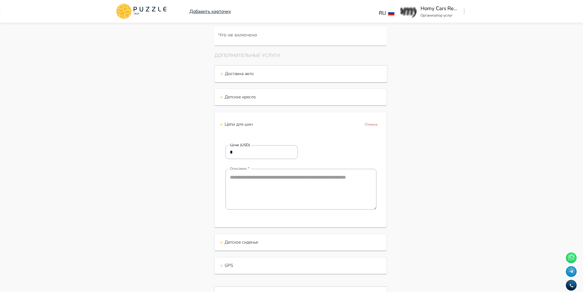
click at [263, 130] on div "+ Цепи для шин Отмена" at bounding box center [300, 124] width 162 height 12
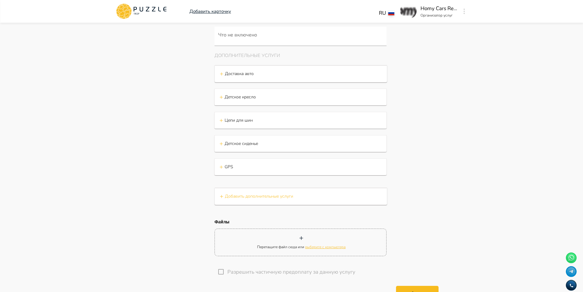
click at [256, 100] on p "Детское сиденье" at bounding box center [240, 97] width 31 height 6
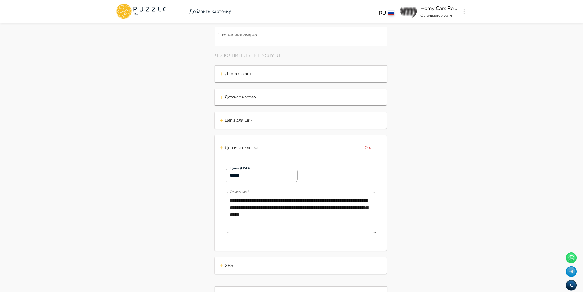
click at [258, 151] on p "Детское сиденье" at bounding box center [241, 147] width 33 height 6
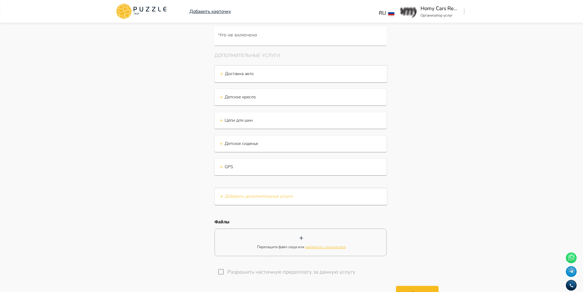
click at [253, 102] on div "+ GPS" at bounding box center [300, 96] width 162 height 9
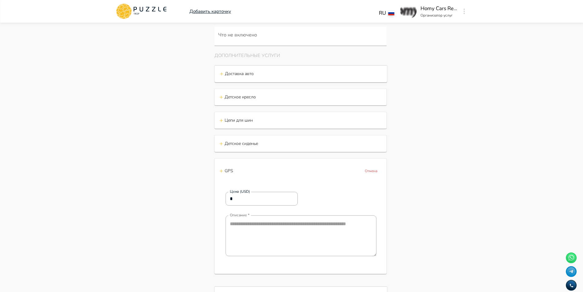
click at [253, 177] on div "+ GPS Отмена" at bounding box center [300, 171] width 162 height 12
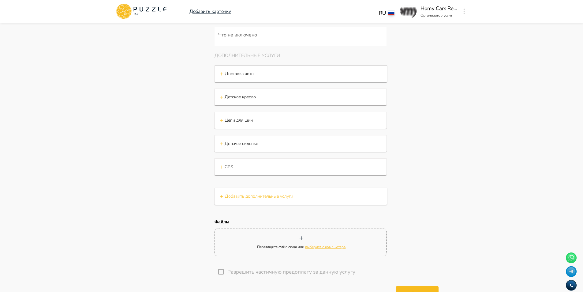
click at [286, 199] on p "Добавить дополнительные услуги" at bounding box center [259, 196] width 68 height 6
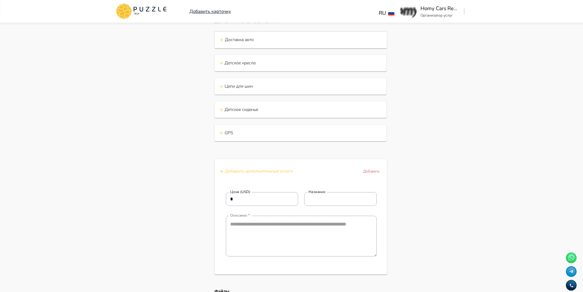
scroll to position [1984, 0]
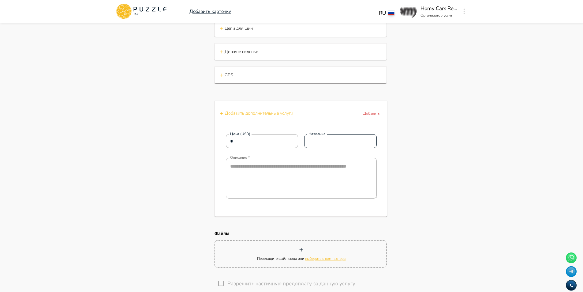
click at [311, 147] on input "Название" at bounding box center [340, 141] width 73 height 12
paste input "**********"
drag, startPoint x: 241, startPoint y: 157, endPoint x: 165, endPoint y: 154, distance: 76.2
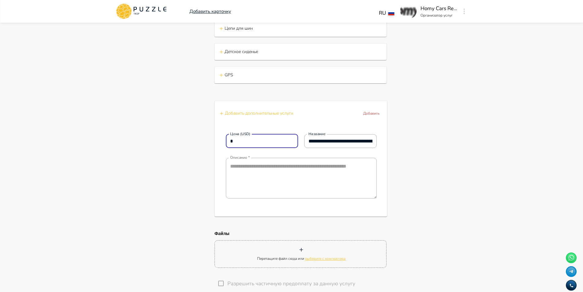
paste input "****"
drag, startPoint x: 308, startPoint y: 155, endPoint x: 467, endPoint y: 154, distance: 158.8
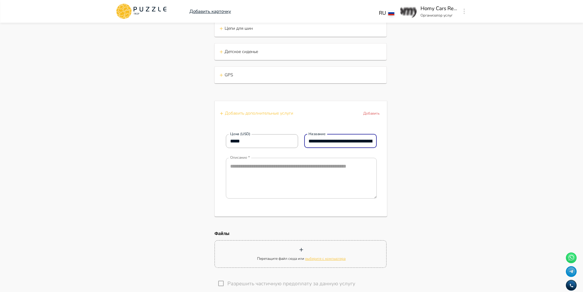
click at [308, 182] on textarea "Описание" at bounding box center [301, 178] width 151 height 41
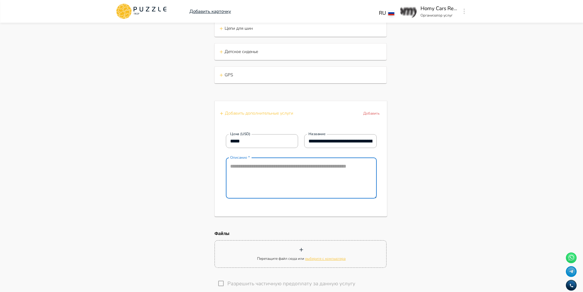
paste textarea "**********"
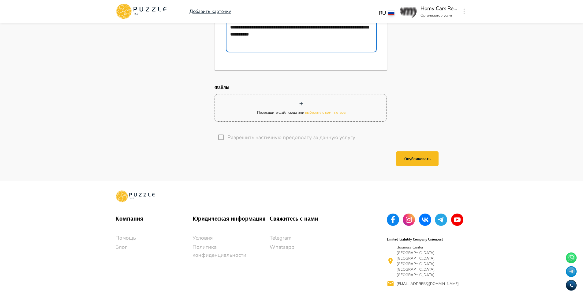
scroll to position [2137, 0]
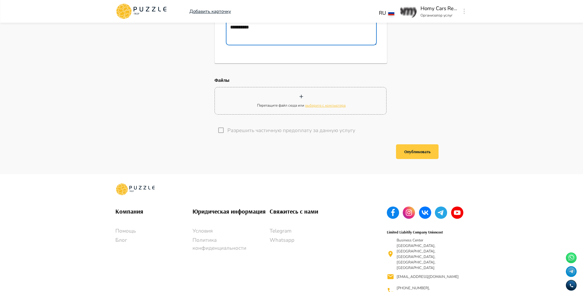
click at [423, 159] on button "Опубликовать" at bounding box center [417, 151] width 43 height 15
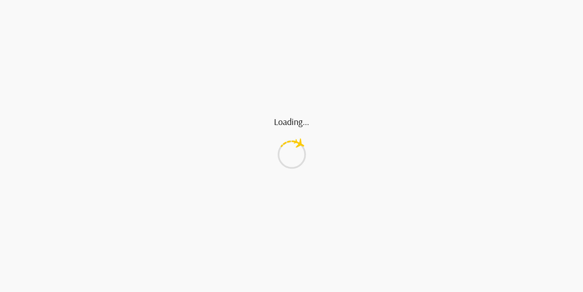
scroll to position [0, 0]
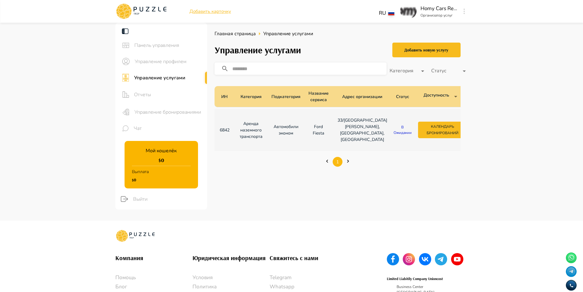
click at [477, 134] on button "Рабочее время" at bounding box center [501, 130] width 49 height 10
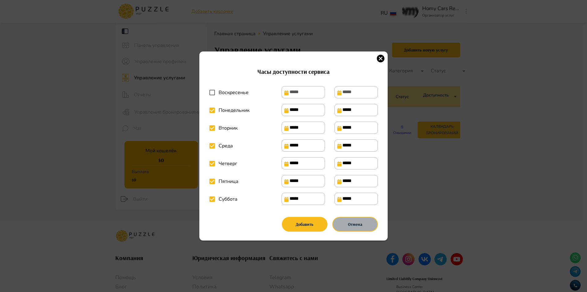
click at [351, 226] on button "Отмена" at bounding box center [356, 224] width 46 height 15
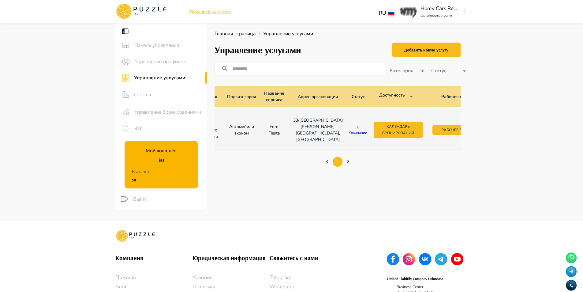
scroll to position [0, 76]
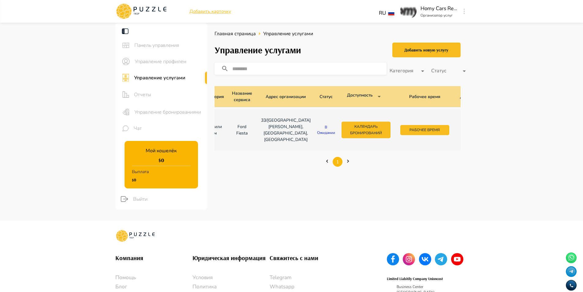
click at [460, 130] on button "button" at bounding box center [464, 129] width 9 height 6
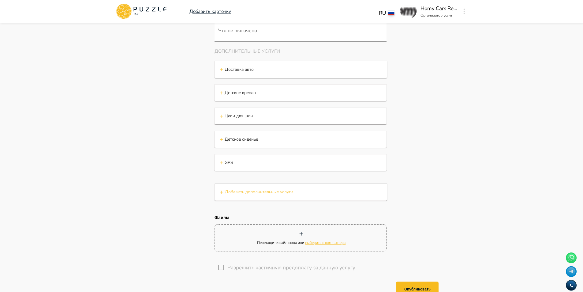
scroll to position [1897, 0]
click at [251, 194] on p "Добавить дополнительные услуги" at bounding box center [259, 191] width 68 height 6
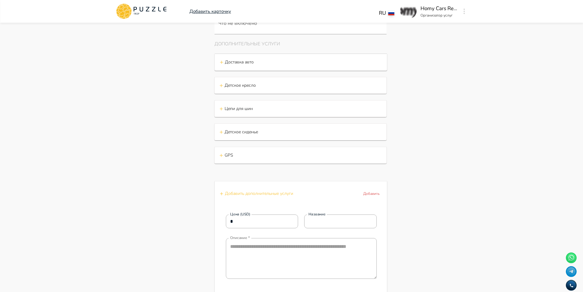
scroll to position [1866, 0]
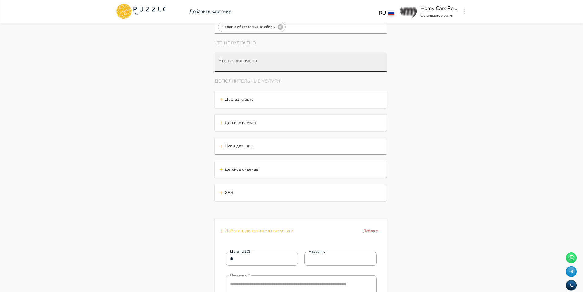
click at [281, 71] on input "Что не включено" at bounding box center [302, 64] width 170 height 11
paste input "**********"
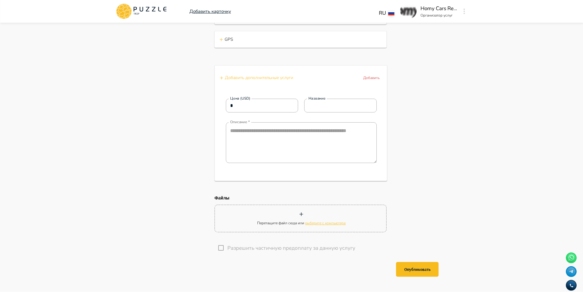
scroll to position [2111, 0]
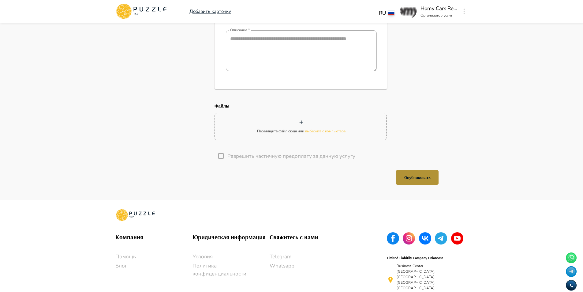
click at [415, 184] on button "Опубликовать" at bounding box center [417, 177] width 43 height 15
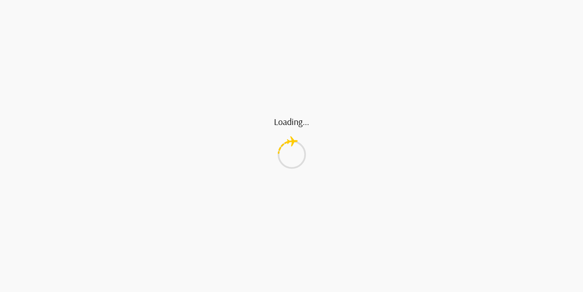
scroll to position [0, 0]
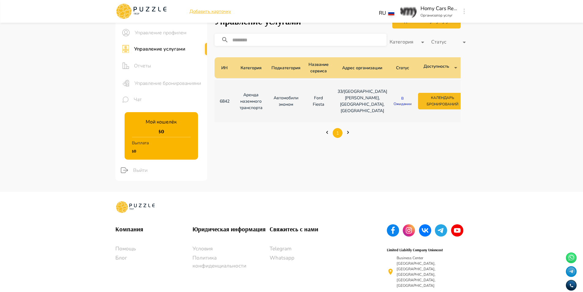
scroll to position [28, 0]
click at [477, 105] on button "Рабочее время" at bounding box center [501, 101] width 49 height 10
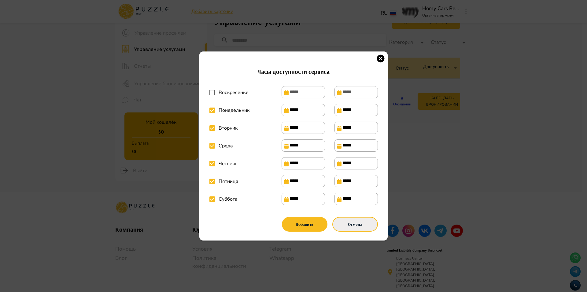
click at [361, 229] on button "Отмена" at bounding box center [356, 224] width 46 height 15
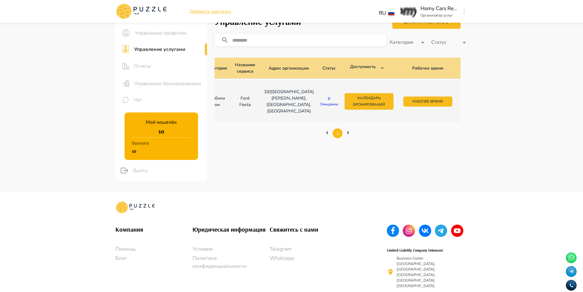
scroll to position [0, 76]
drag, startPoint x: 405, startPoint y: 102, endPoint x: 417, endPoint y: 115, distance: 17.3
click at [417, 115] on td "Рабочее время" at bounding box center [424, 101] width 59 height 42
click at [454, 95] on td at bounding box center [469, 101] width 31 height 18
click at [462, 101] on icon "button" at bounding box center [465, 101] width 6 height 6
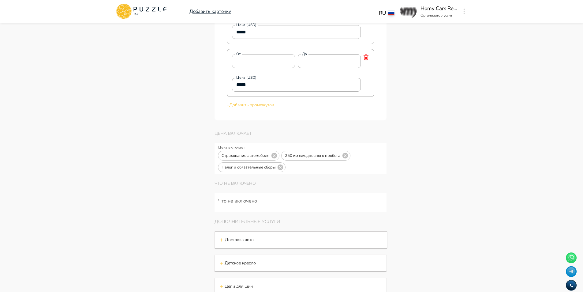
scroll to position [1724, 0]
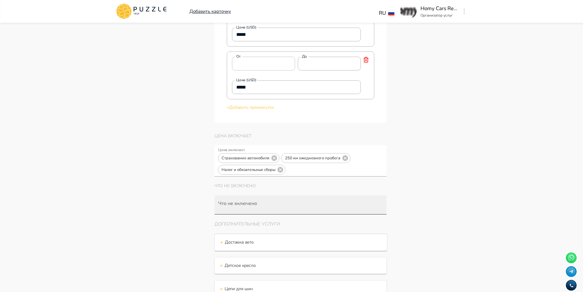
click at [276, 213] on input "Что не включено" at bounding box center [302, 207] width 170 height 11
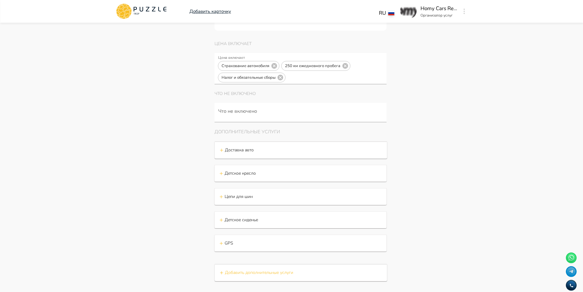
scroll to position [1775, 0]
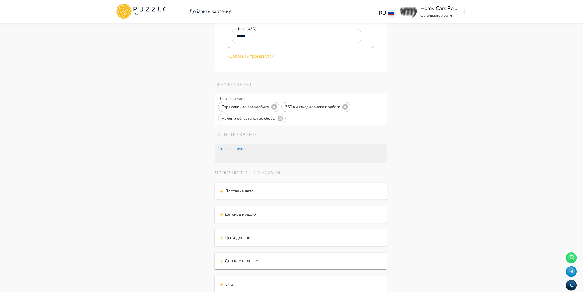
click at [291, 162] on input "Что не включено" at bounding box center [302, 156] width 170 height 11
click at [379, 157] on icon "Clear" at bounding box center [380, 154] width 6 height 6
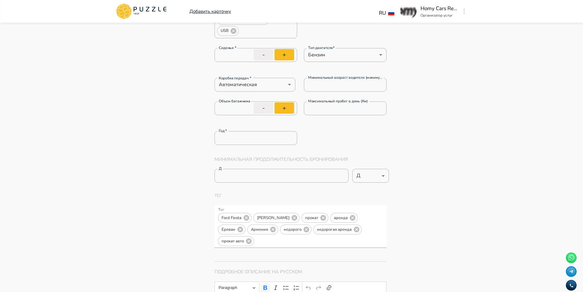
scroll to position [0, 0]
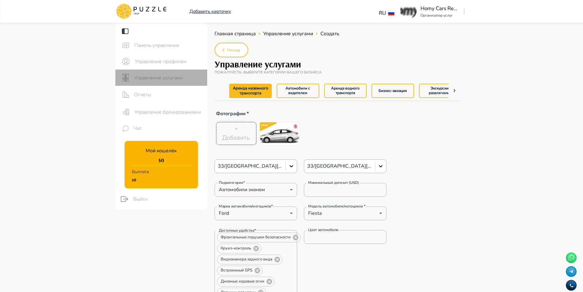
click at [171, 73] on div "Управление услугами" at bounding box center [161, 77] width 92 height 16
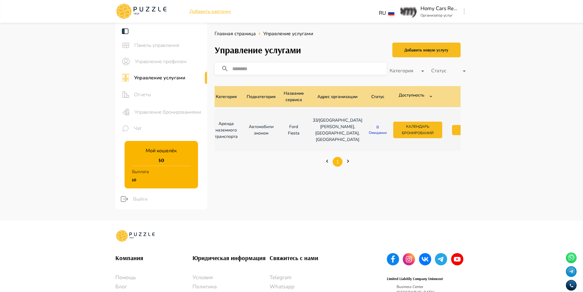
scroll to position [0, 76]
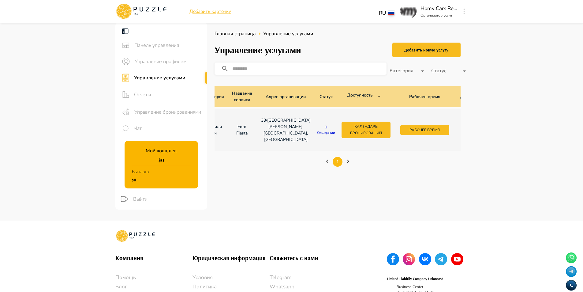
click at [462, 128] on icon "button" at bounding box center [465, 129] width 6 height 6
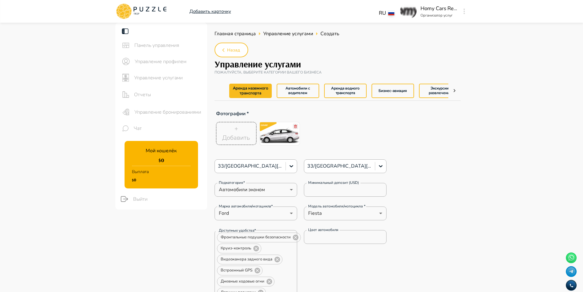
click at [456, 90] on icon at bounding box center [454, 90] width 6 height 6
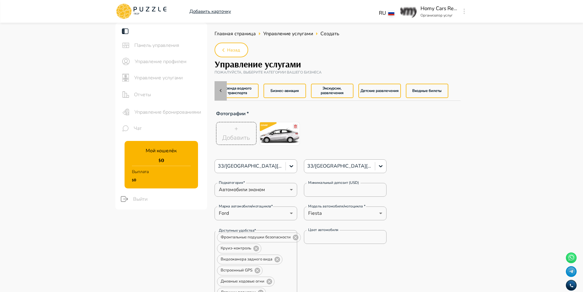
click at [221, 89] on icon at bounding box center [220, 90] width 2 height 3
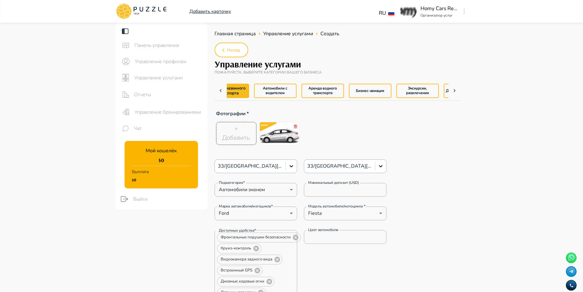
scroll to position [0, 0]
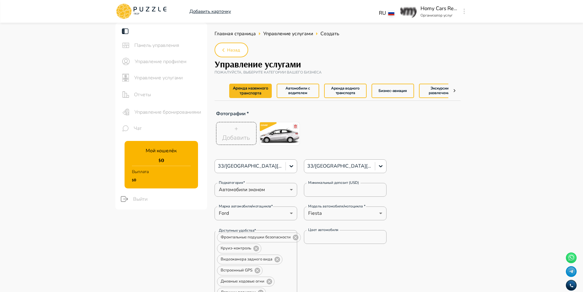
click at [442, 87] on div "Аренда наземного транспорта Автомобили с водителем Аренда водного транспорта Би…" at bounding box center [338, 90] width 222 height 19
click at [456, 90] on icon at bounding box center [454, 90] width 6 height 6
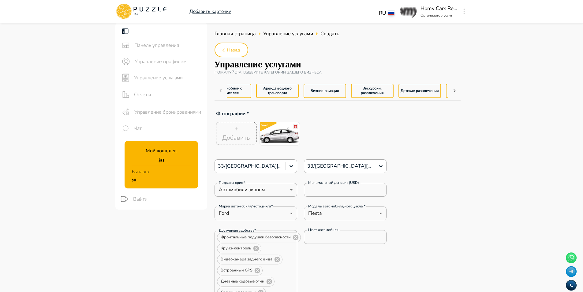
scroll to position [0, 108]
click at [341, 90] on div "Аренда наземного транспорта Автомобили с водителем Аренда водного транспорта Би…" at bounding box center [338, 90] width 222 height 19
click at [335, 92] on div "Аренда наземного транспорта Автомобили с водителем Аренда водного транспорта Би…" at bounding box center [230, 90] width 222 height 19
click at [222, 91] on icon at bounding box center [221, 90] width 6 height 6
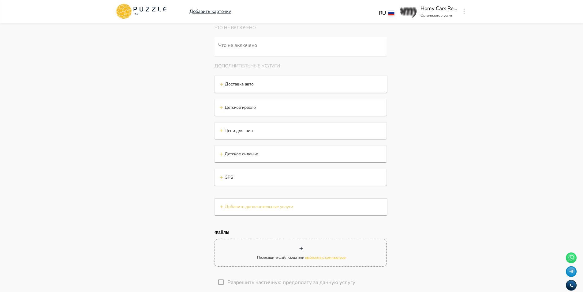
scroll to position [1887, 0]
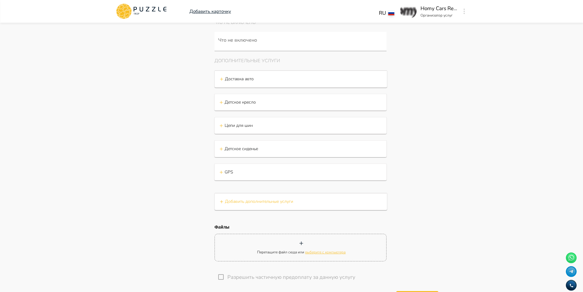
click at [270, 204] on p "Добавить дополнительные услуги" at bounding box center [259, 201] width 68 height 6
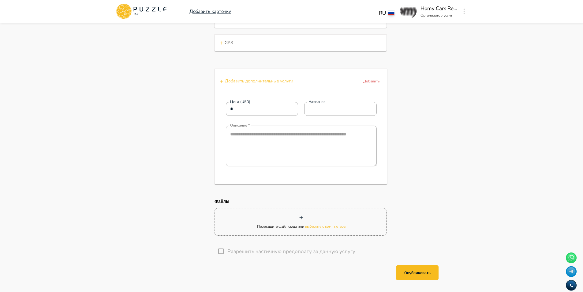
scroll to position [2040, 0]
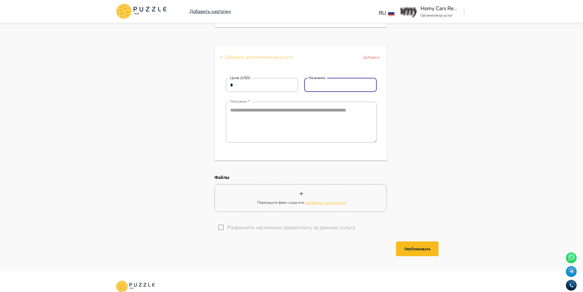
click at [318, 91] on input "Название" at bounding box center [340, 85] width 73 height 12
drag, startPoint x: 248, startPoint y: 100, endPoint x: 199, endPoint y: 97, distance: 49.1
paste input "****"
click at [304, 139] on textarea "Описание" at bounding box center [301, 122] width 151 height 41
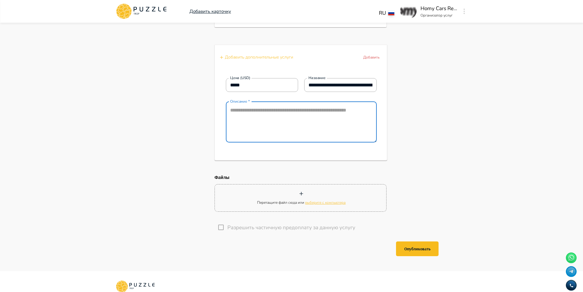
paste textarea "**********"
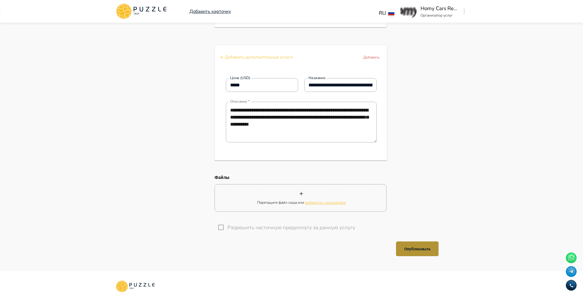
click at [411, 256] on button "Опубликовать" at bounding box center [417, 248] width 43 height 15
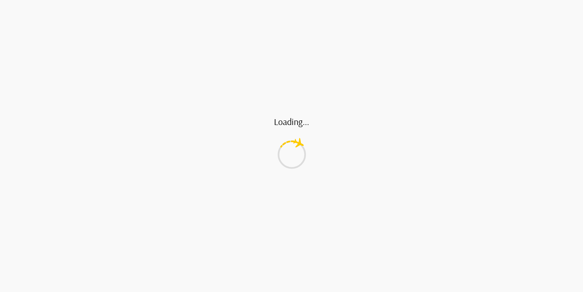
scroll to position [0, 0]
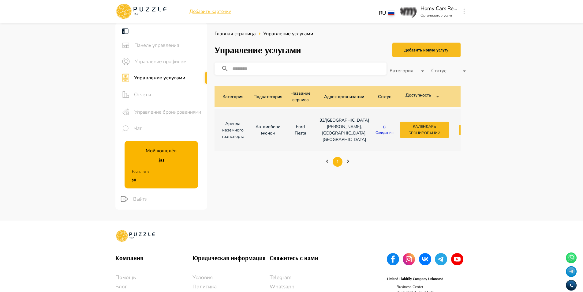
scroll to position [0, 76]
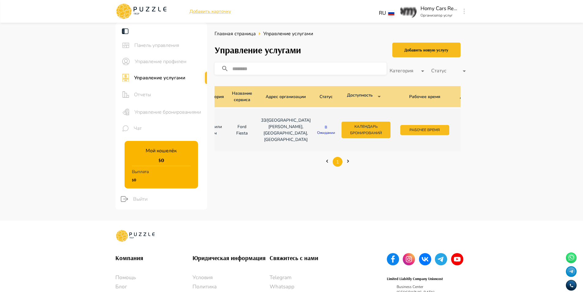
click at [465, 128] on icon "button" at bounding box center [466, 128] width 2 height 2
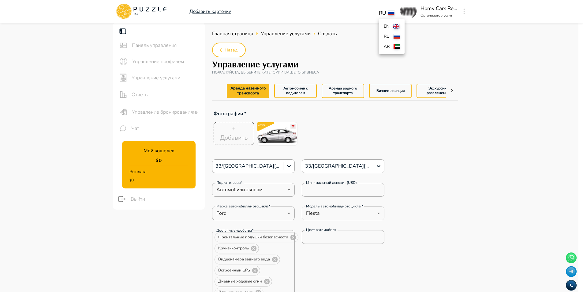
click at [456, 40] on div at bounding box center [293, 146] width 587 height 292
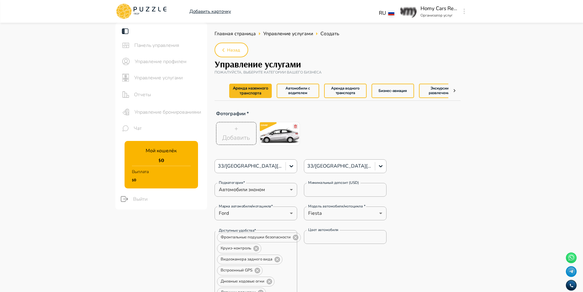
click at [169, 74] on span "Управление услугами" at bounding box center [168, 77] width 68 height 7
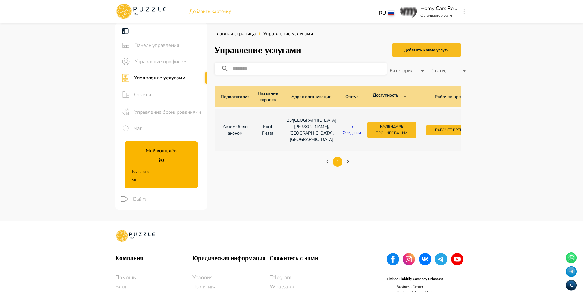
scroll to position [0, 76]
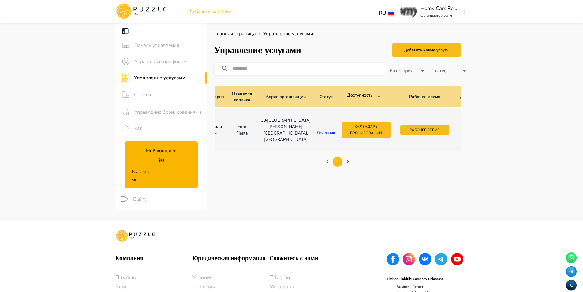
click at [462, 130] on icon "button" at bounding box center [465, 129] width 6 height 6
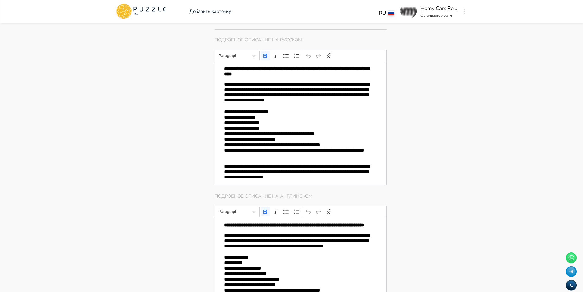
scroll to position [623, 0]
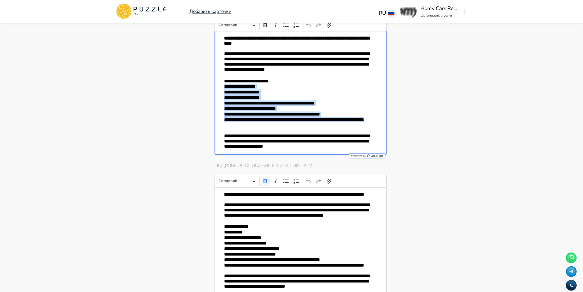
drag, startPoint x: 274, startPoint y: 126, endPoint x: 215, endPoint y: 91, distance: 68.5
click at [215, 91] on div "**********" at bounding box center [300, 93] width 172 height 124
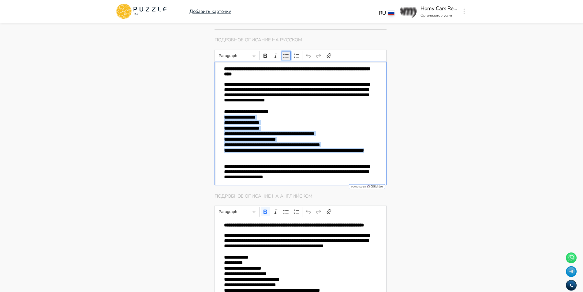
click at [285, 54] on icon "Editor toolbar" at bounding box center [285, 56] width 5 height 4
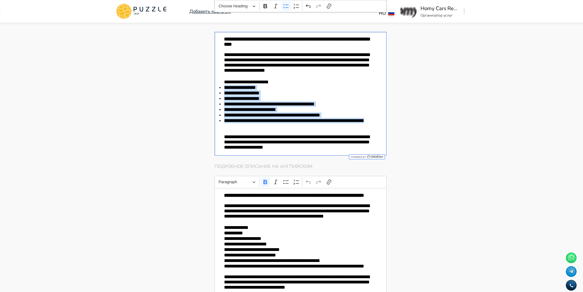
scroll to position [684, 0]
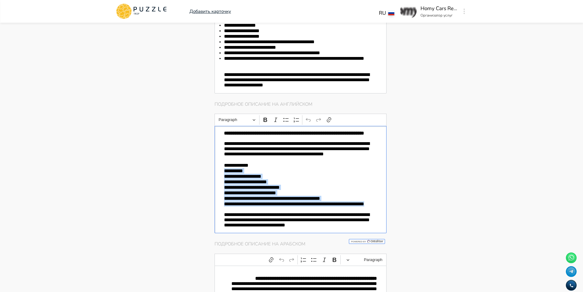
drag, startPoint x: 375, startPoint y: 213, endPoint x: 218, endPoint y: 180, distance: 160.6
click at [218, 180] on div "**********" at bounding box center [300, 179] width 172 height 107
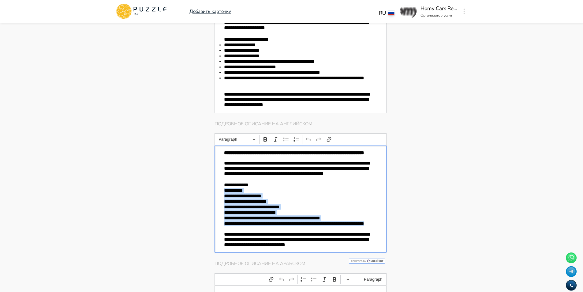
scroll to position [653, 0]
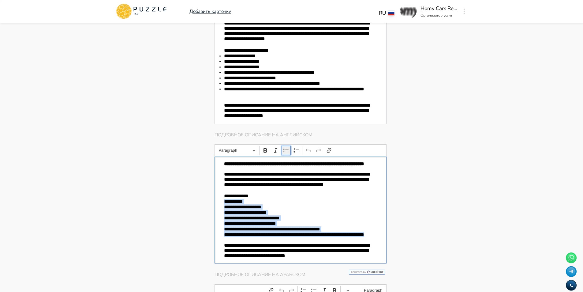
click at [282, 152] on button "Bulleted List" at bounding box center [285, 150] width 9 height 9
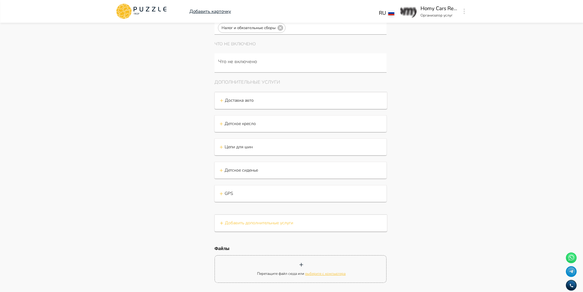
scroll to position [2054, 0]
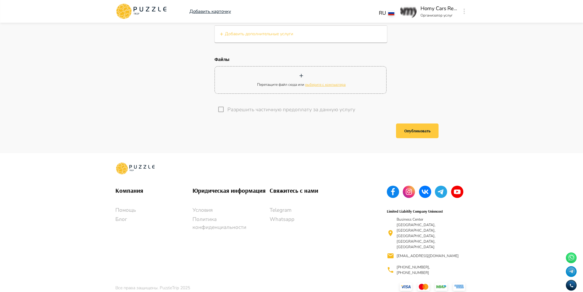
click at [413, 138] on button "Опубликовать" at bounding box center [417, 130] width 43 height 15
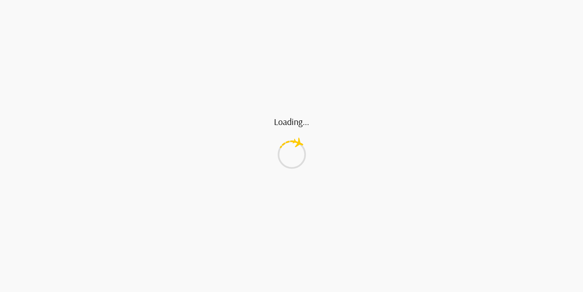
scroll to position [0, 0]
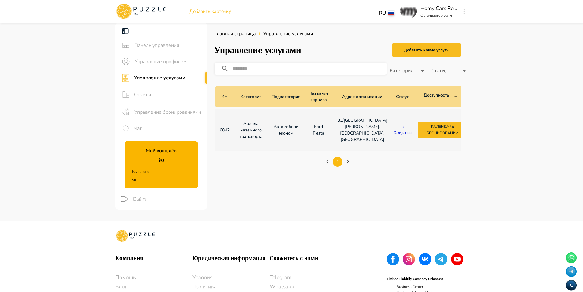
click at [144, 93] on span "Отчеты" at bounding box center [168, 94] width 68 height 7
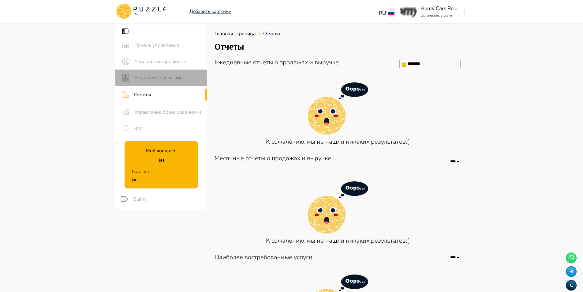
click at [168, 80] on span "Управление услугами" at bounding box center [168, 77] width 68 height 7
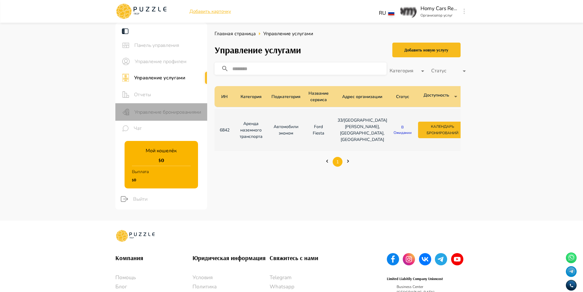
click at [172, 114] on span "Управление бронированиями" at bounding box center [168, 111] width 68 height 7
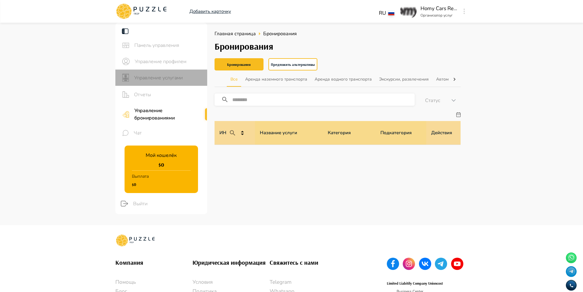
click at [174, 80] on span "Управление услугами" at bounding box center [168, 77] width 68 height 7
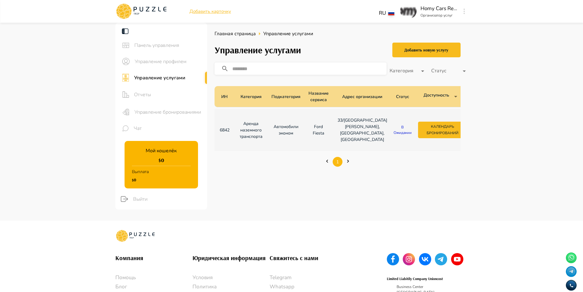
click at [175, 63] on span "Управление профилем" at bounding box center [169, 61] width 68 height 7
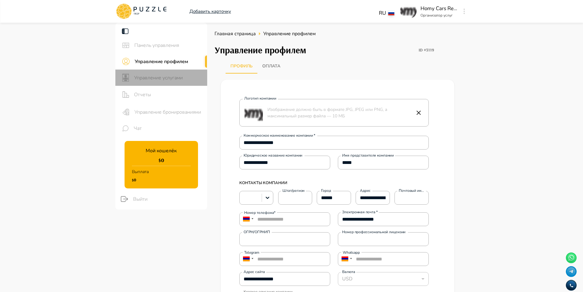
click at [159, 75] on span "Управление услугами" at bounding box center [168, 77] width 68 height 7
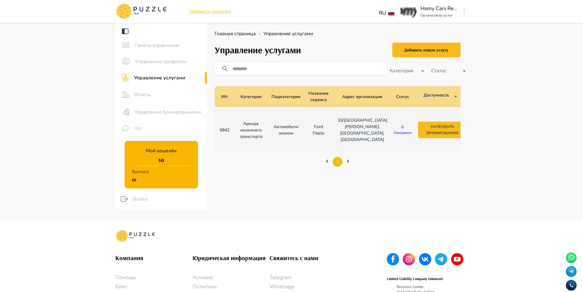
scroll to position [0, 76]
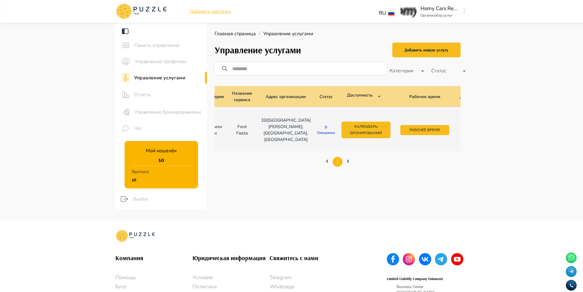
click at [462, 128] on icon "button" at bounding box center [465, 129] width 6 height 6
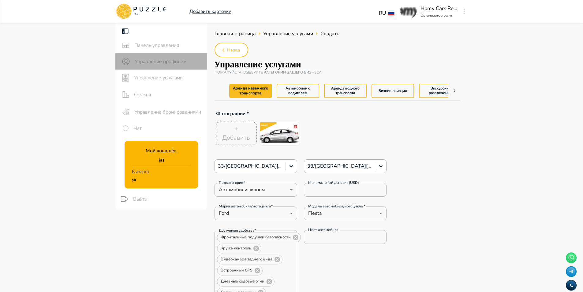
click at [179, 59] on span "Управление профилем" at bounding box center [169, 61] width 68 height 7
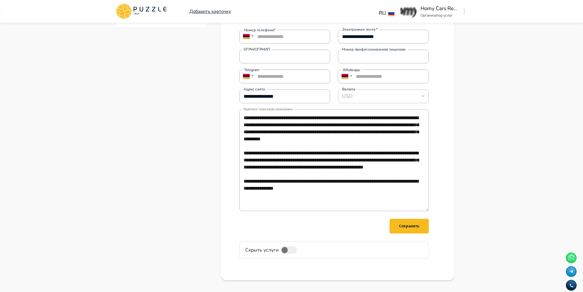
scroll to position [184, 0]
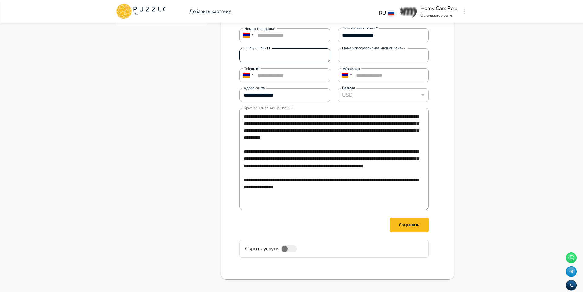
click at [300, 59] on input "ОГРН/ОГРНИП" at bounding box center [284, 55] width 91 height 12
click at [416, 95] on div "USD" at bounding box center [383, 95] width 91 height 12
click at [426, 95] on div "USD" at bounding box center [383, 95] width 91 height 12
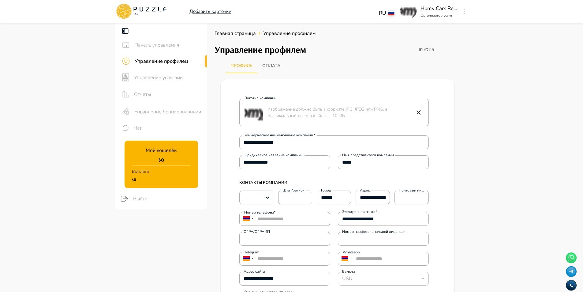
scroll to position [0, 0]
click at [162, 59] on span "Управление профилем" at bounding box center [169, 61] width 68 height 7
click at [241, 34] on span "Главная страница" at bounding box center [234, 33] width 41 height 7
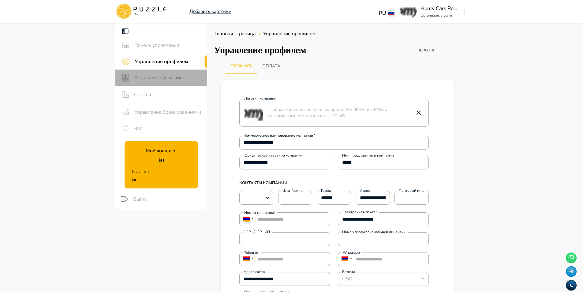
click at [165, 78] on span "Управление услугами" at bounding box center [168, 77] width 68 height 7
